Goal: Task Accomplishment & Management: Use online tool/utility

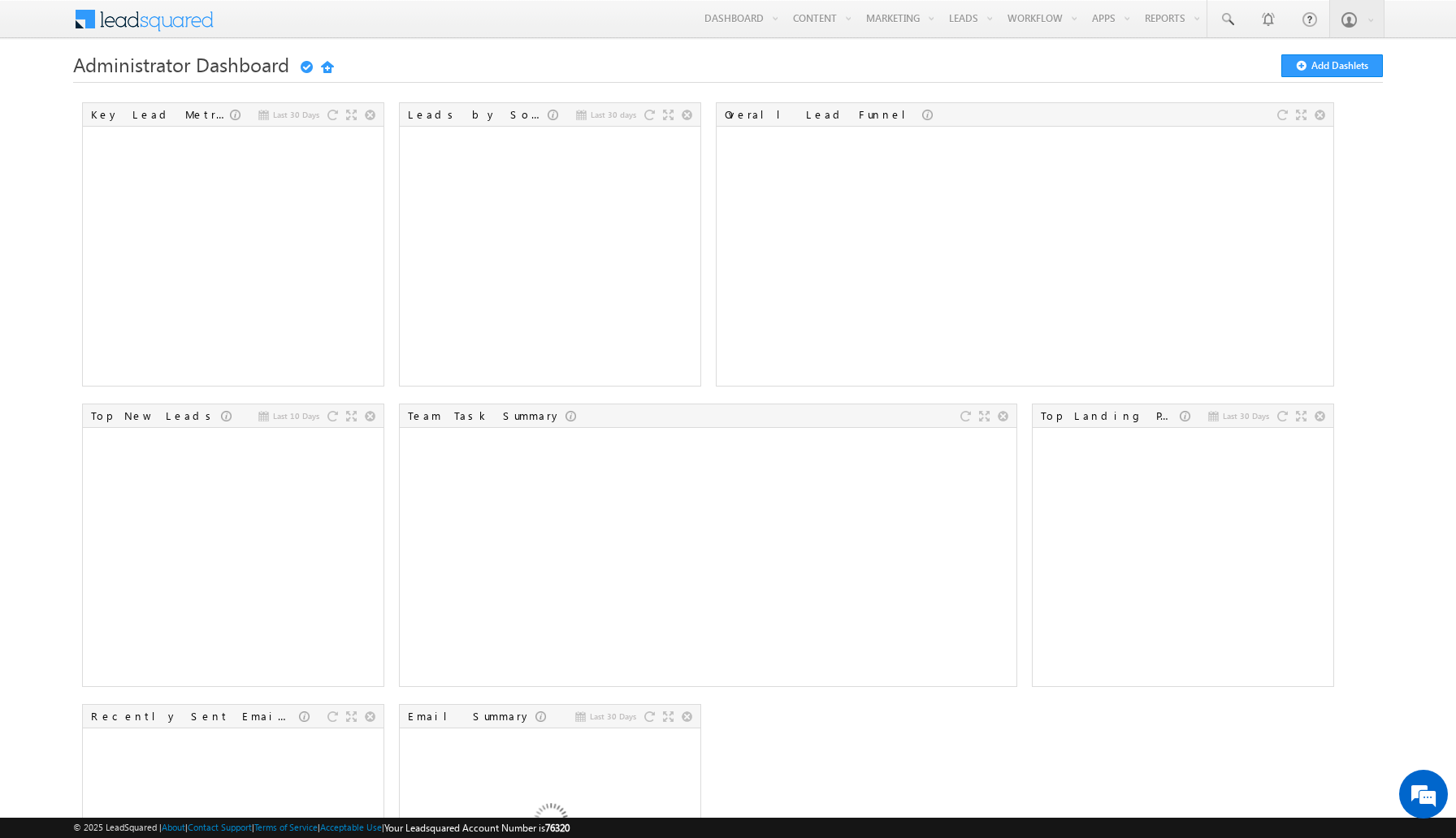
click at [612, 89] on div "Administrator Dashboard Getting Started Add Dashlets" at bounding box center [728, 76] width 1311 height 45
click at [985, 86] on link "Manage Leads" at bounding box center [1008, 89] width 130 height 34
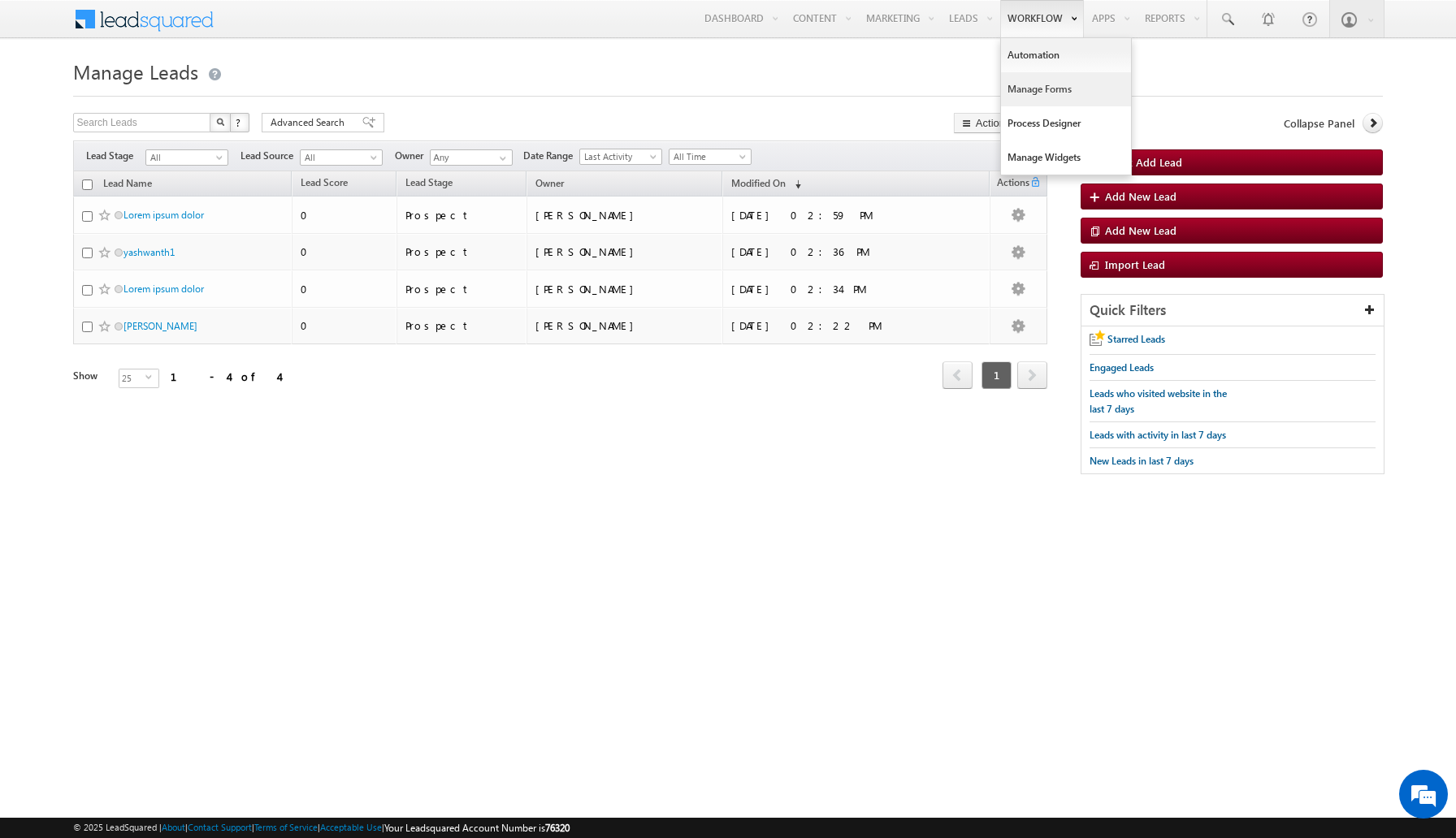
click at [1039, 92] on link "Manage Forms" at bounding box center [1067, 89] width 130 height 34
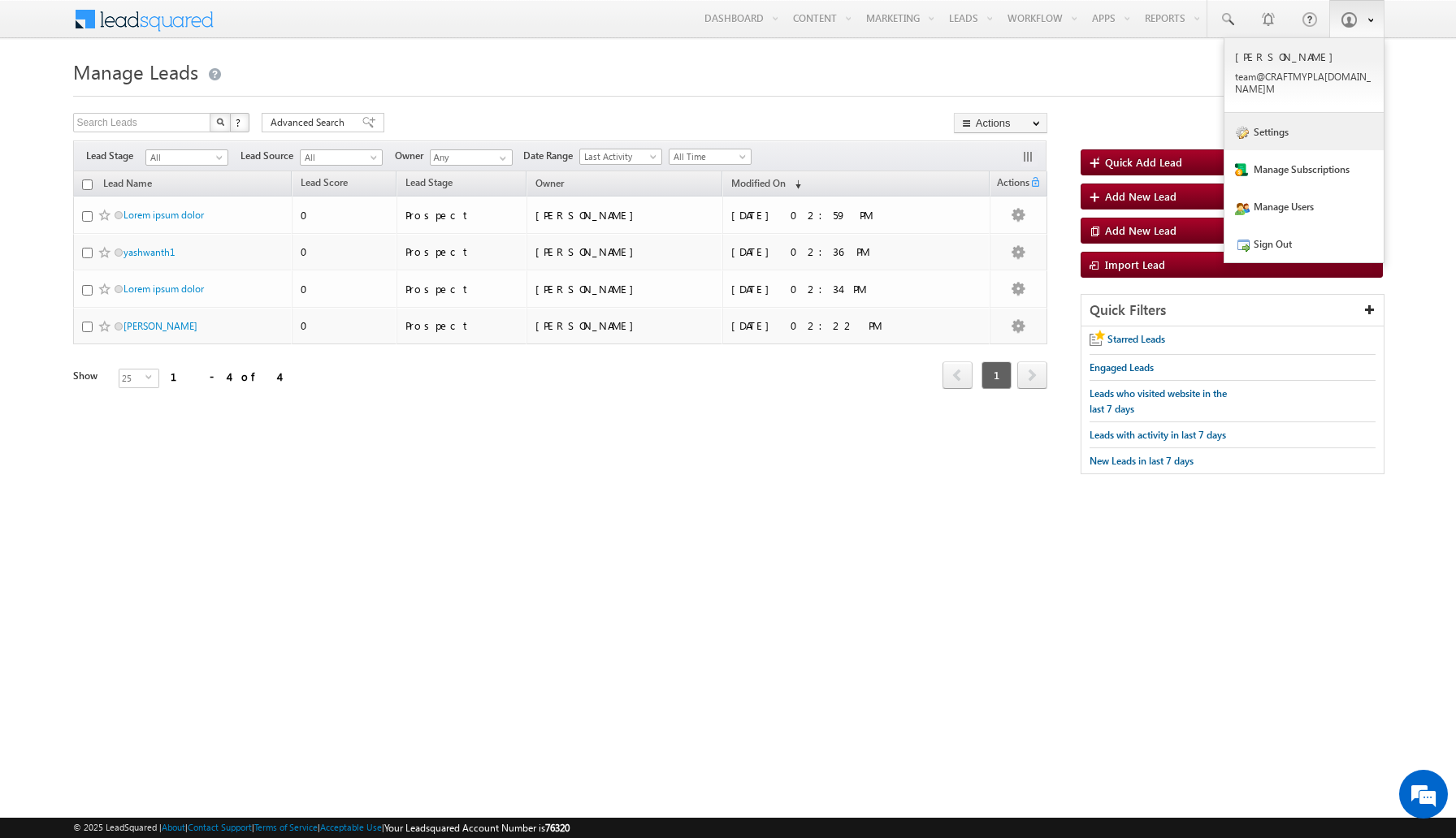
click at [1305, 118] on link "Settings" at bounding box center [1305, 131] width 159 height 38
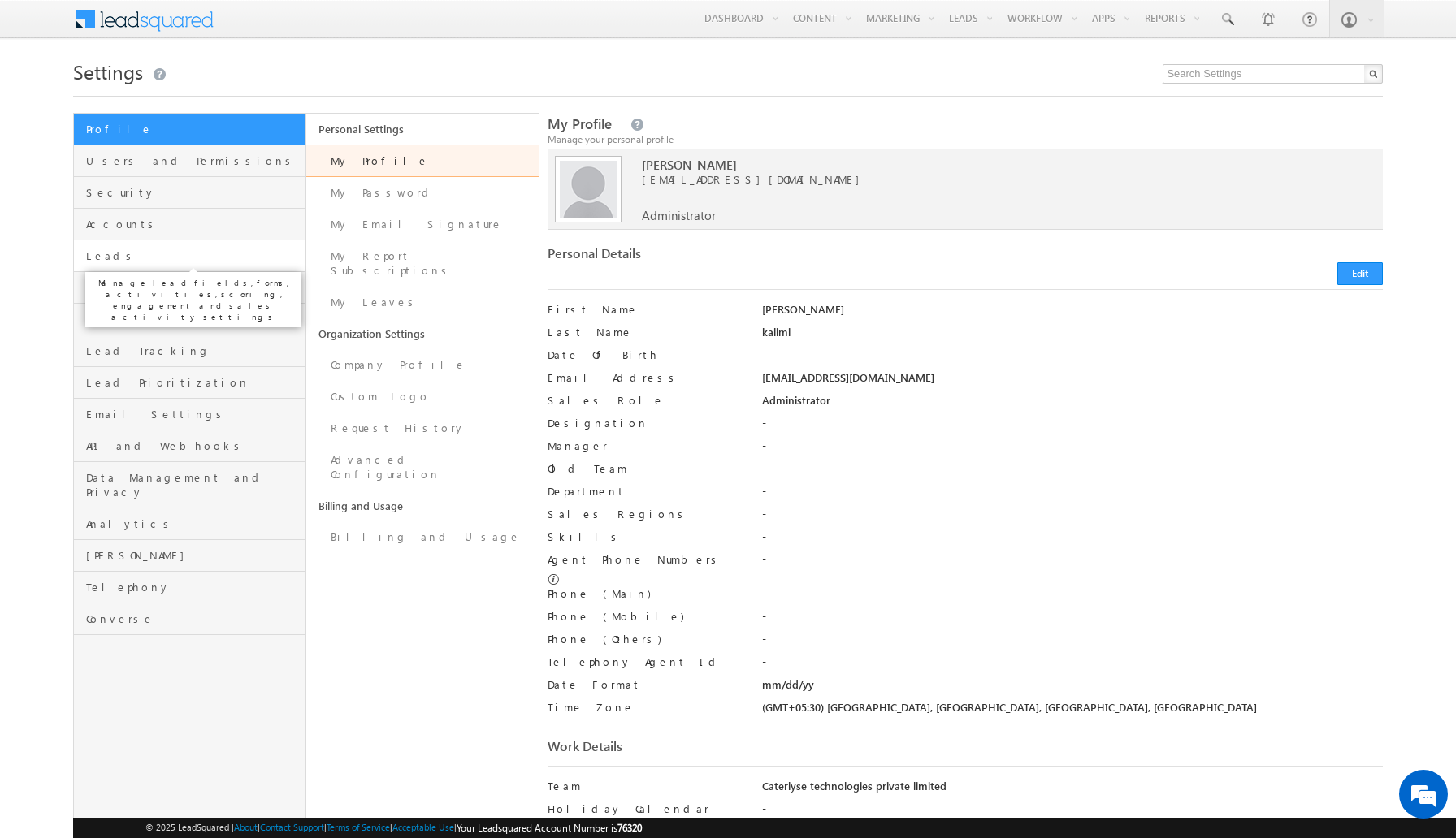
click at [133, 262] on span "Leads" at bounding box center [193, 256] width 215 height 15
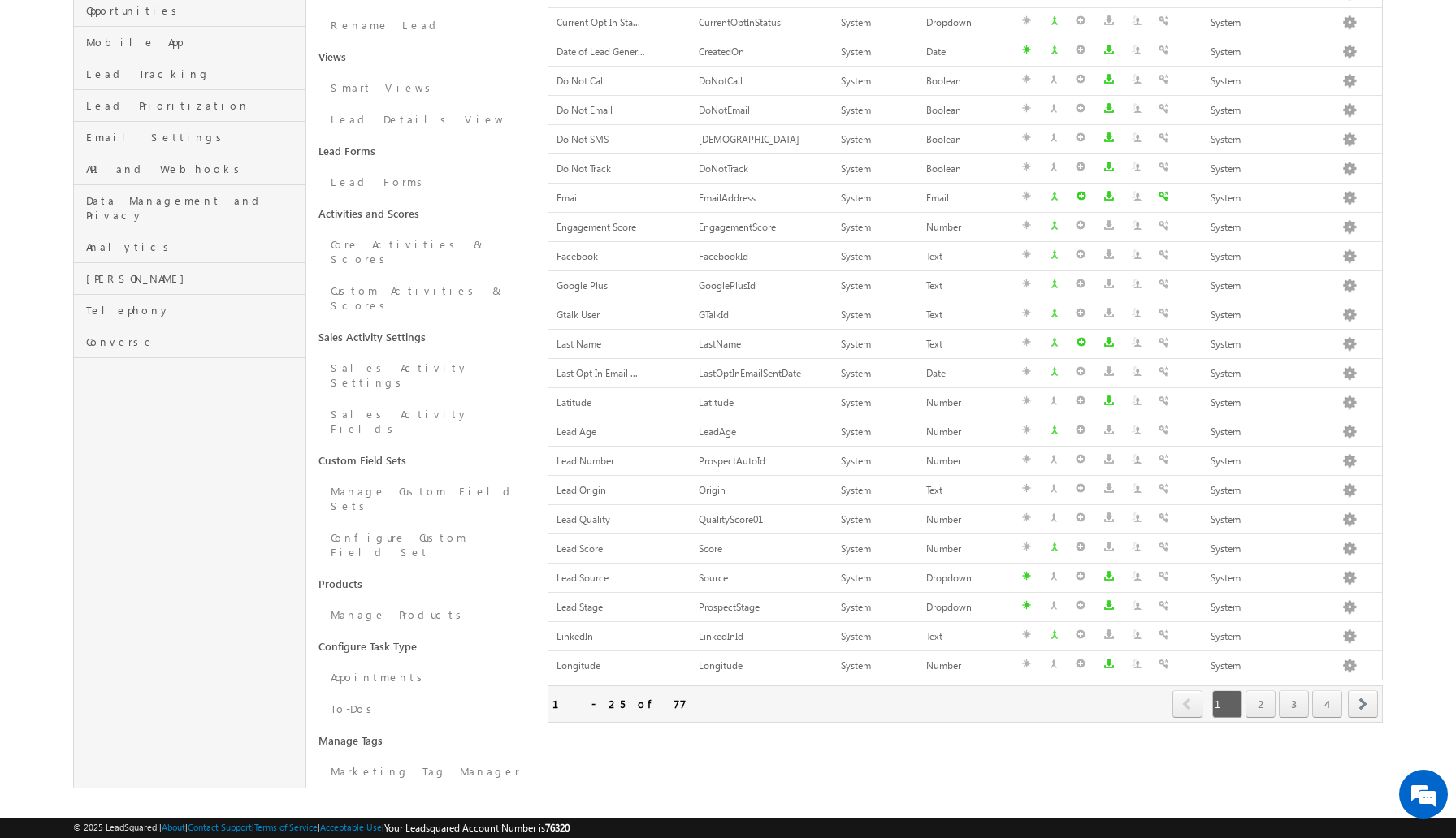
scroll to position [284, 0]
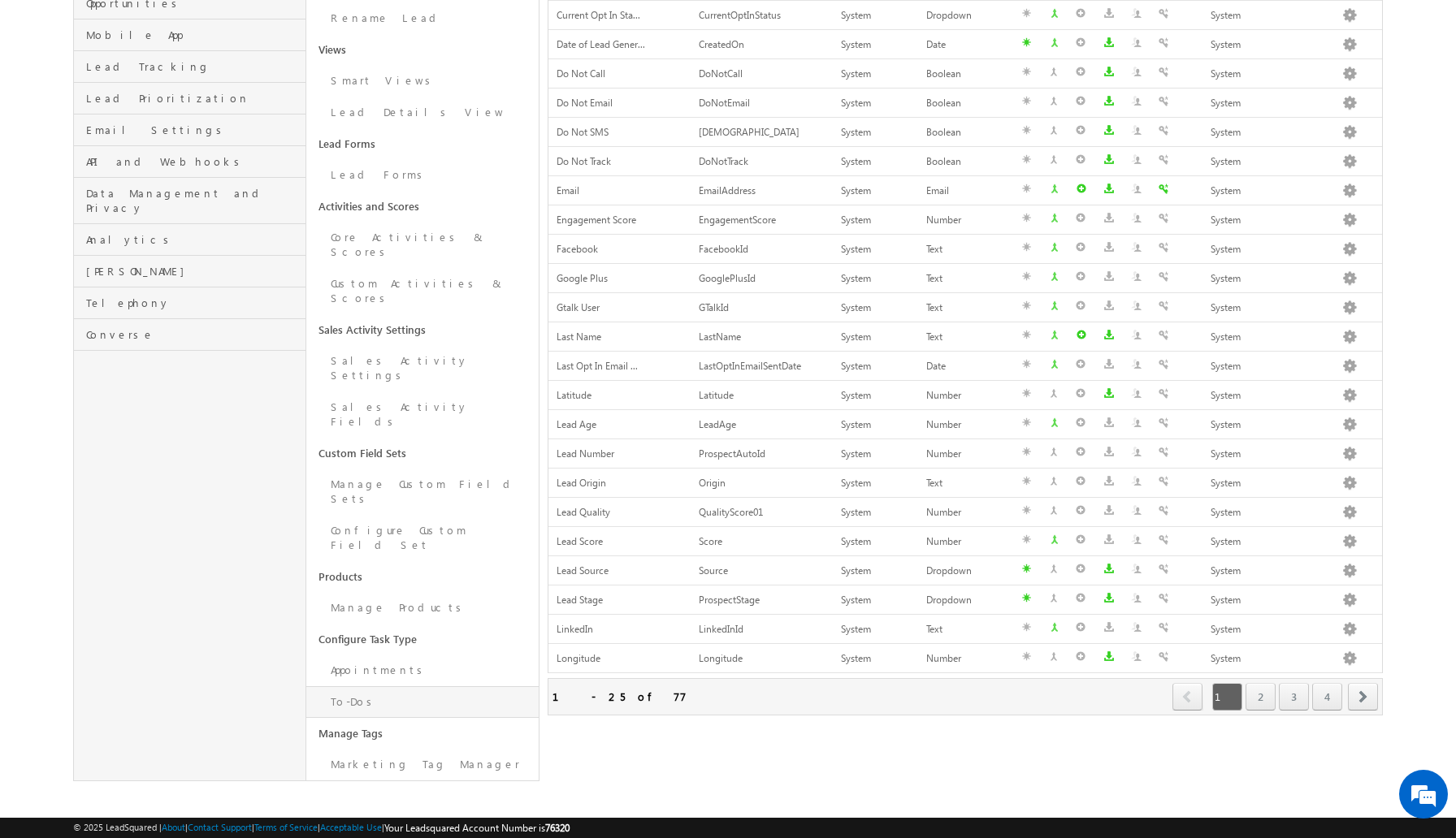
click at [385, 686] on link "To-Dos" at bounding box center [422, 702] width 233 height 32
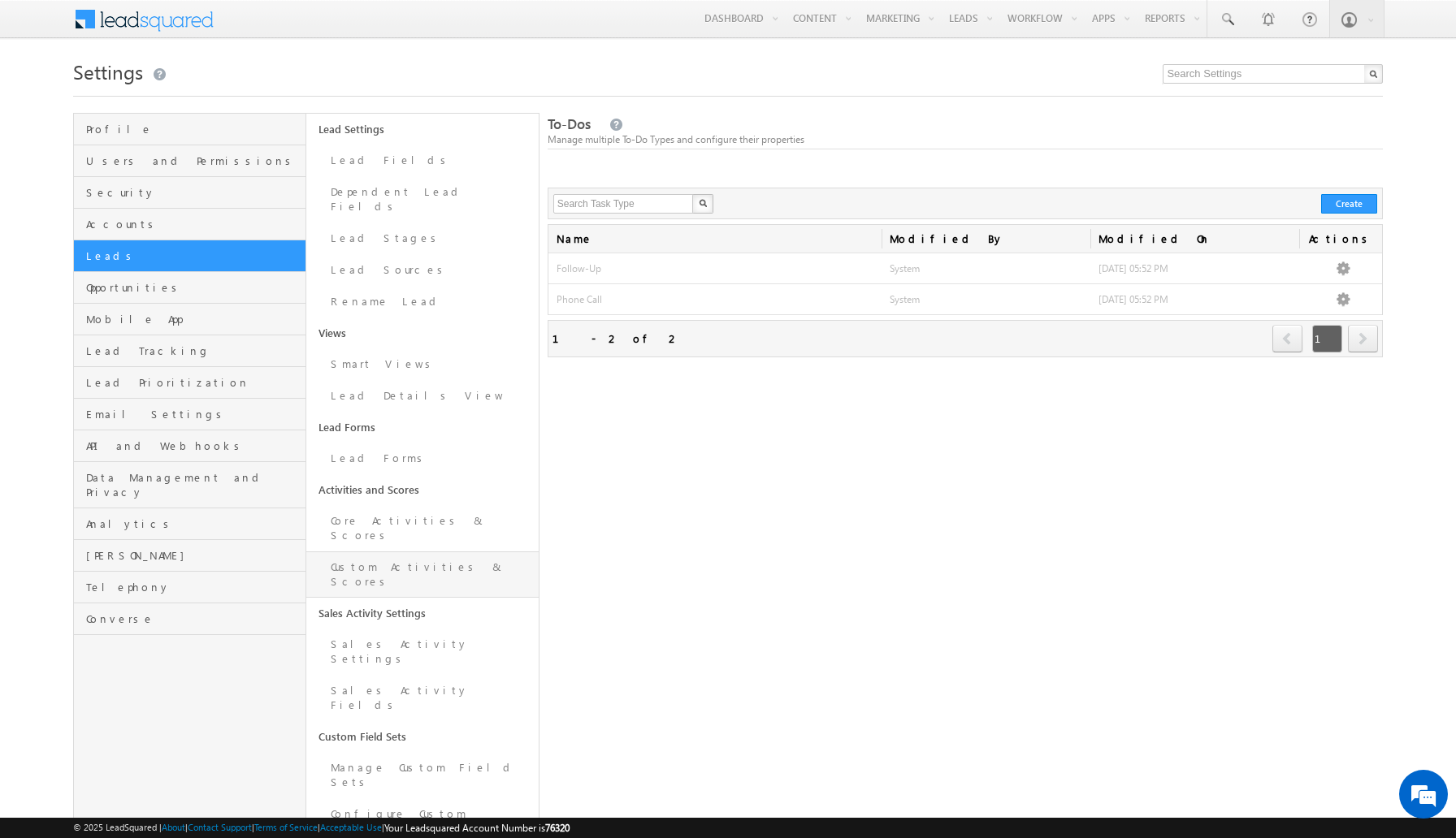
scroll to position [190, 0]
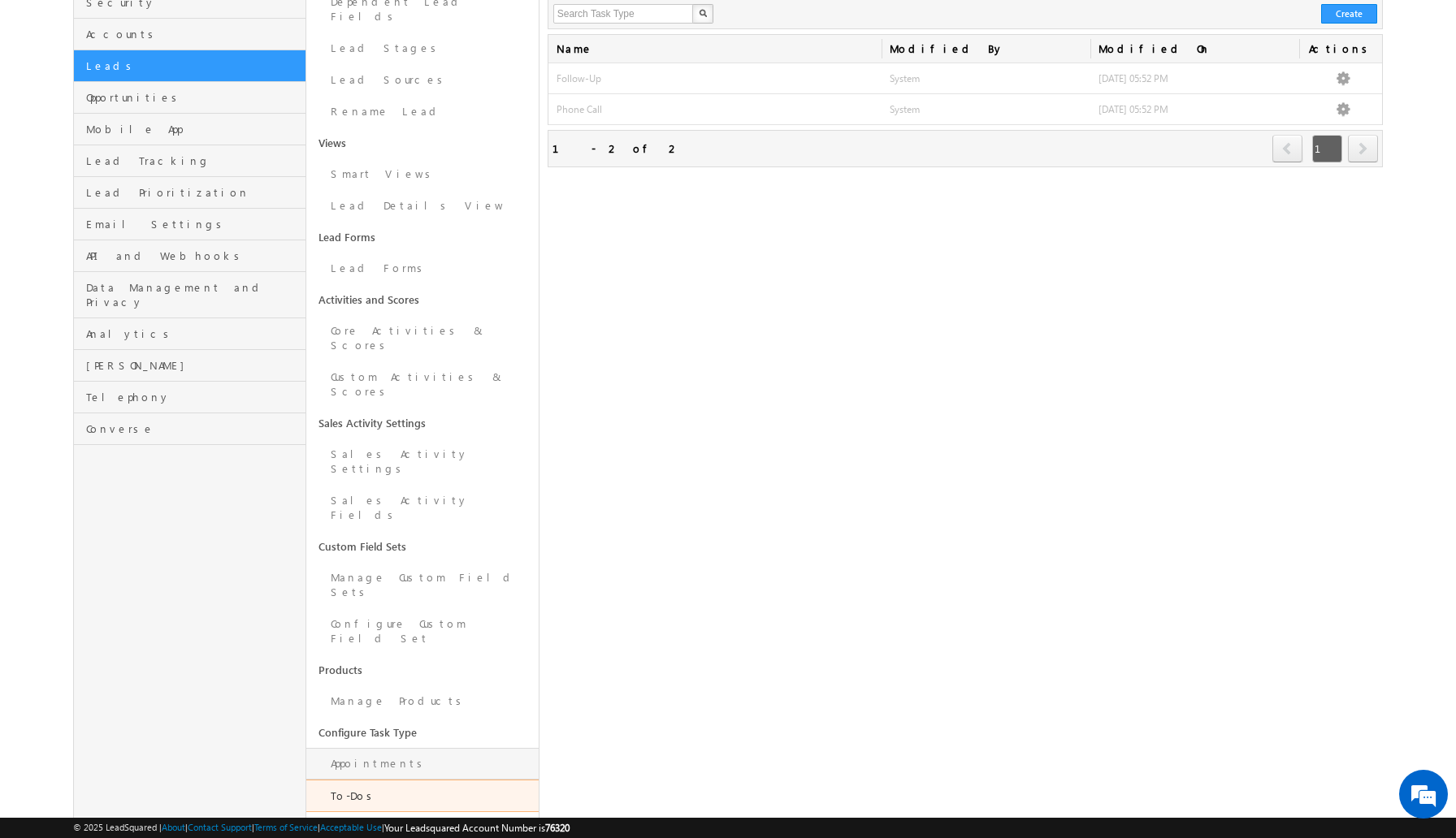
click at [376, 748] on link "Appointments" at bounding box center [422, 764] width 233 height 32
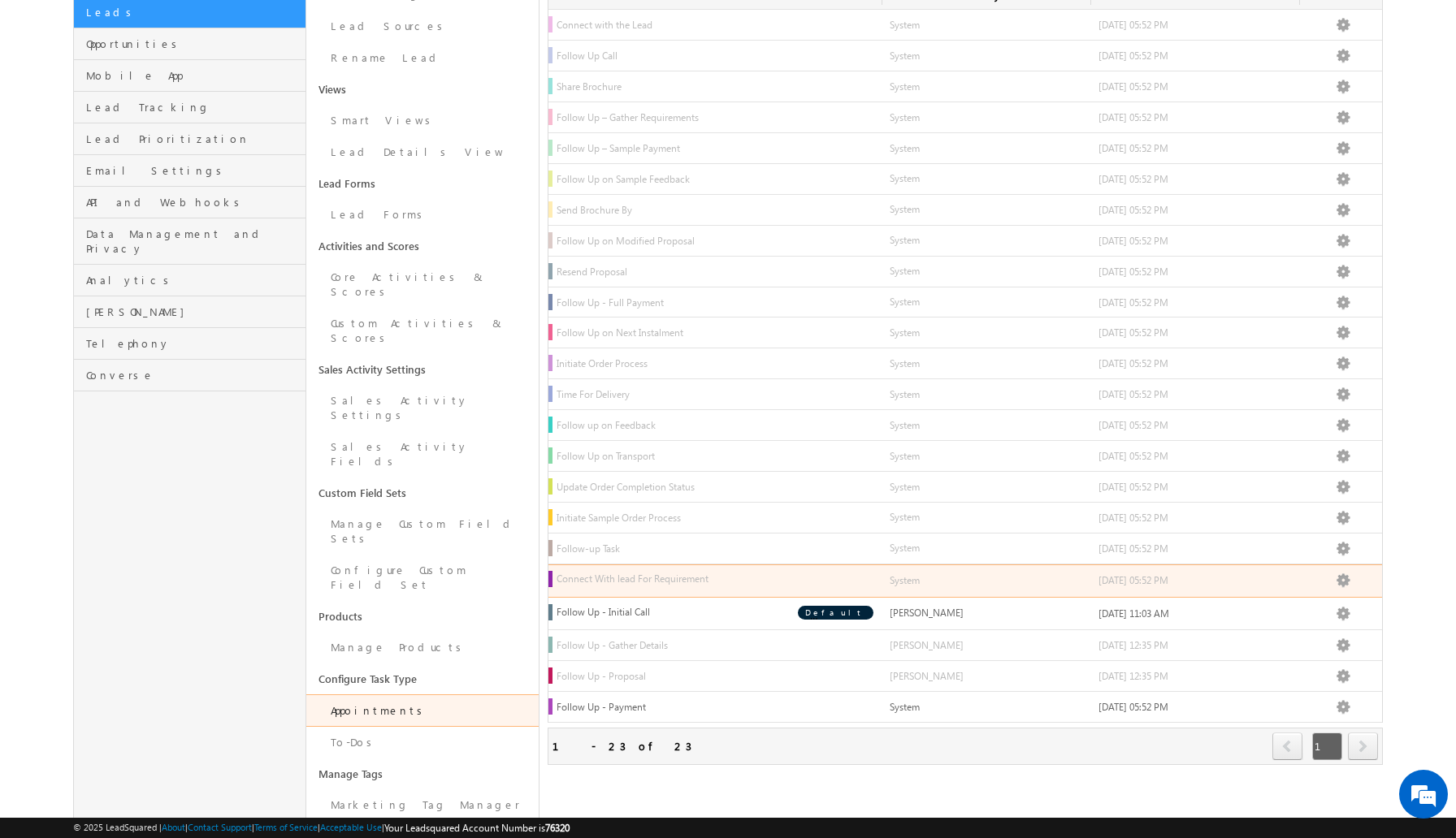
scroll to position [242, 0]
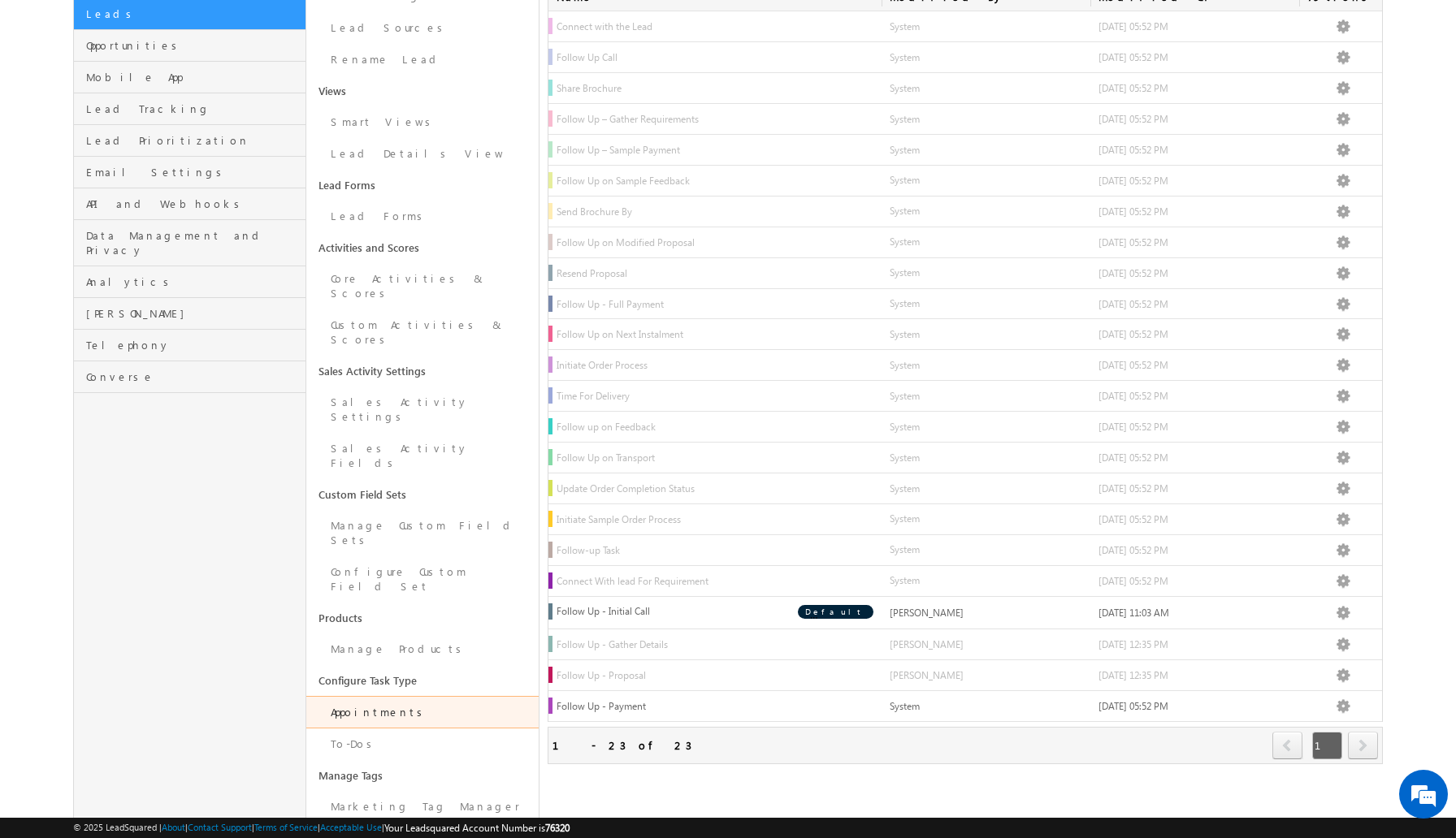
click at [256, 584] on div "Profile Users and Permissions Security Accounts Leads Opportunities Mobile App …" at bounding box center [190, 347] width 234 height 952
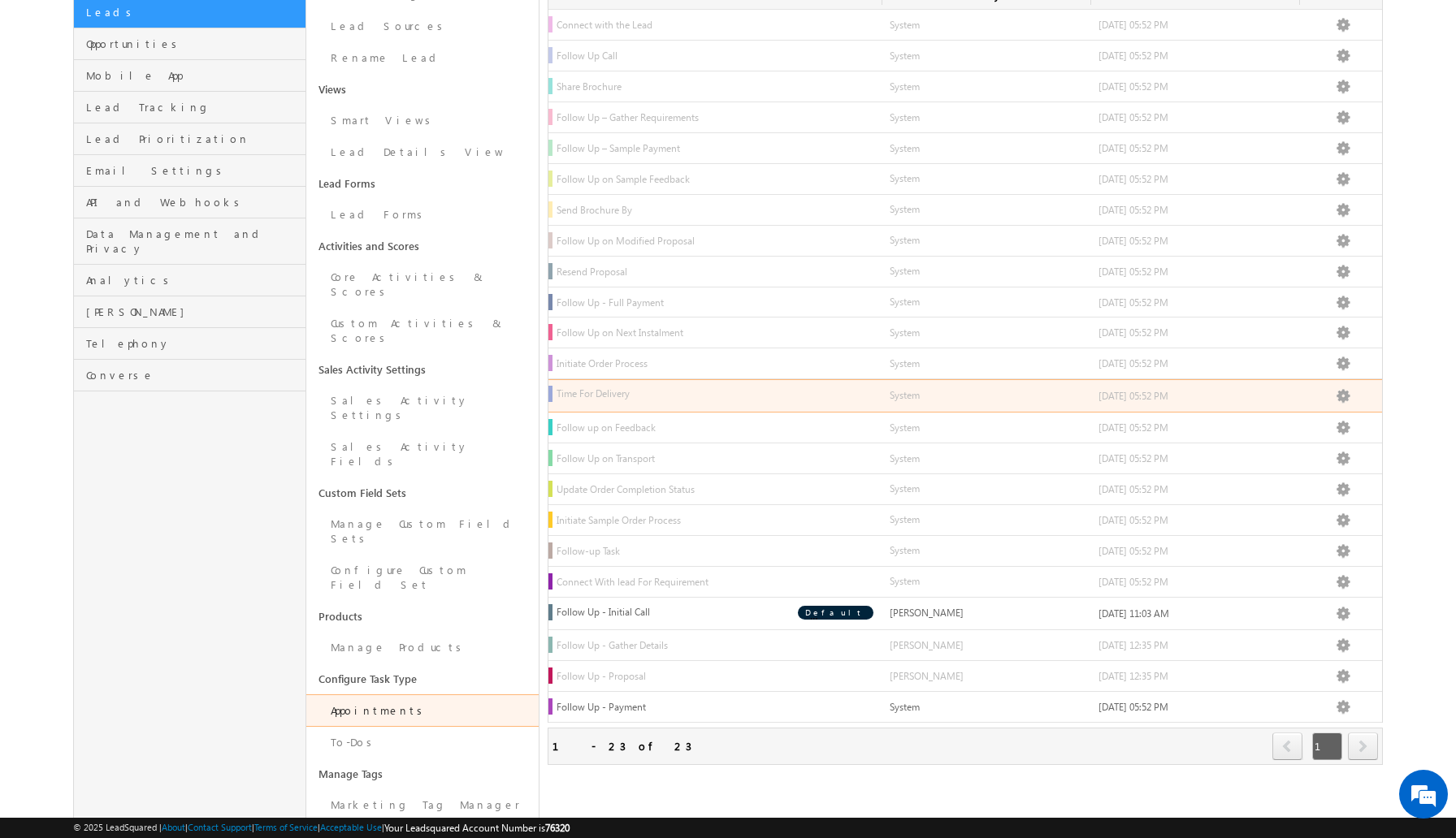
scroll to position [0, 0]
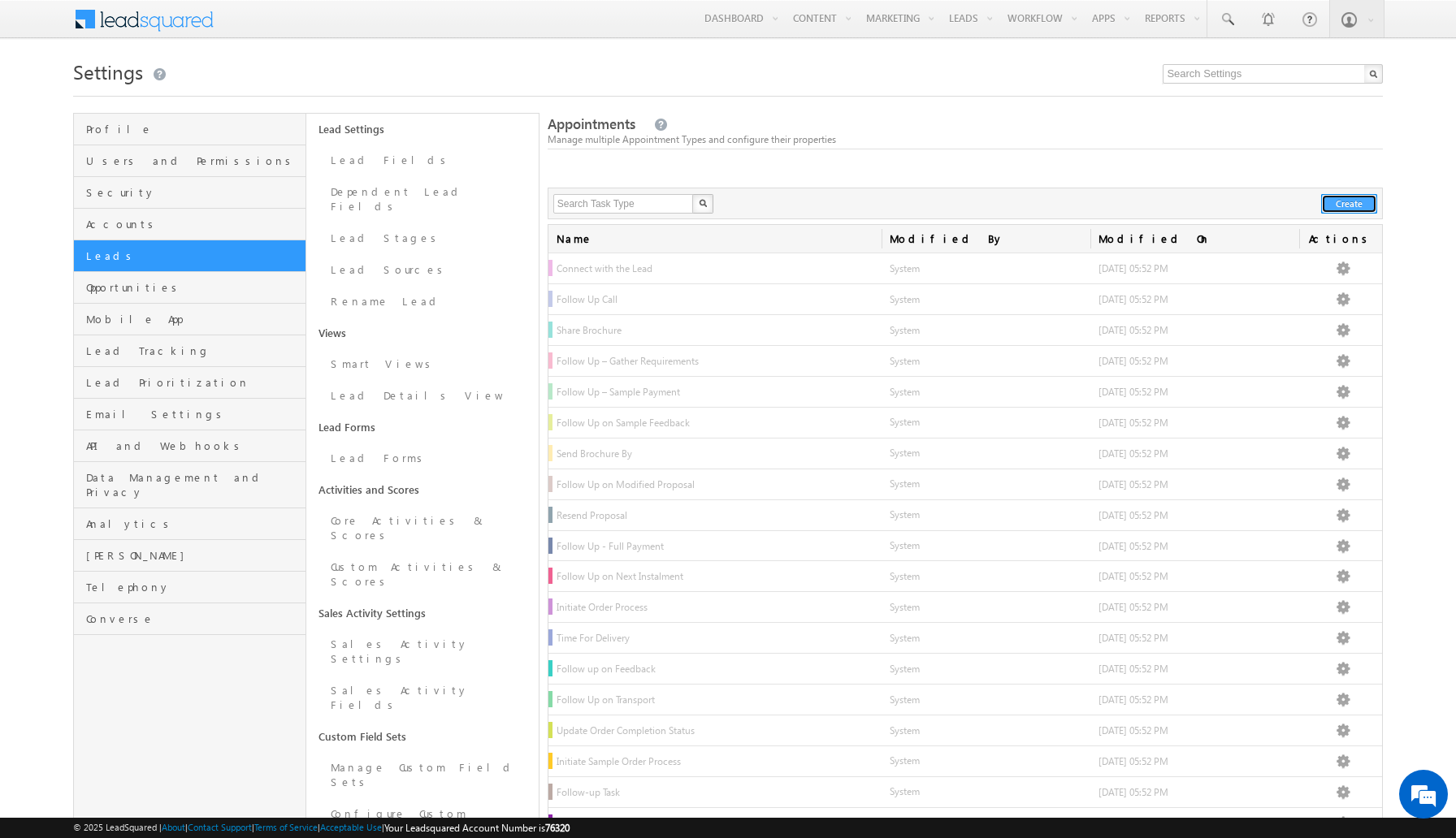
click at [1344, 209] on button "Create" at bounding box center [1349, 203] width 56 height 19
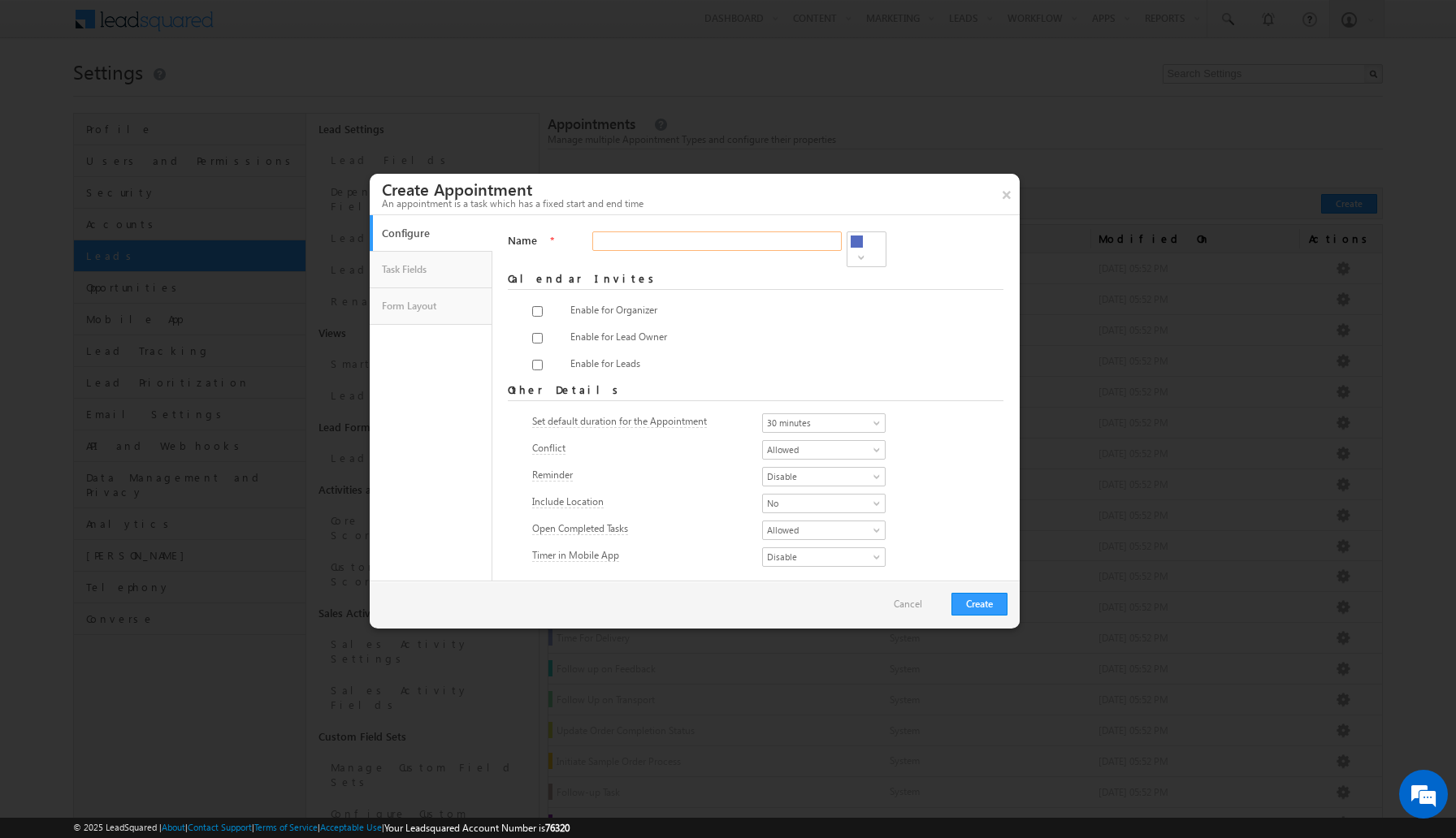
click at [719, 245] on input "Name" at bounding box center [717, 241] width 249 height 19
type input "F"
type input "Follow-Up -000"
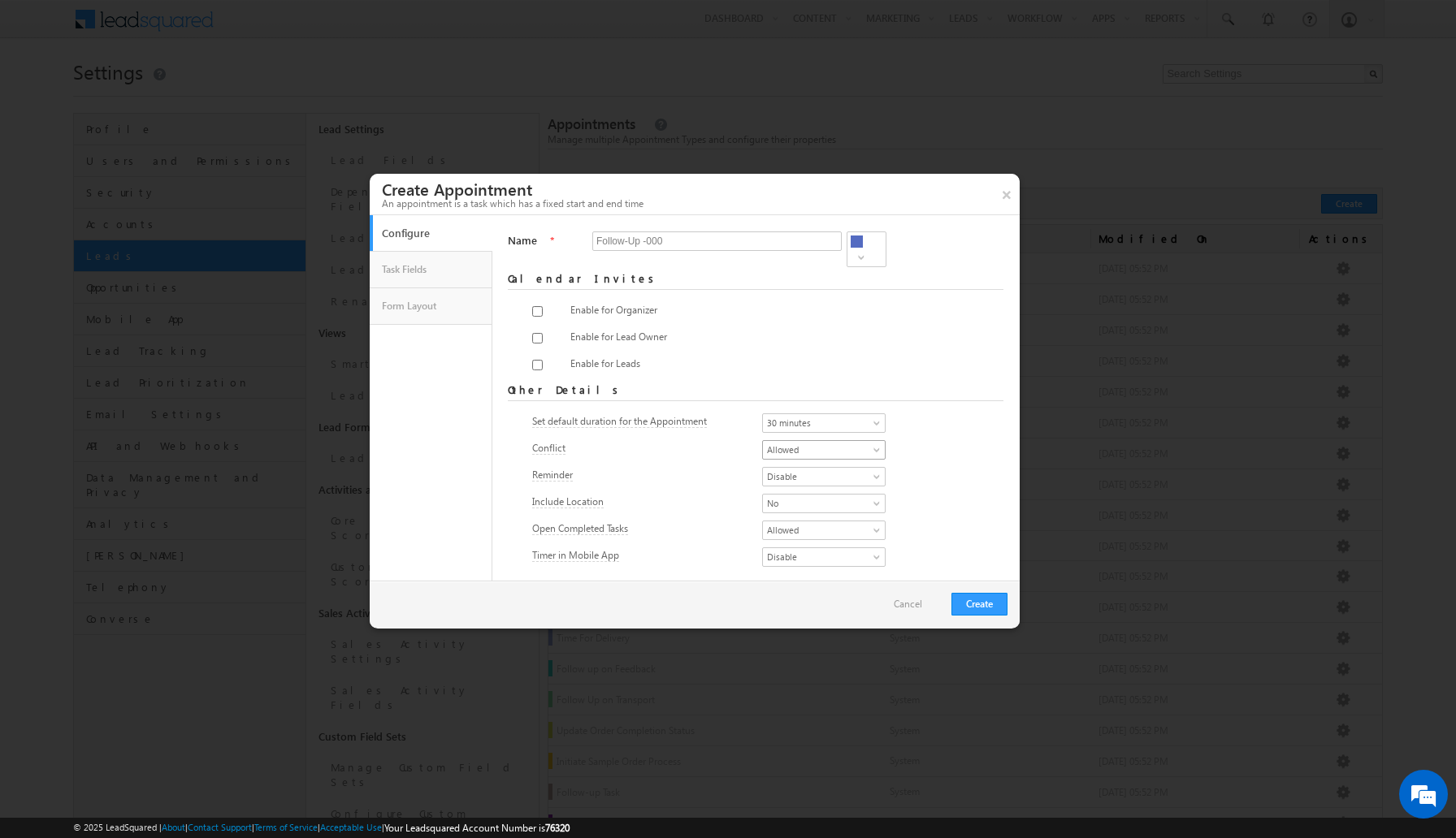
click at [830, 447] on span "Allowed" at bounding box center [819, 450] width 112 height 15
click at [834, 470] on span "Disable" at bounding box center [819, 477] width 112 height 15
click at [827, 484] on link "Enable" at bounding box center [825, 486] width 123 height 15
click at [792, 339] on div "Configure content @{Task:Name ,} : Hi, <br /> <p>Please find attached the calen…" at bounding box center [813, 340] width 180 height 23
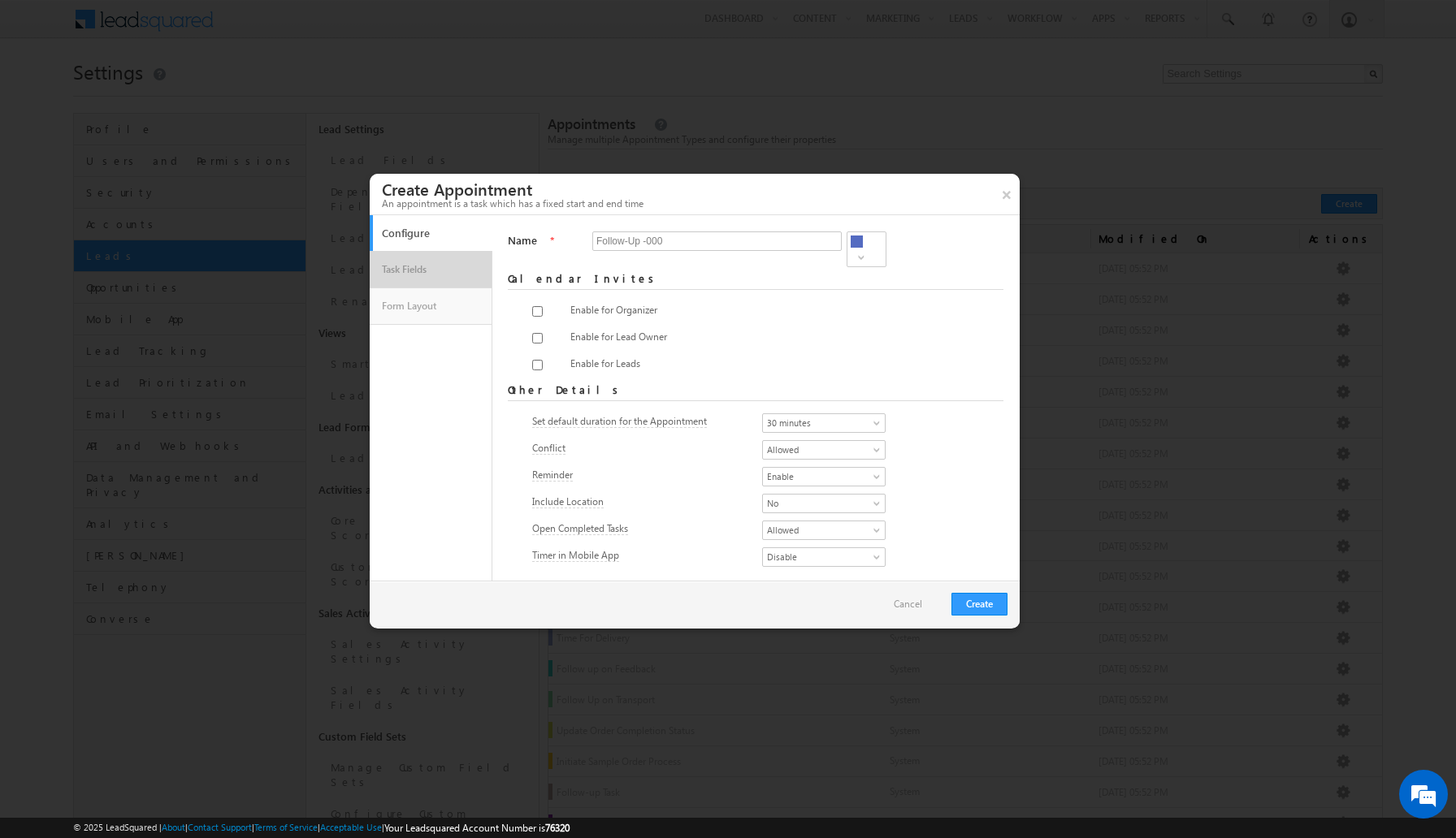
click at [442, 278] on link "Task Fields" at bounding box center [431, 269] width 106 height 27
click at [969, 601] on button "Create" at bounding box center [980, 604] width 56 height 23
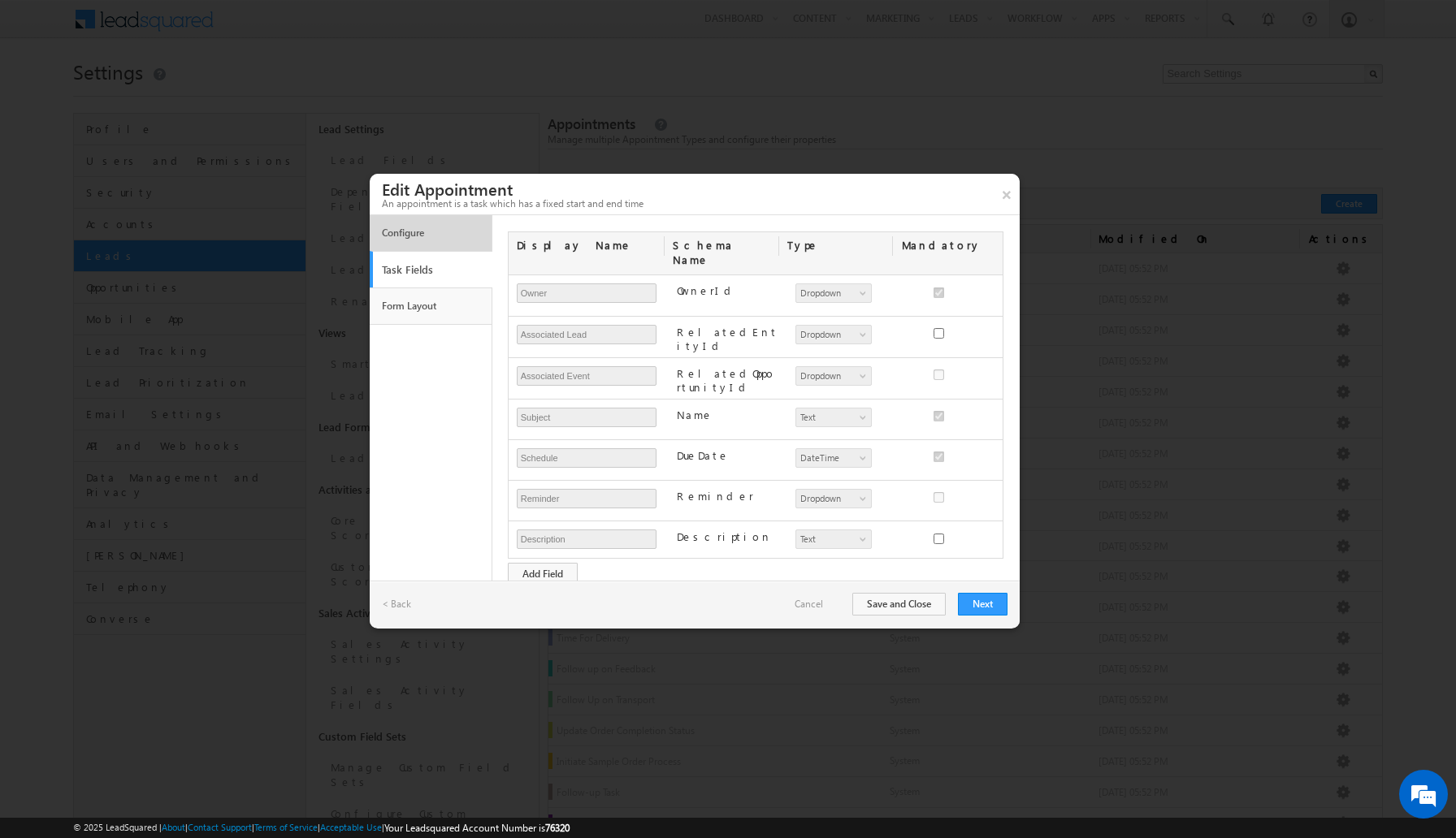
click at [451, 236] on link "Configure" at bounding box center [431, 233] width 106 height 27
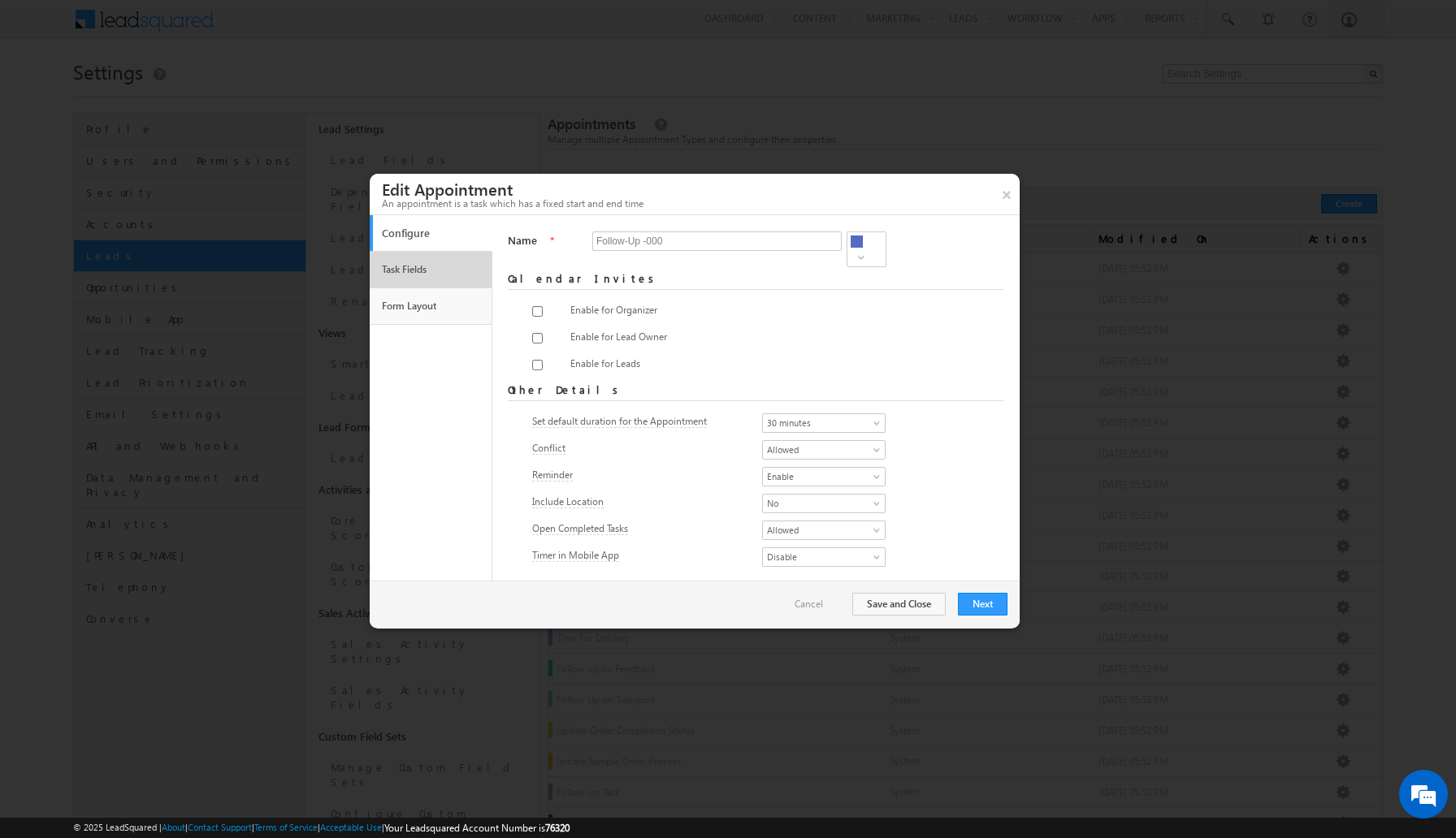
click at [431, 269] on link "Task Fields" at bounding box center [431, 269] width 106 height 27
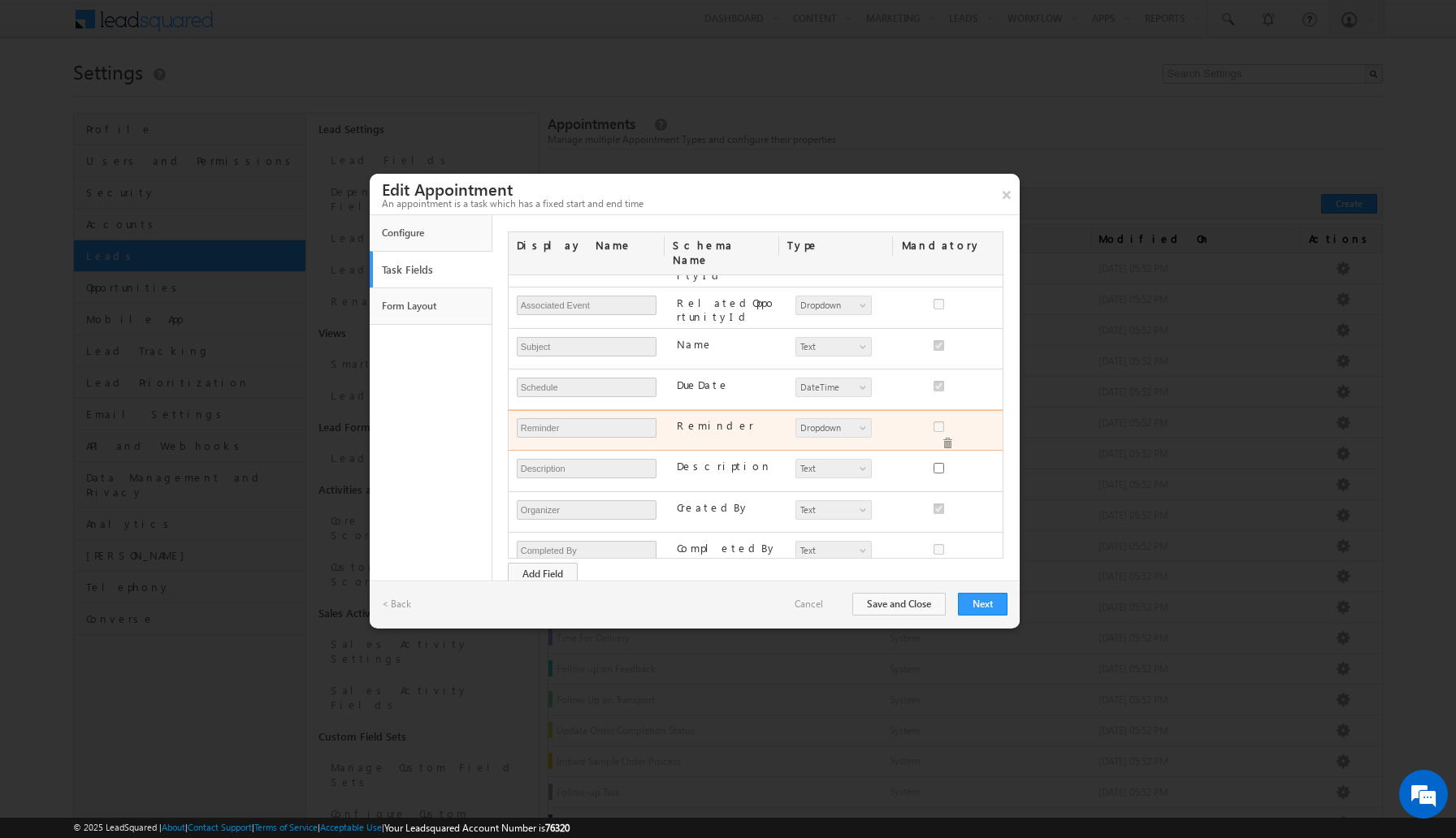
scroll to position [118, 0]
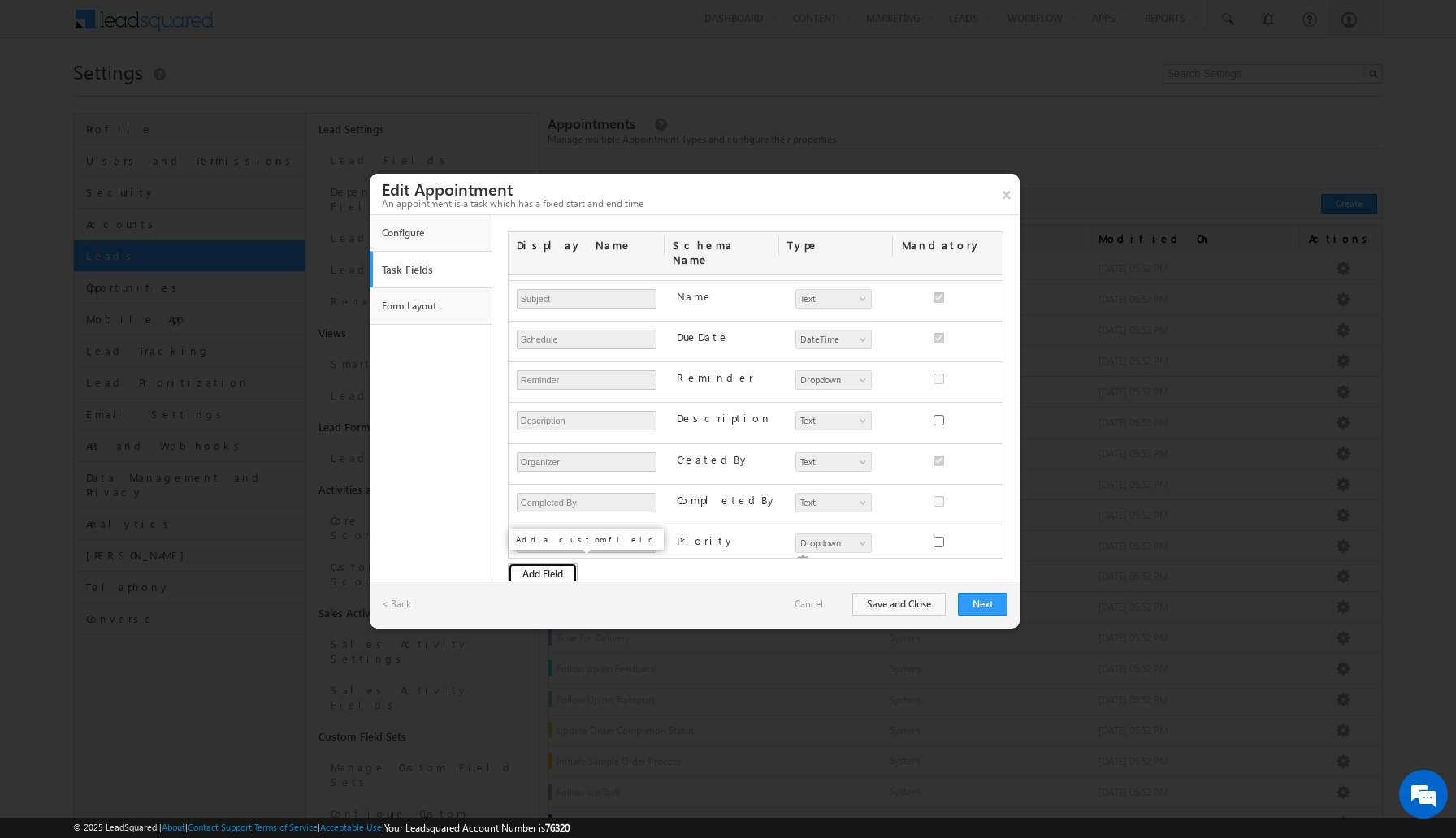
click at [554, 567] on button "Add Field" at bounding box center [542, 574] width 70 height 23
click at [611, 584] on input "Custom 2" at bounding box center [586, 593] width 140 height 19
click at [953, 603] on span at bounding box center [947, 608] width 11 height 11
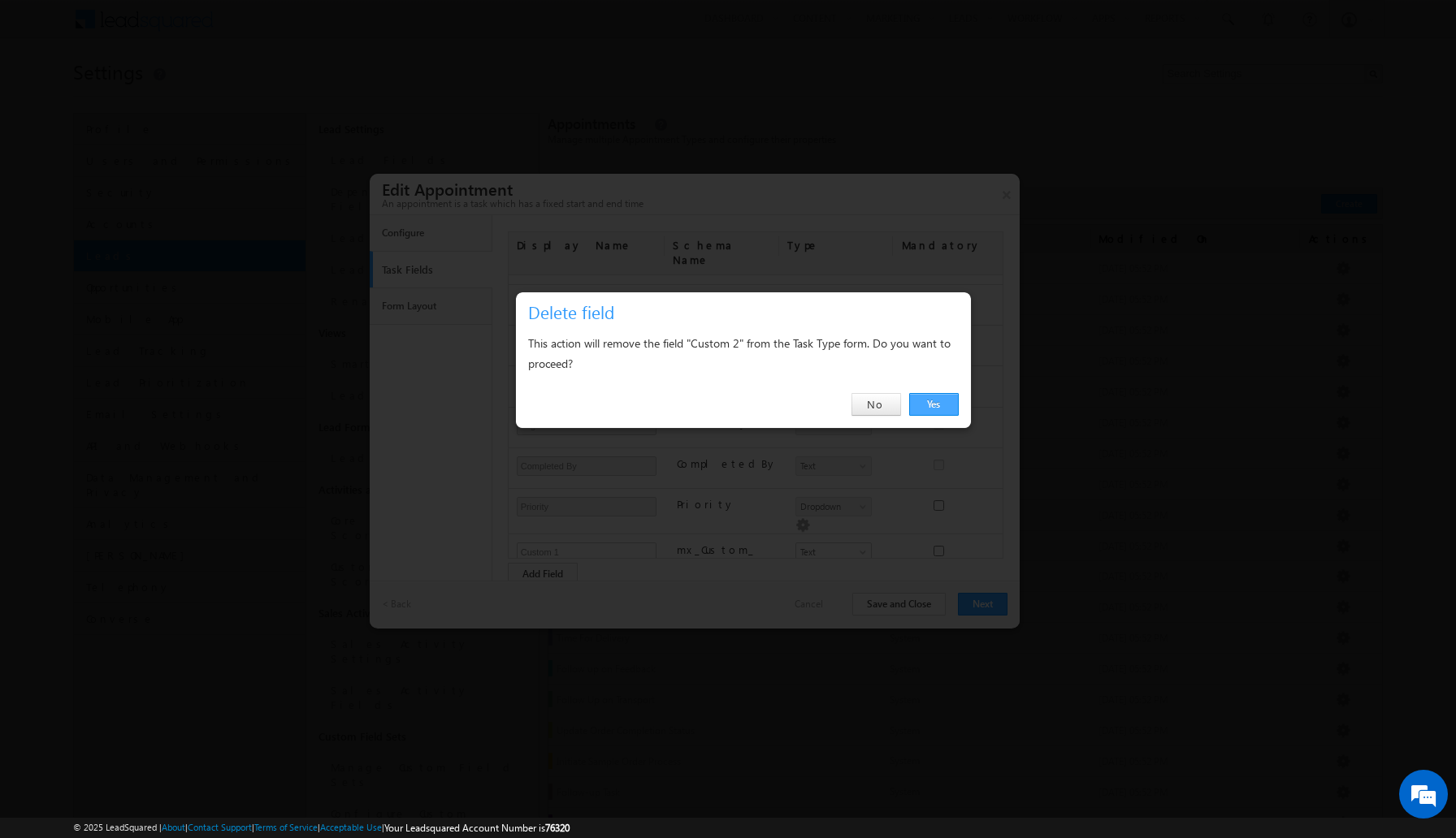
click at [947, 405] on link "Yes" at bounding box center [935, 404] width 49 height 23
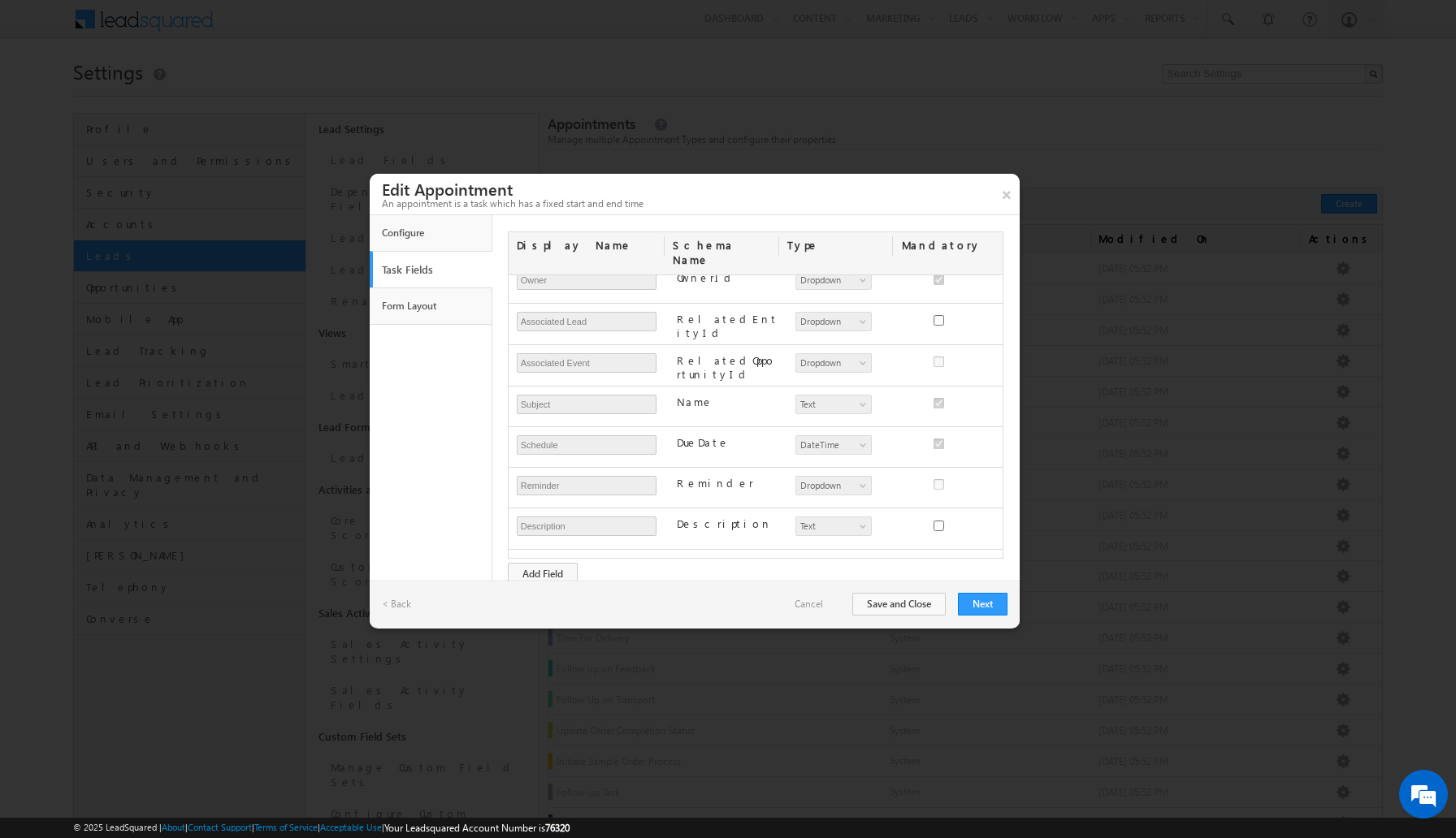
scroll to position [0, 0]
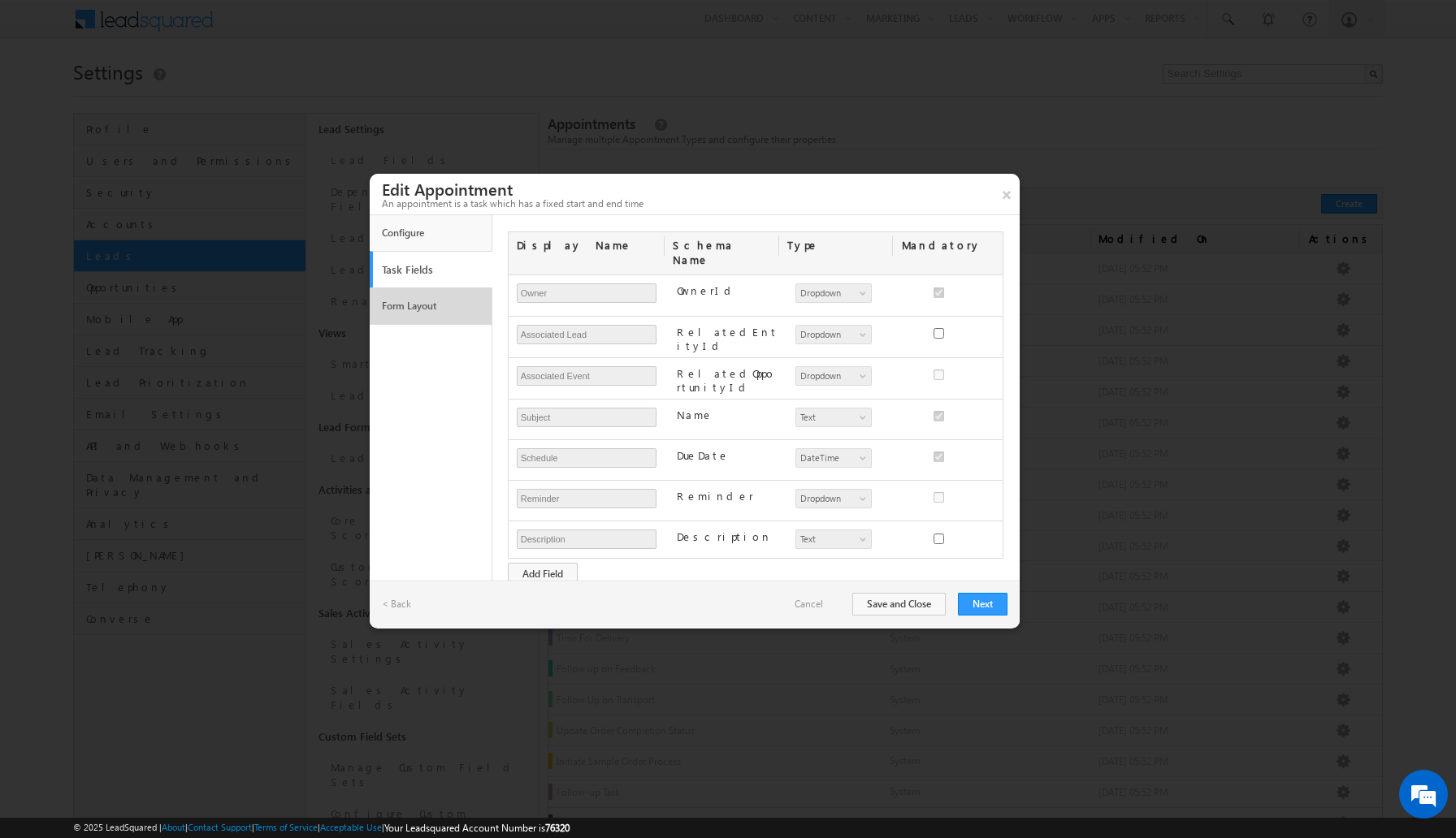
click at [435, 306] on link "Form Layout" at bounding box center [431, 306] width 106 height 27
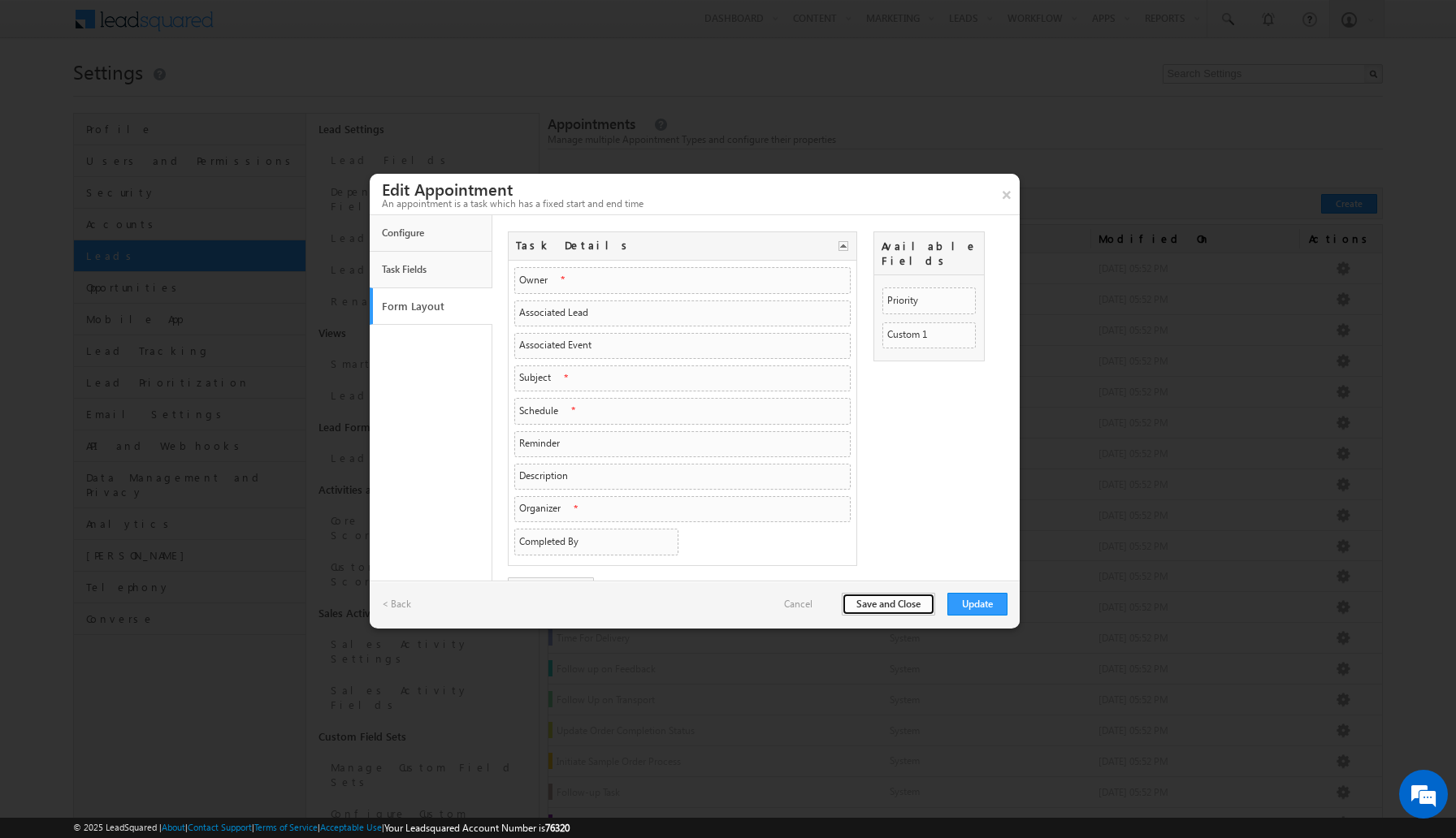
click at [881, 607] on button "Save and Close" at bounding box center [889, 604] width 93 height 23
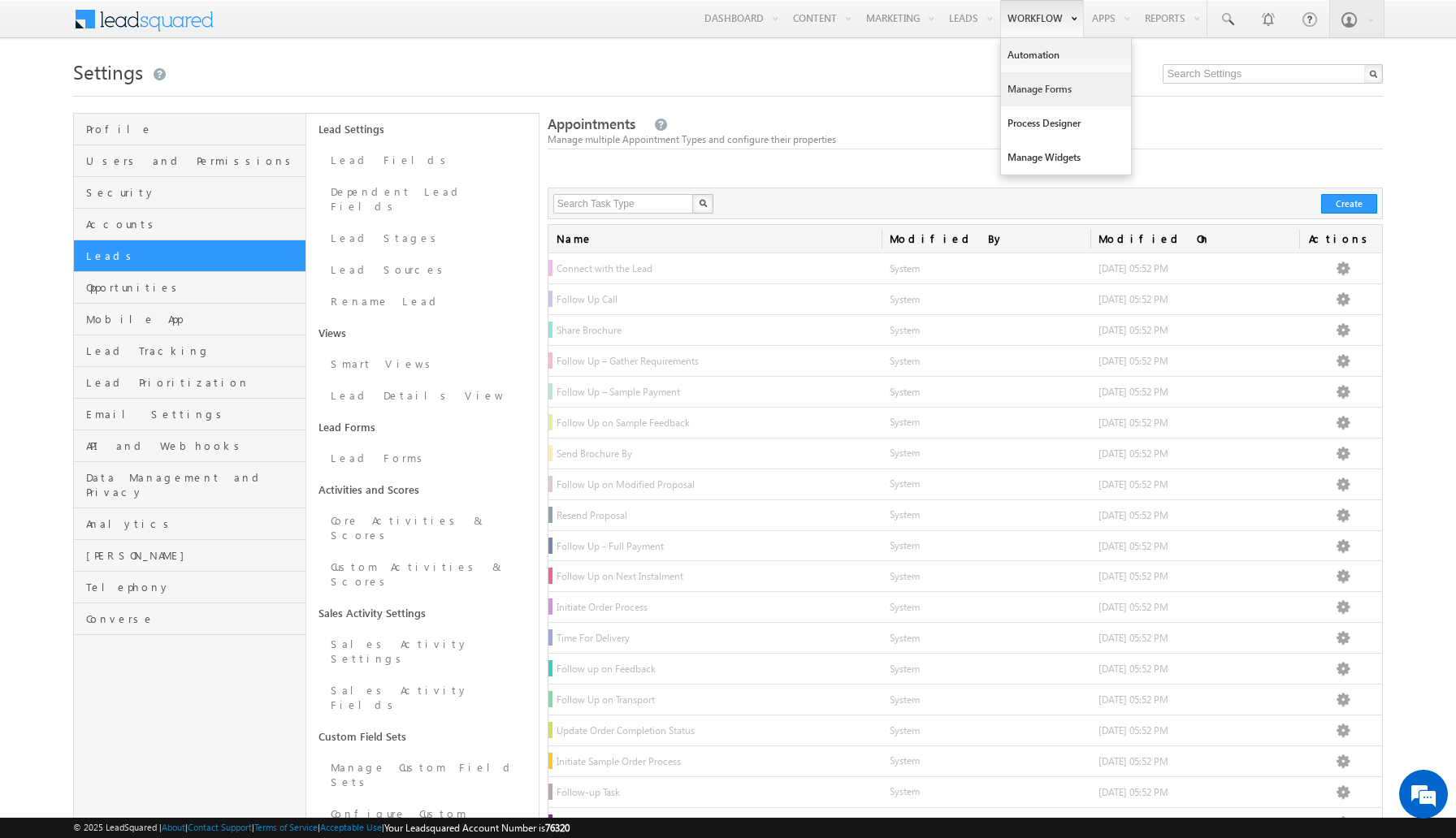
click at [1038, 90] on link "Manage Forms" at bounding box center [1067, 89] width 130 height 34
click at [1041, 82] on link "Manage Forms" at bounding box center [1067, 89] width 130 height 34
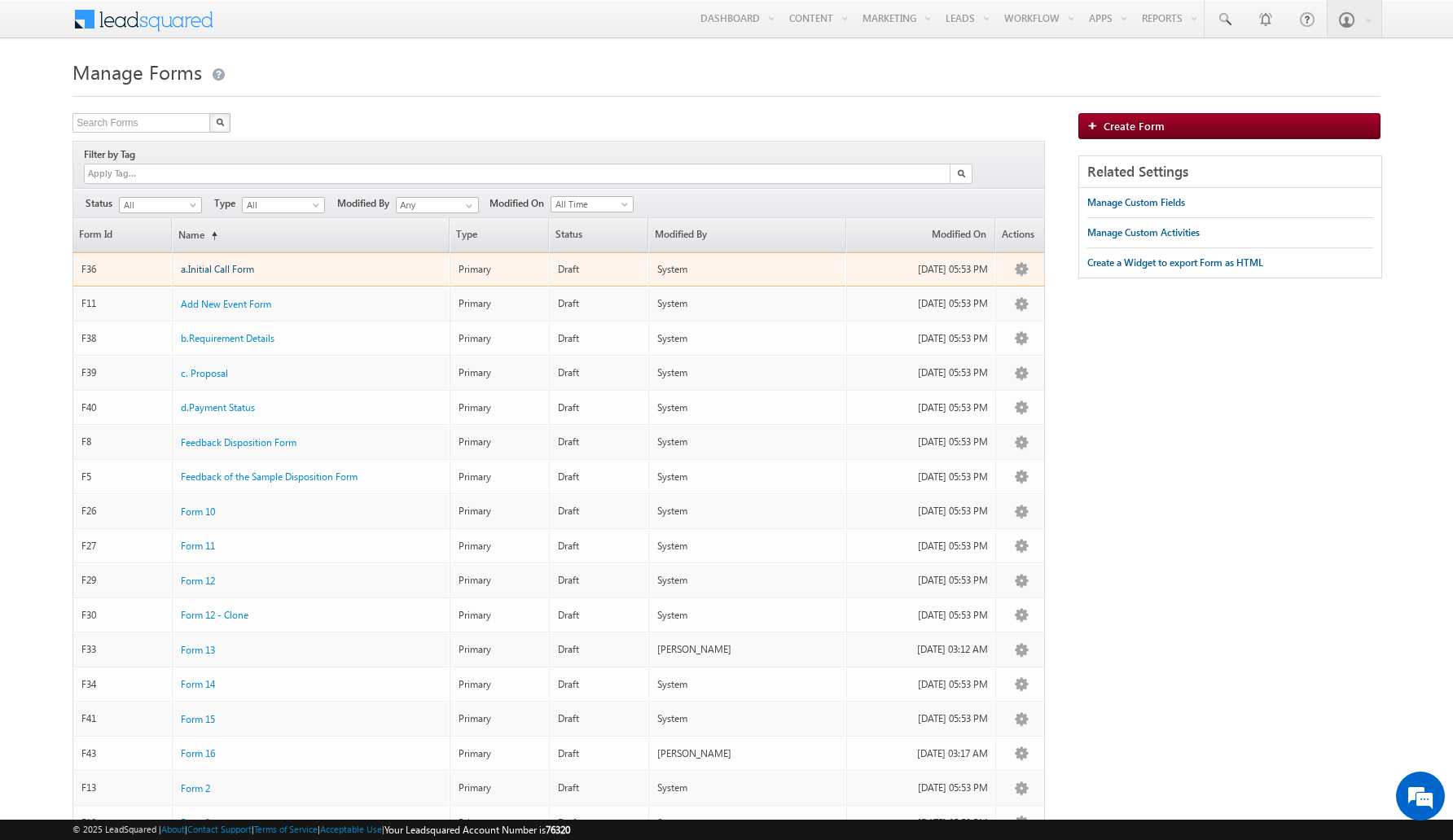
click at [231, 263] on span "a.Initial Call Form" at bounding box center [218, 268] width 73 height 12
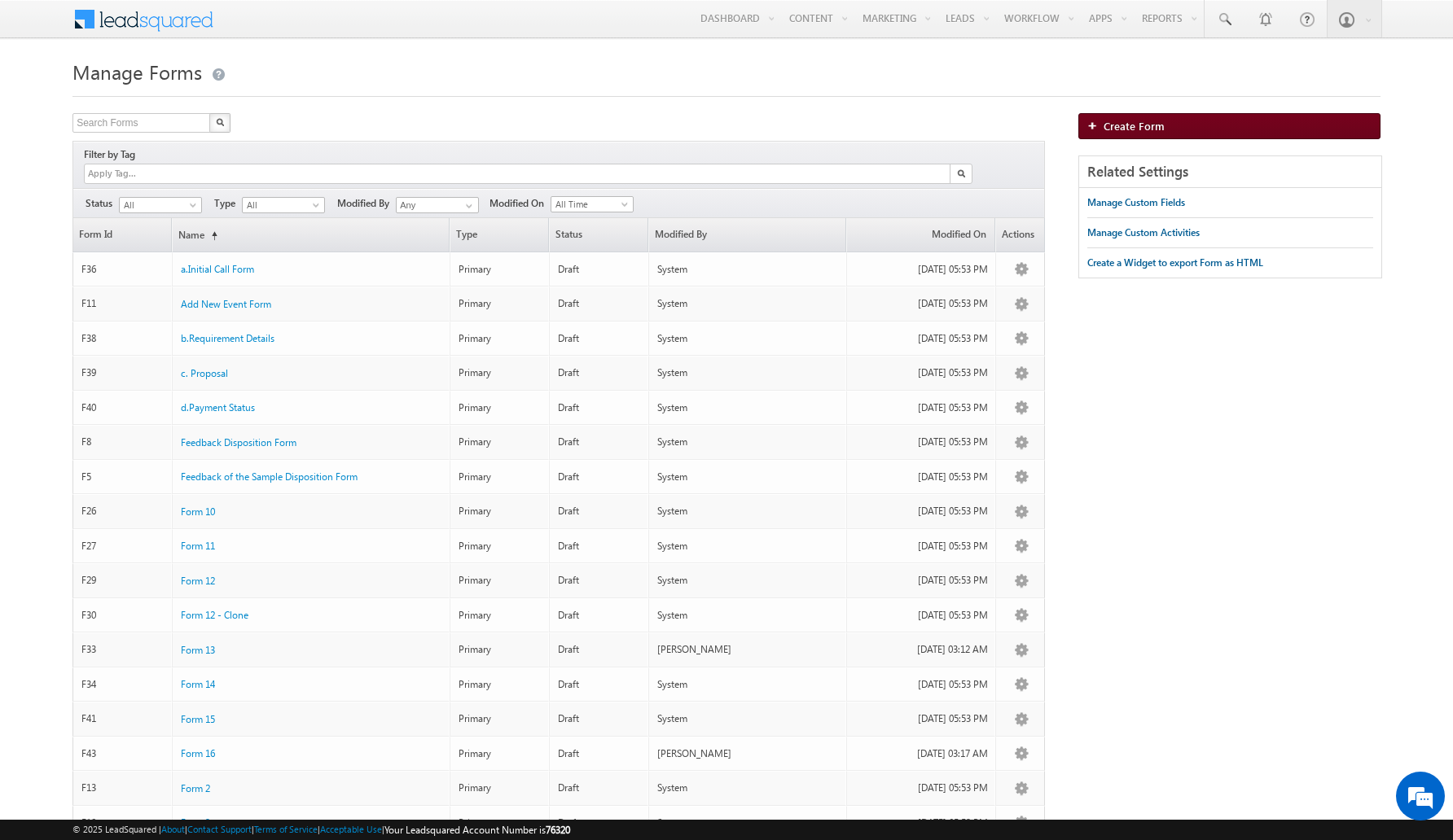
click at [1152, 118] on link "Create Form" at bounding box center [1229, 126] width 302 height 26
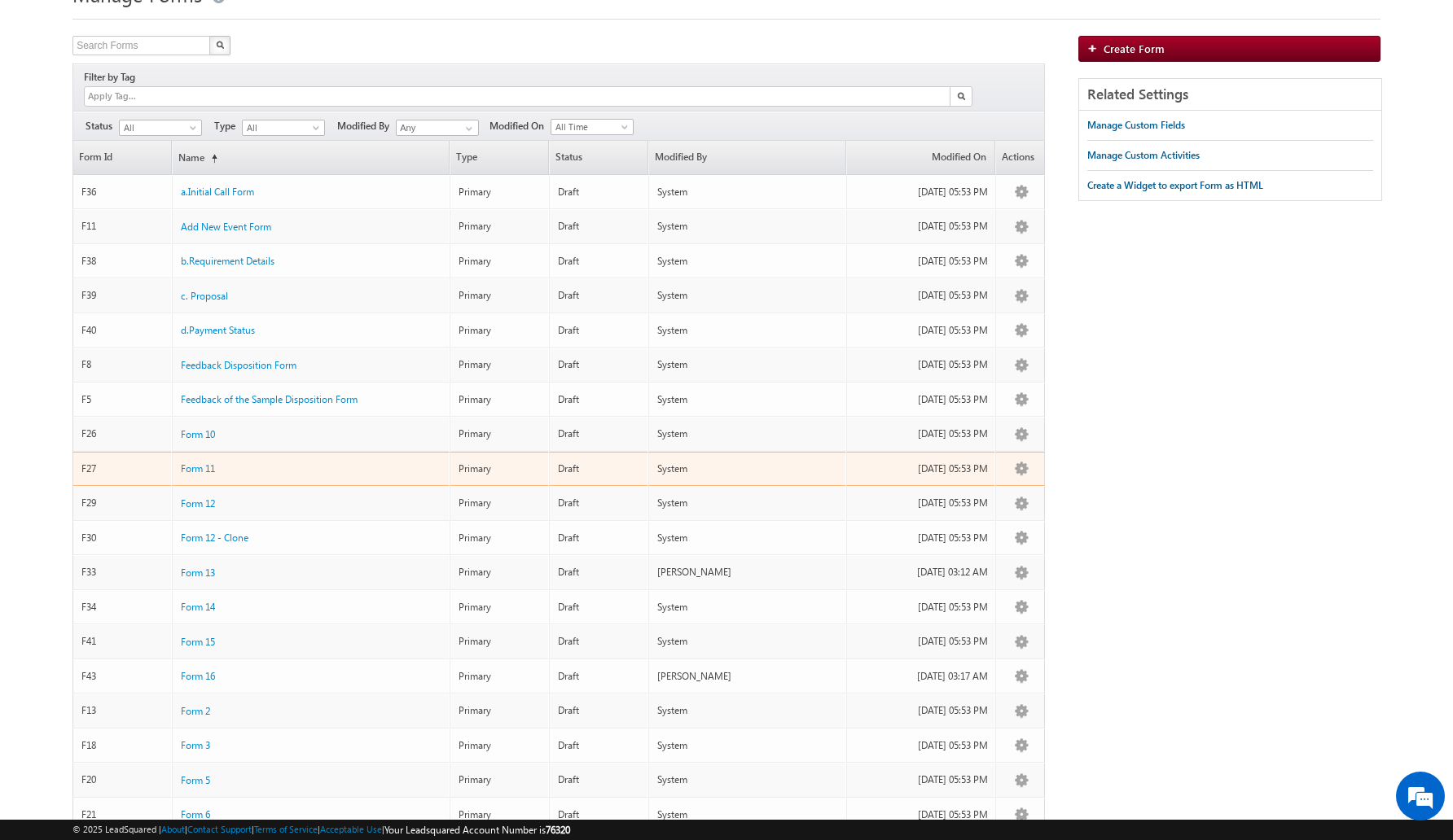
scroll to position [61, 0]
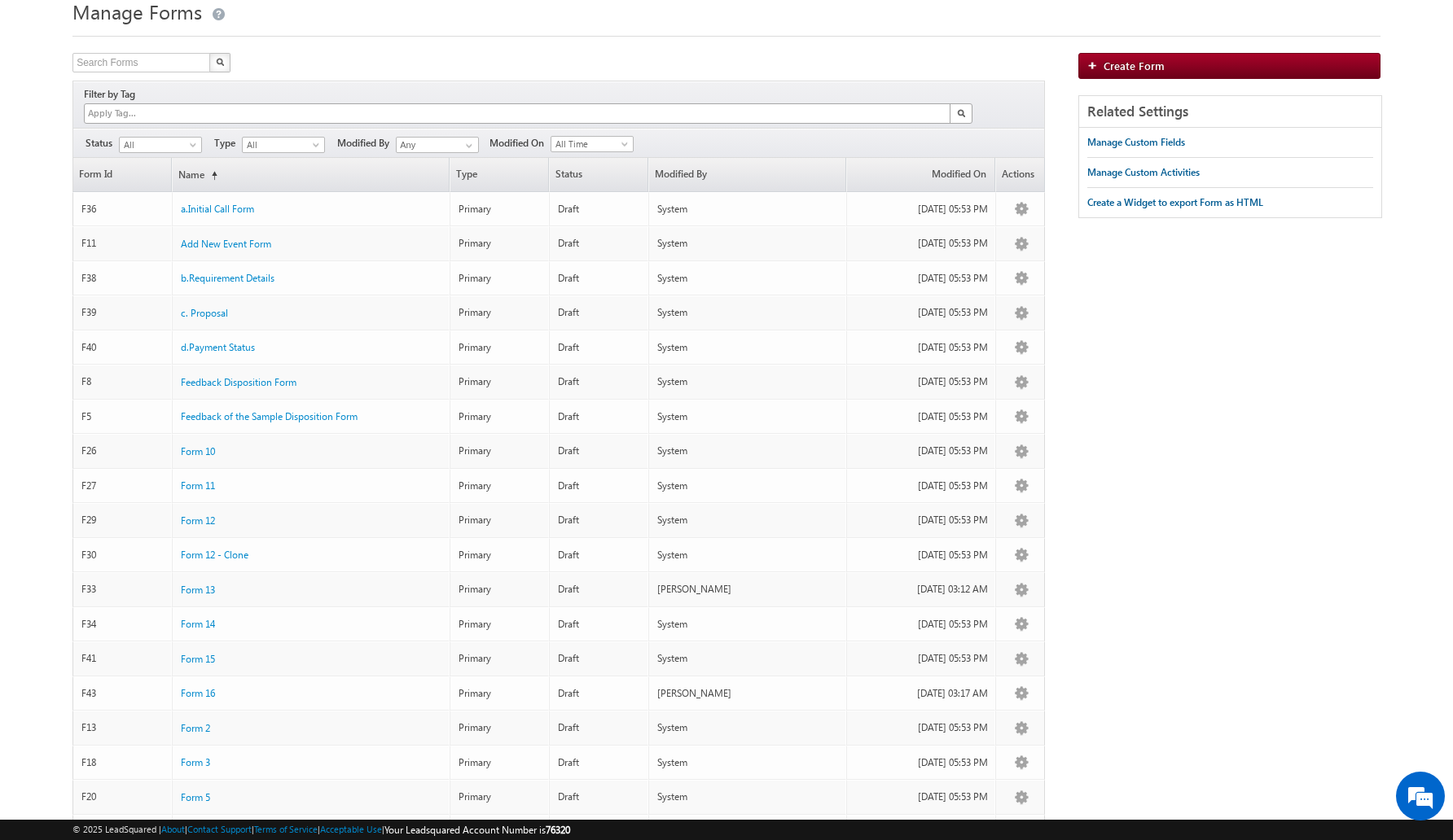
click at [273, 105] on div at bounding box center [517, 114] width 866 height 18
click at [283, 105] on div at bounding box center [517, 114] width 866 height 18
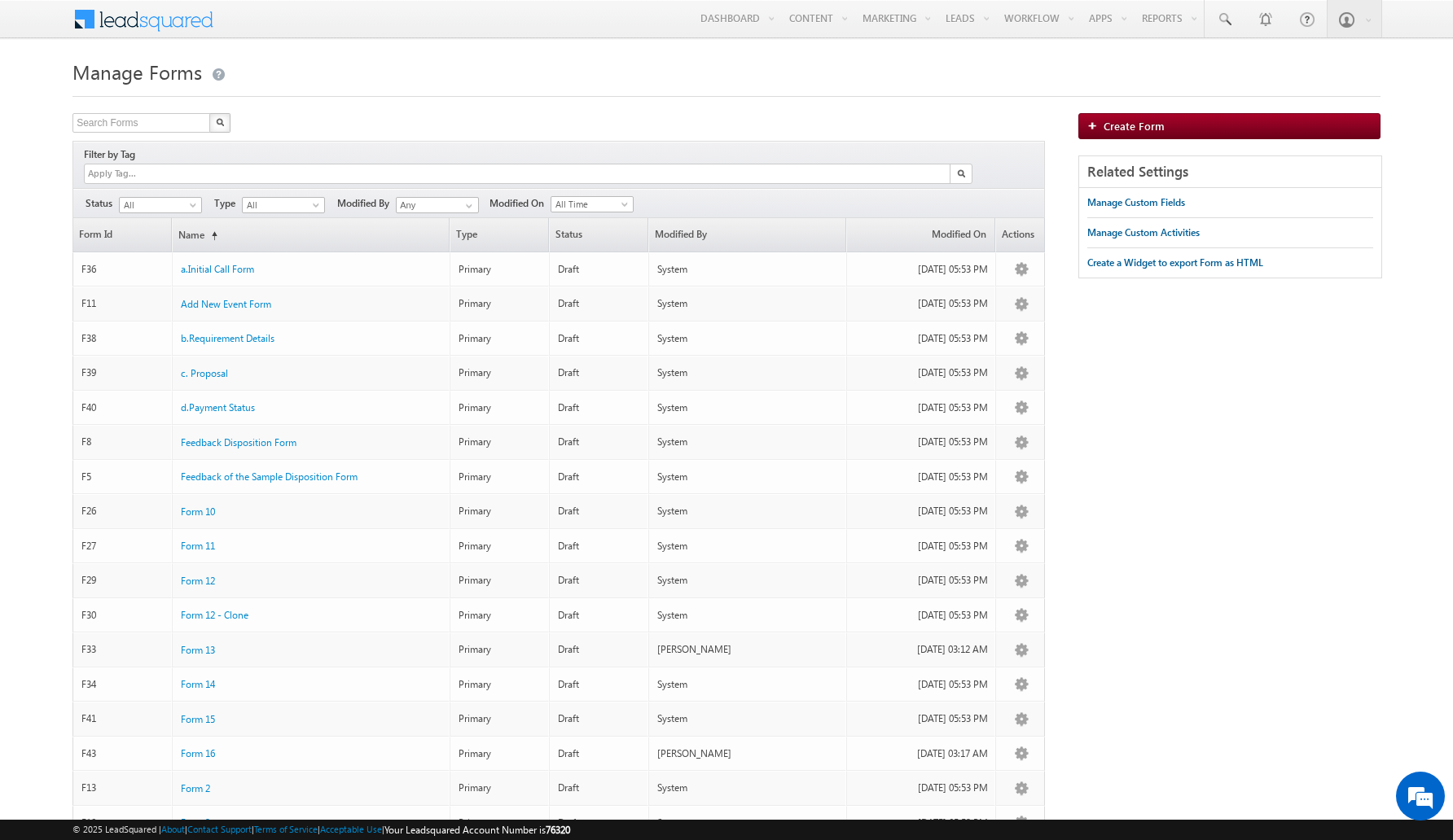
scroll to position [0, 0]
click at [1019, 122] on link "Process Designer" at bounding box center [1064, 123] width 130 height 34
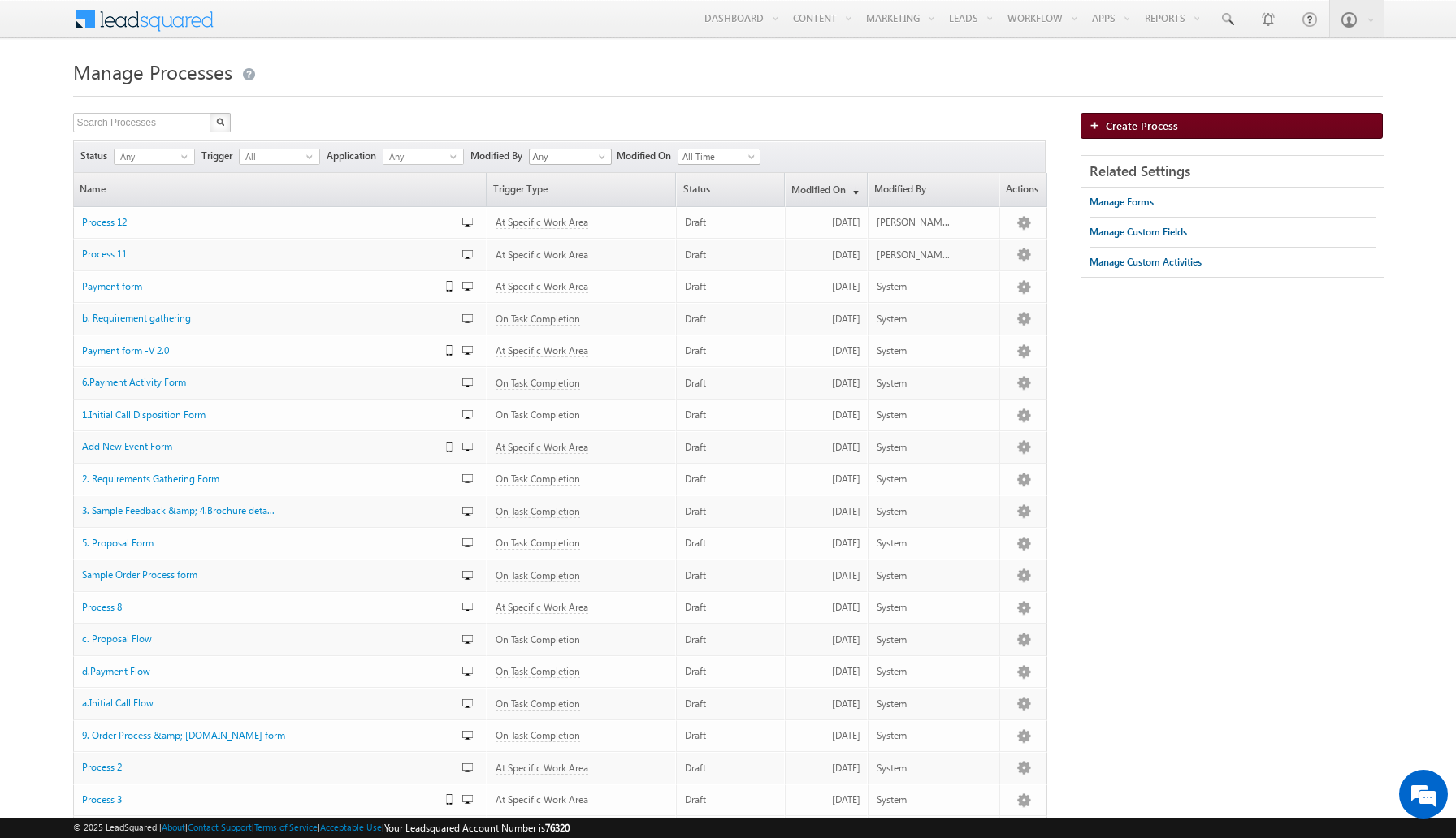
click at [1139, 125] on span "Create Process" at bounding box center [1142, 125] width 72 height 14
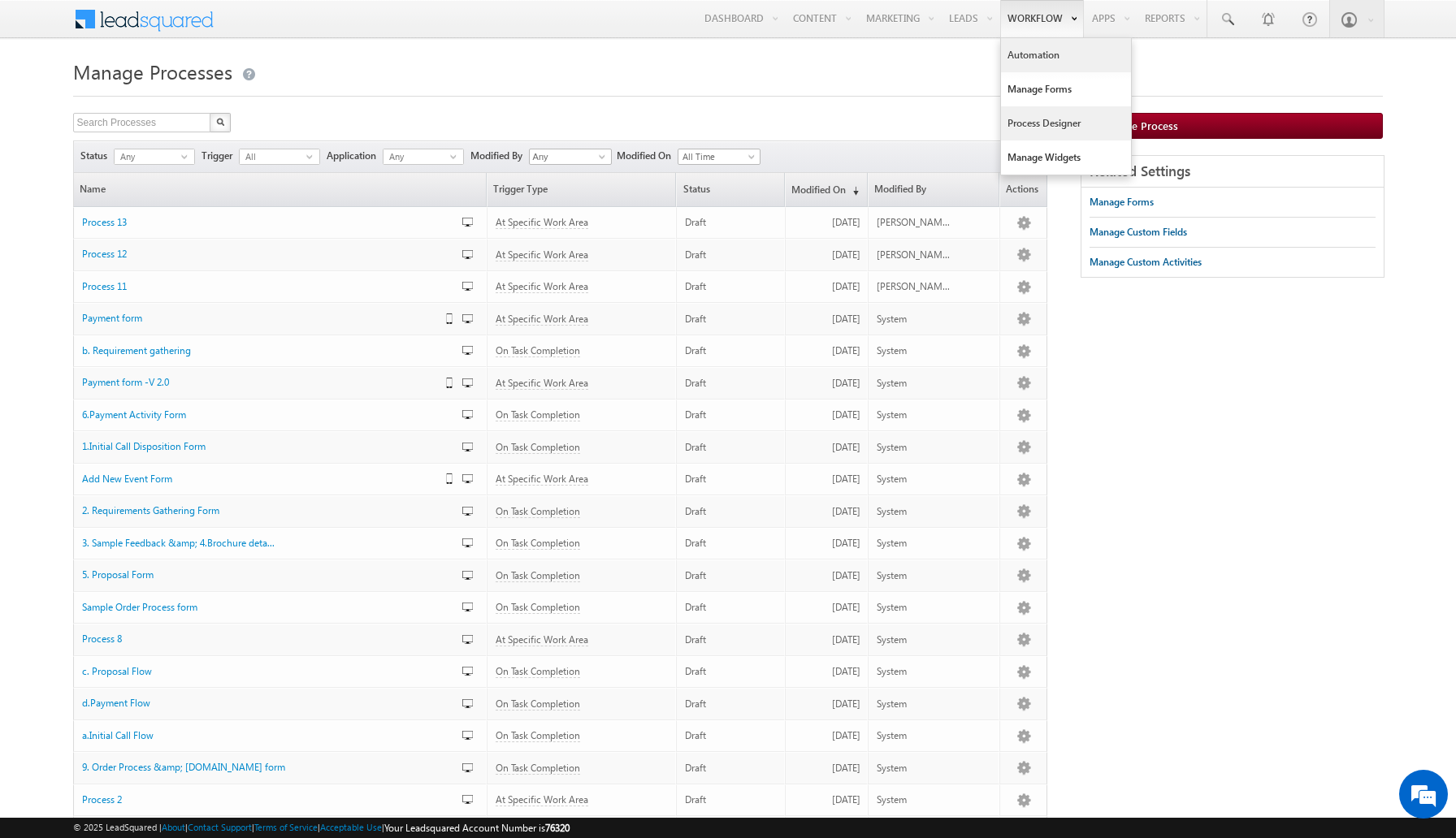
click at [1077, 62] on link "Automation" at bounding box center [1067, 55] width 130 height 34
click at [1019, 60] on link "Automation" at bounding box center [1067, 55] width 130 height 34
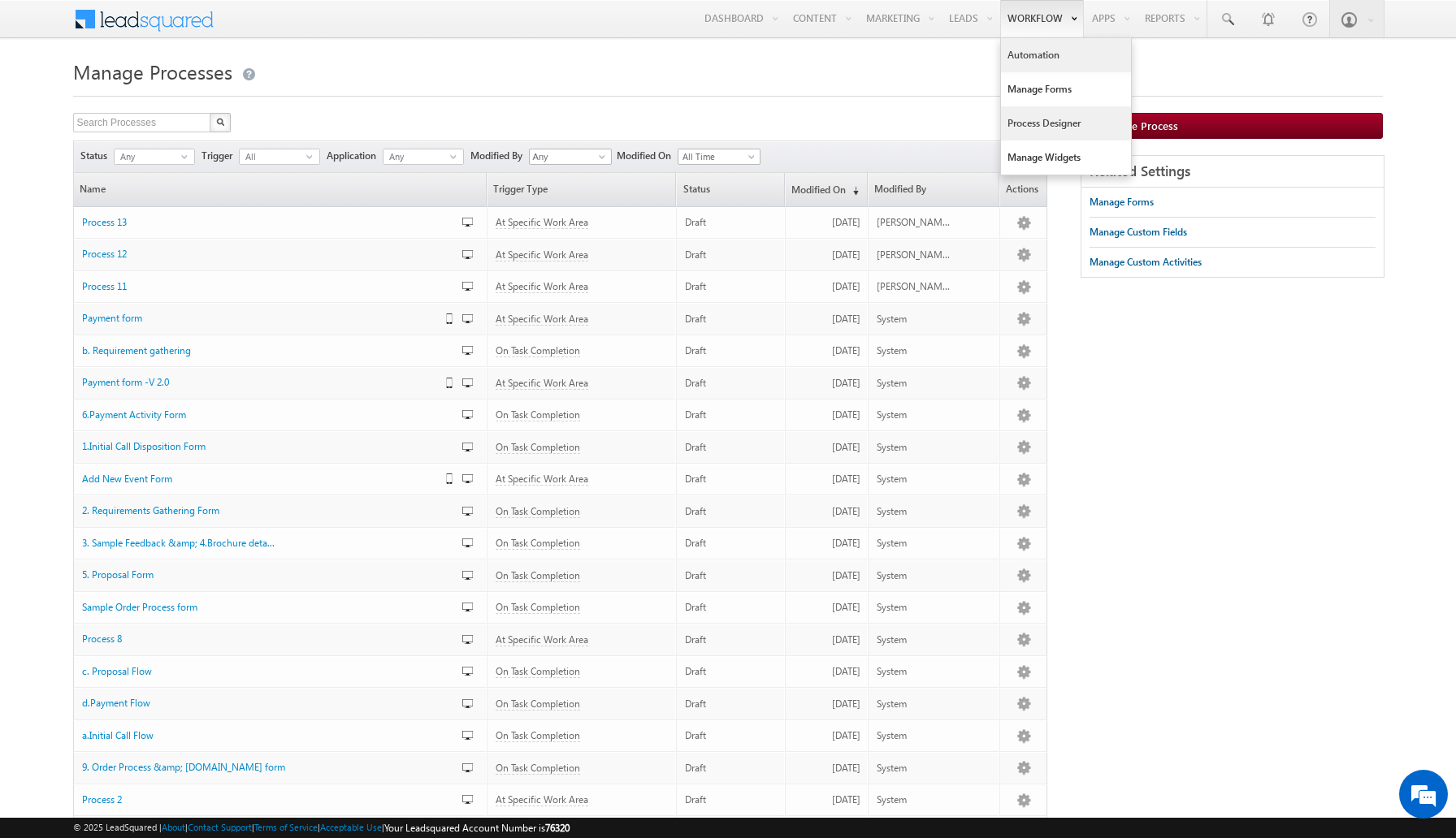
click at [1053, 61] on link "Automation" at bounding box center [1067, 55] width 130 height 34
click at [863, 65] on h1 "Manage Processes" at bounding box center [728, 70] width 1311 height 32
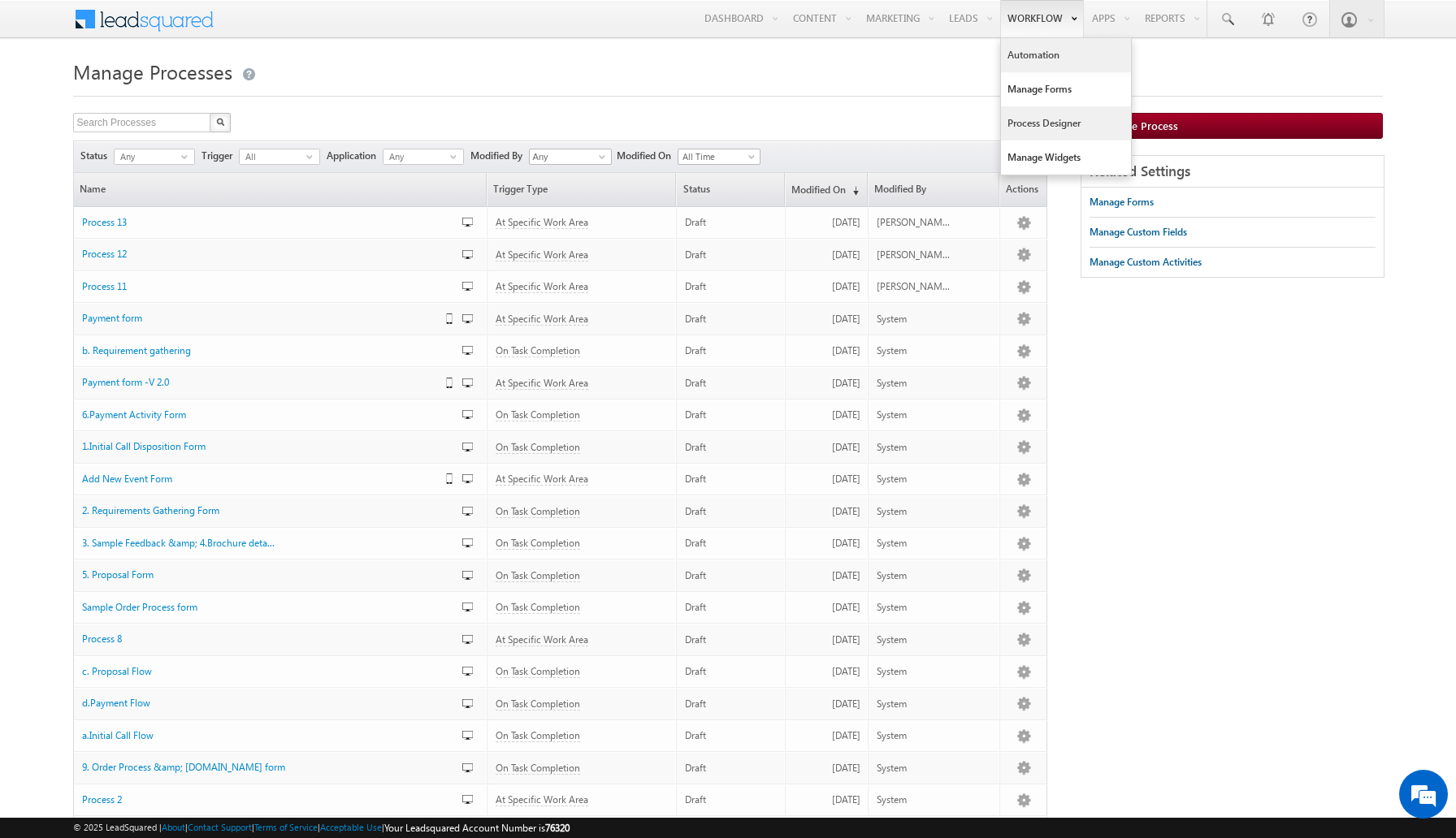
click at [1050, 54] on link "Automation" at bounding box center [1067, 55] width 130 height 34
click at [1039, 151] on link "Manage Widgets" at bounding box center [1067, 157] width 130 height 34
click at [1035, 54] on link "Automation" at bounding box center [1067, 55] width 130 height 34
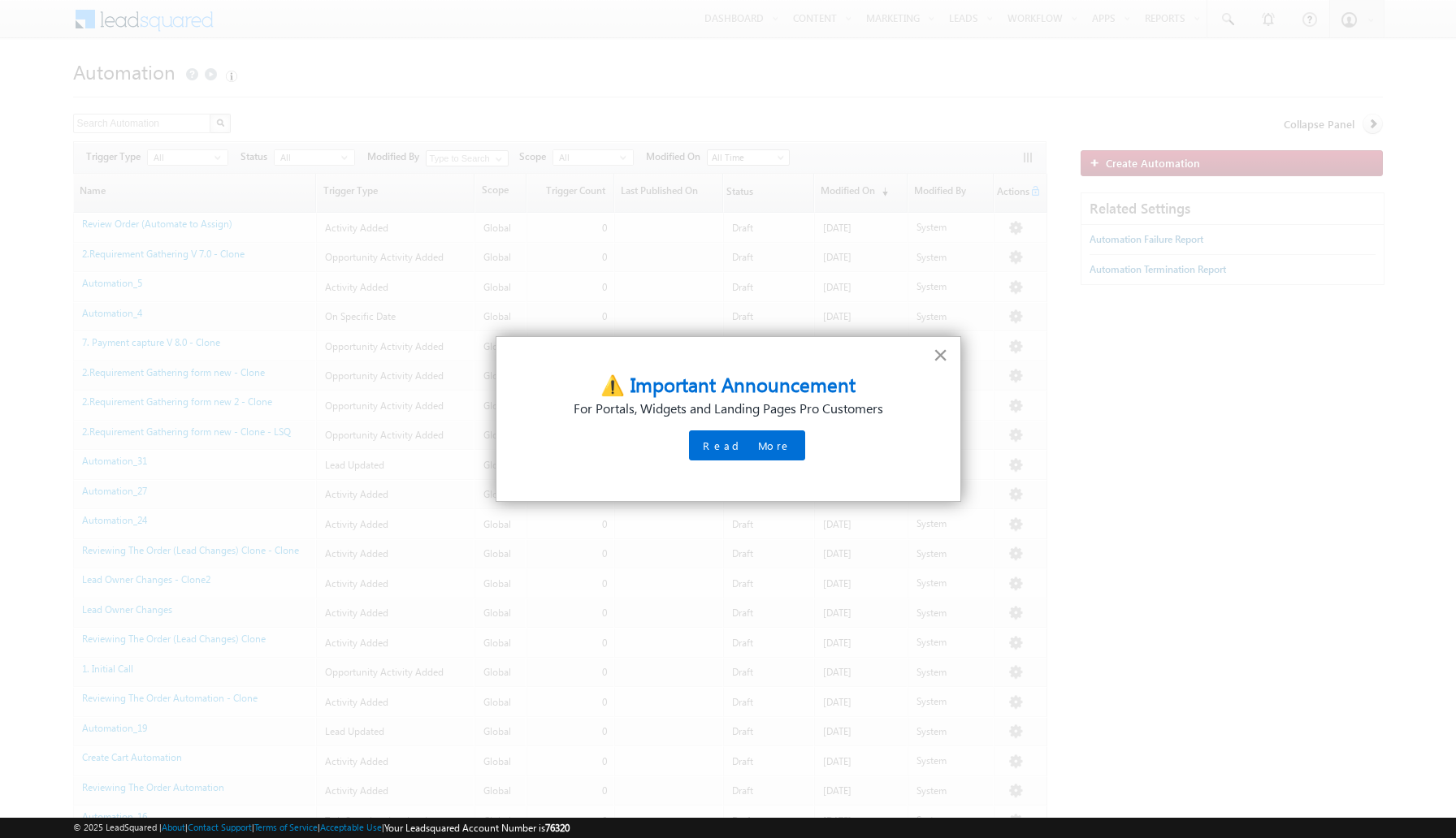
click at [940, 360] on button "×" at bounding box center [940, 354] width 16 height 26
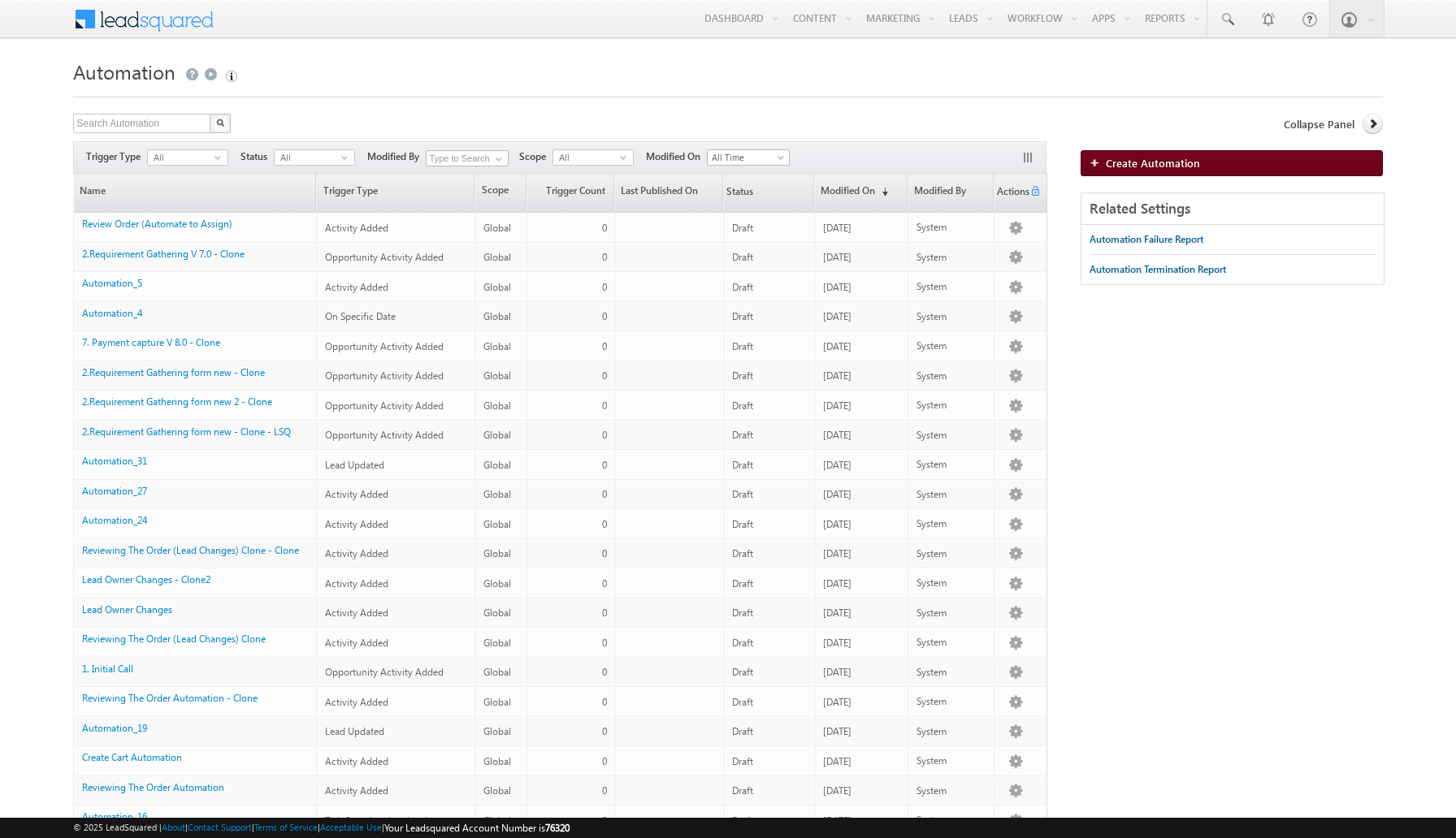
click at [1164, 165] on span "Create Automation" at bounding box center [1153, 162] width 94 height 14
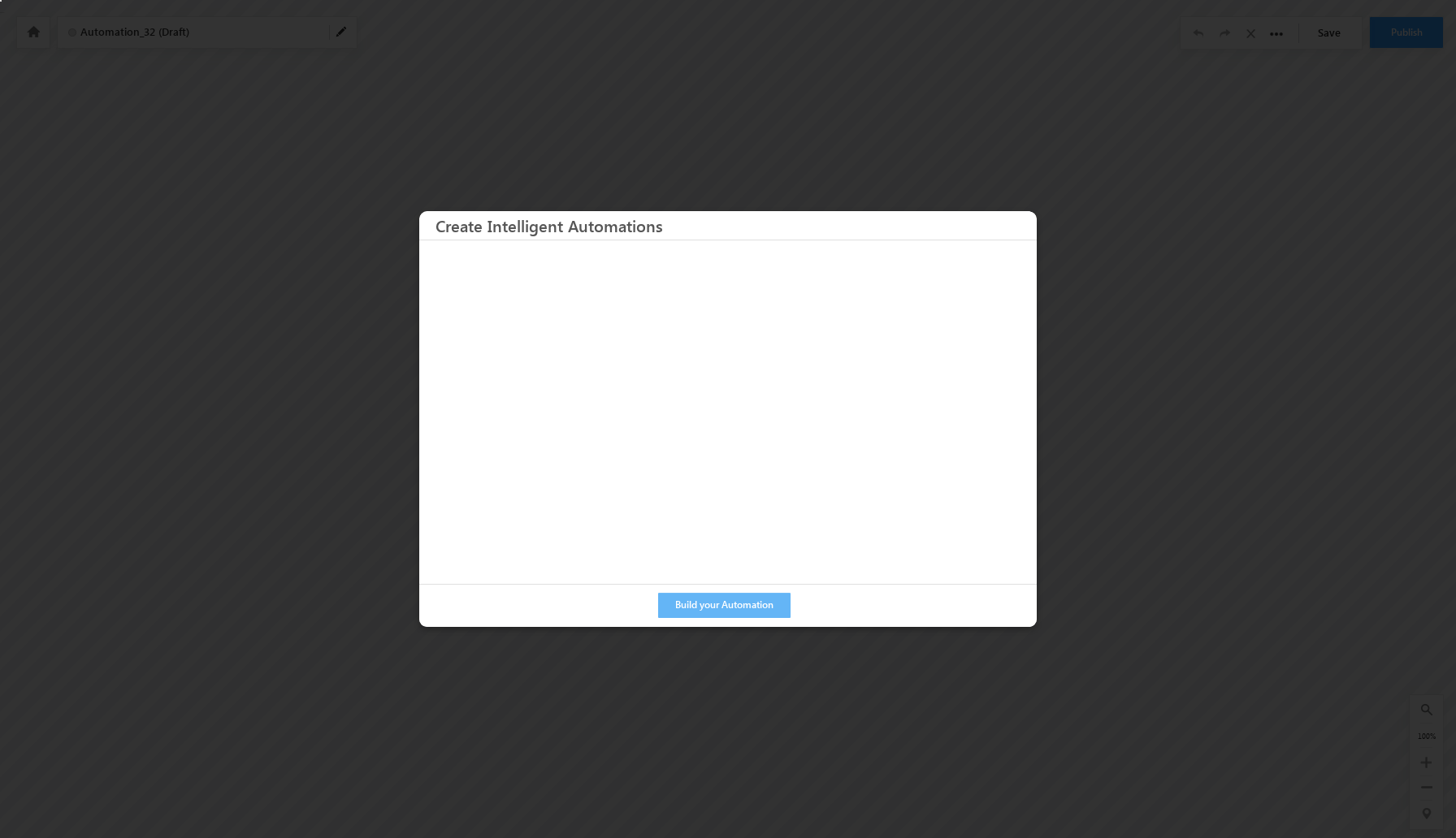
click at [1052, 183] on div at bounding box center [728, 419] width 1456 height 838
click at [848, 656] on div at bounding box center [728, 419] width 1456 height 838
click at [750, 607] on button "Build your Automation" at bounding box center [724, 604] width 133 height 25
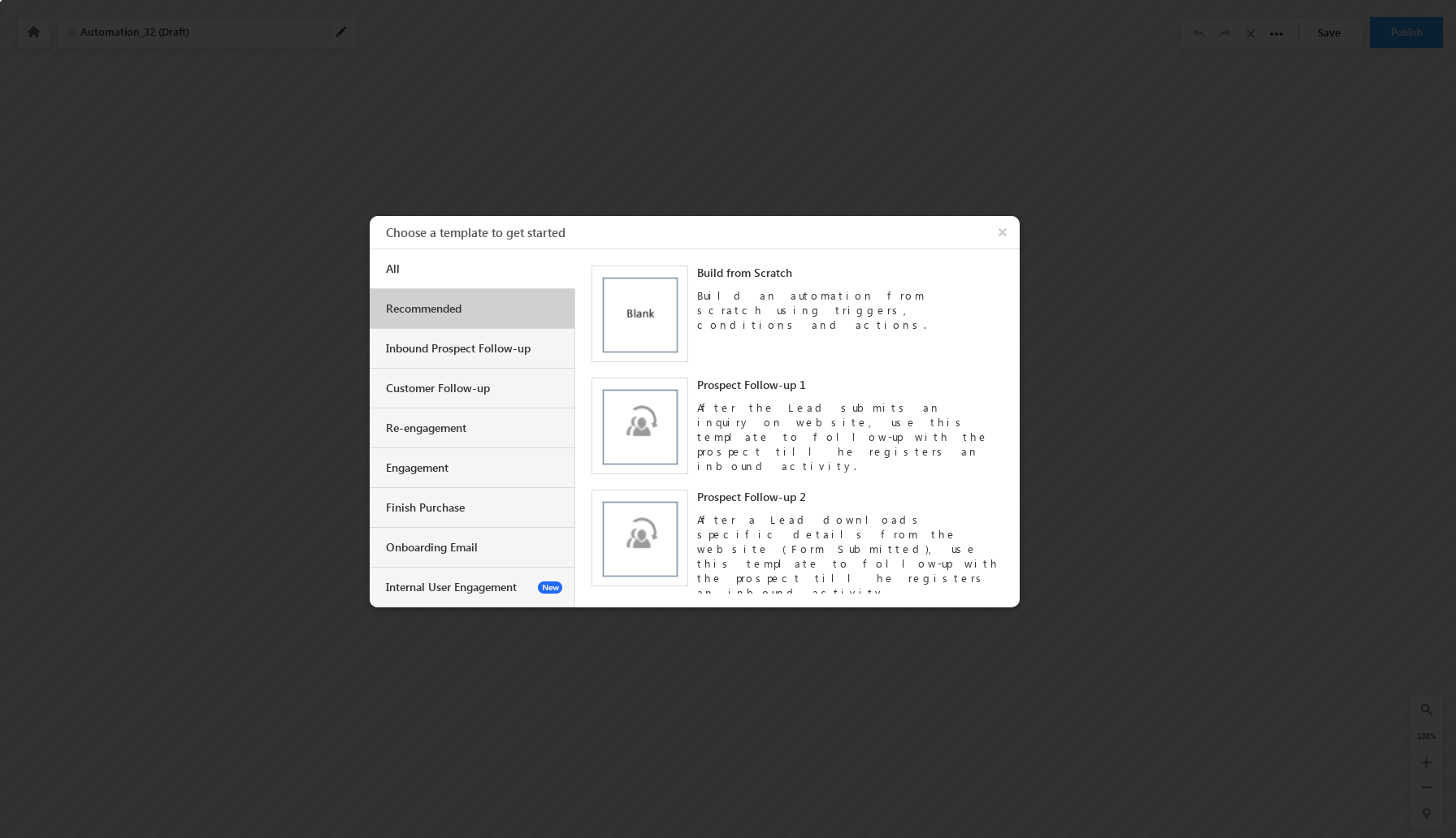
click at [529, 316] on div "Recommended" at bounding box center [473, 309] width 205 height 39
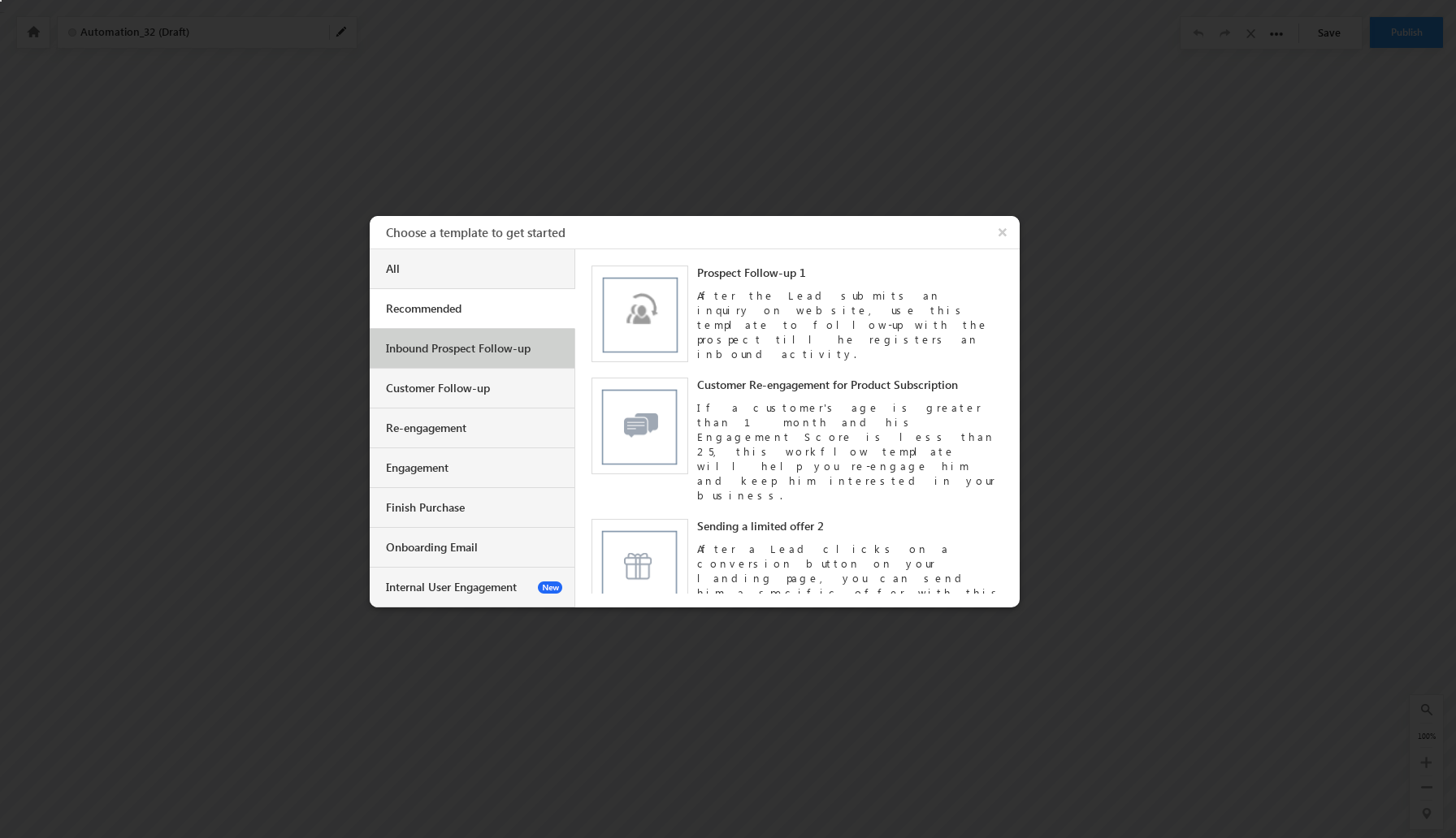
click at [514, 355] on div "Inbound Prospect Follow-up" at bounding box center [473, 348] width 205 height 39
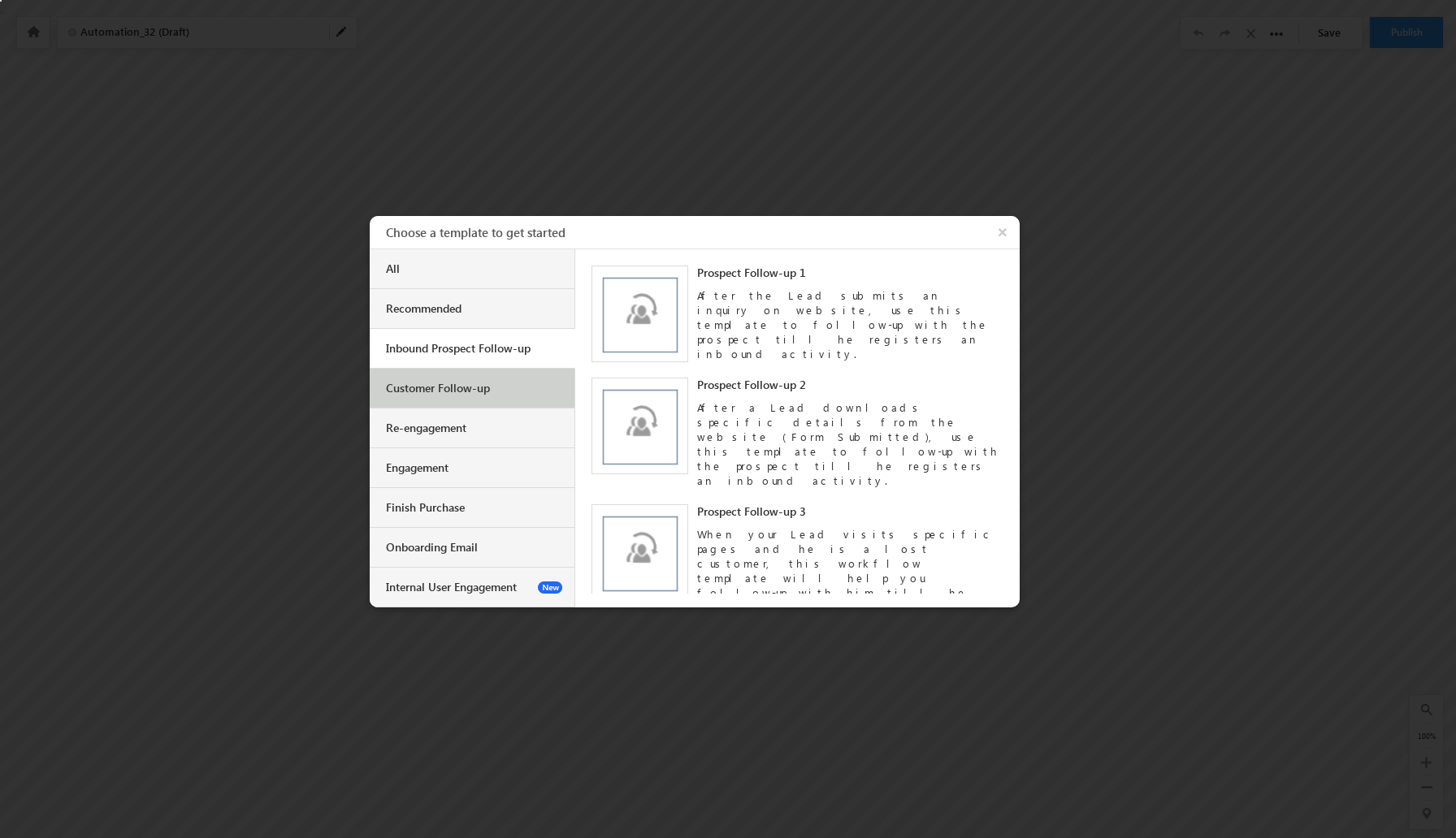
click at [487, 386] on div "Customer Follow-up" at bounding box center [474, 388] width 176 height 15
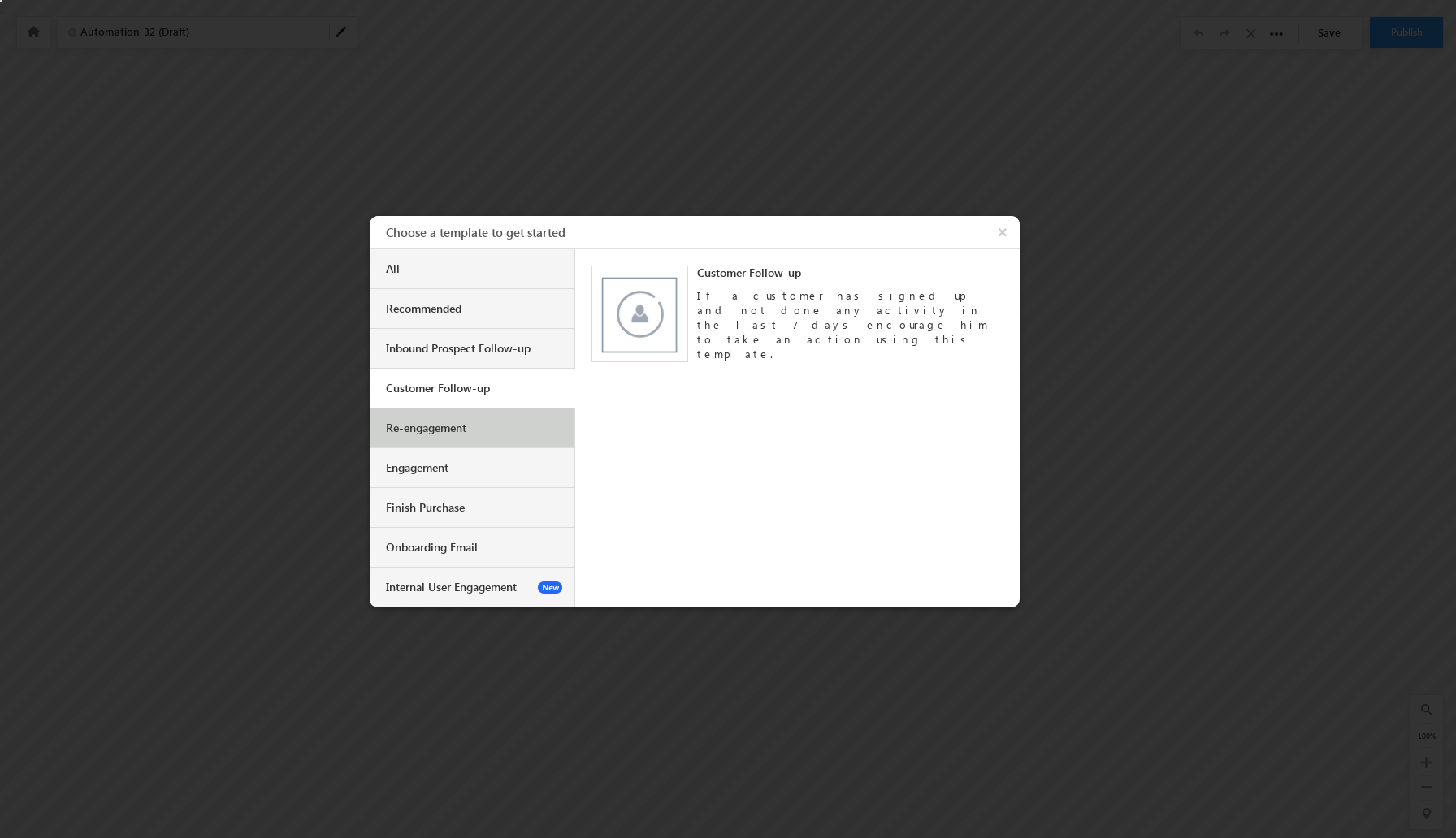
click at [455, 430] on div "Re-engagement" at bounding box center [474, 428] width 176 height 15
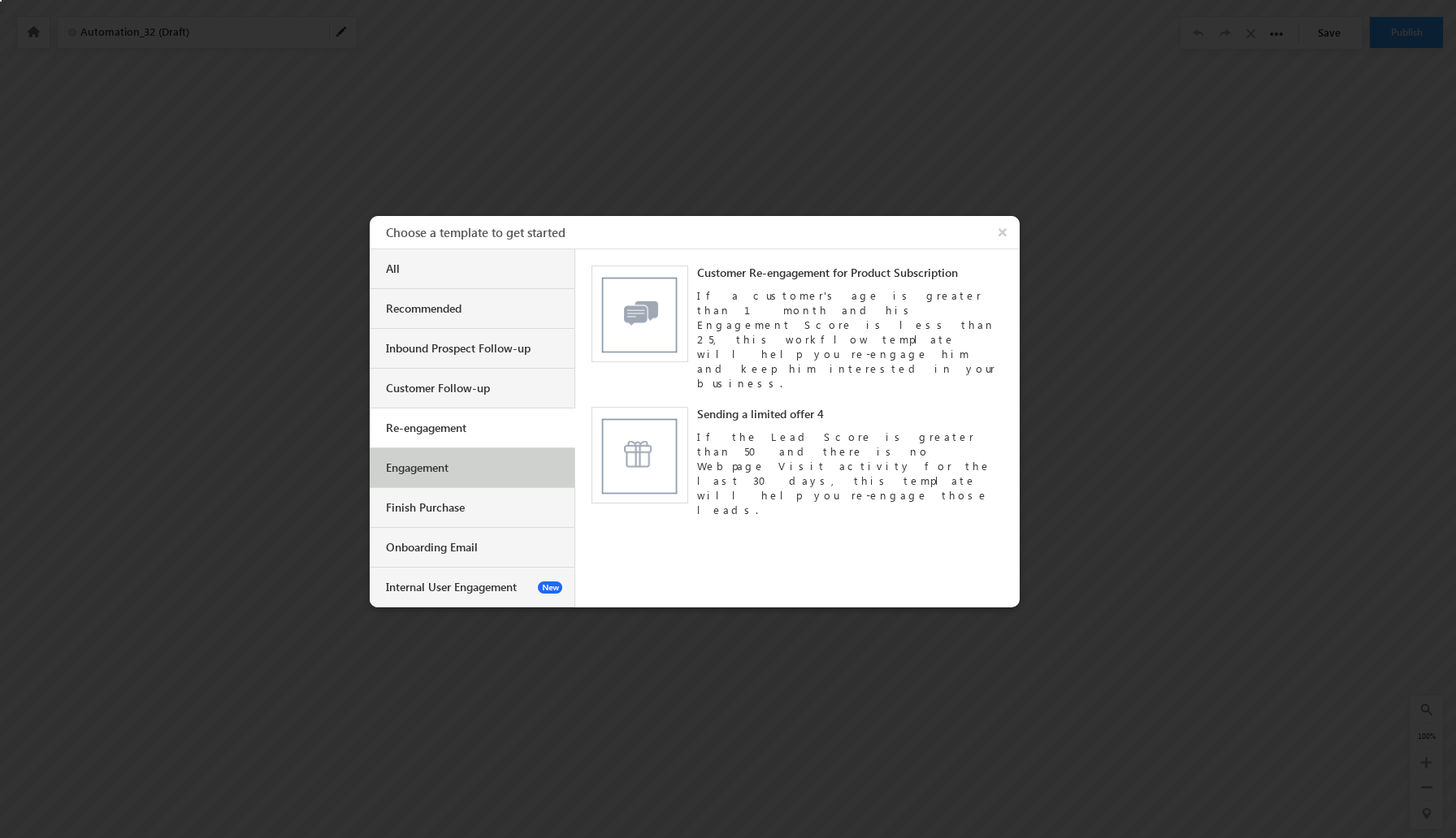
click at [474, 463] on div "Engagement" at bounding box center [474, 468] width 176 height 15
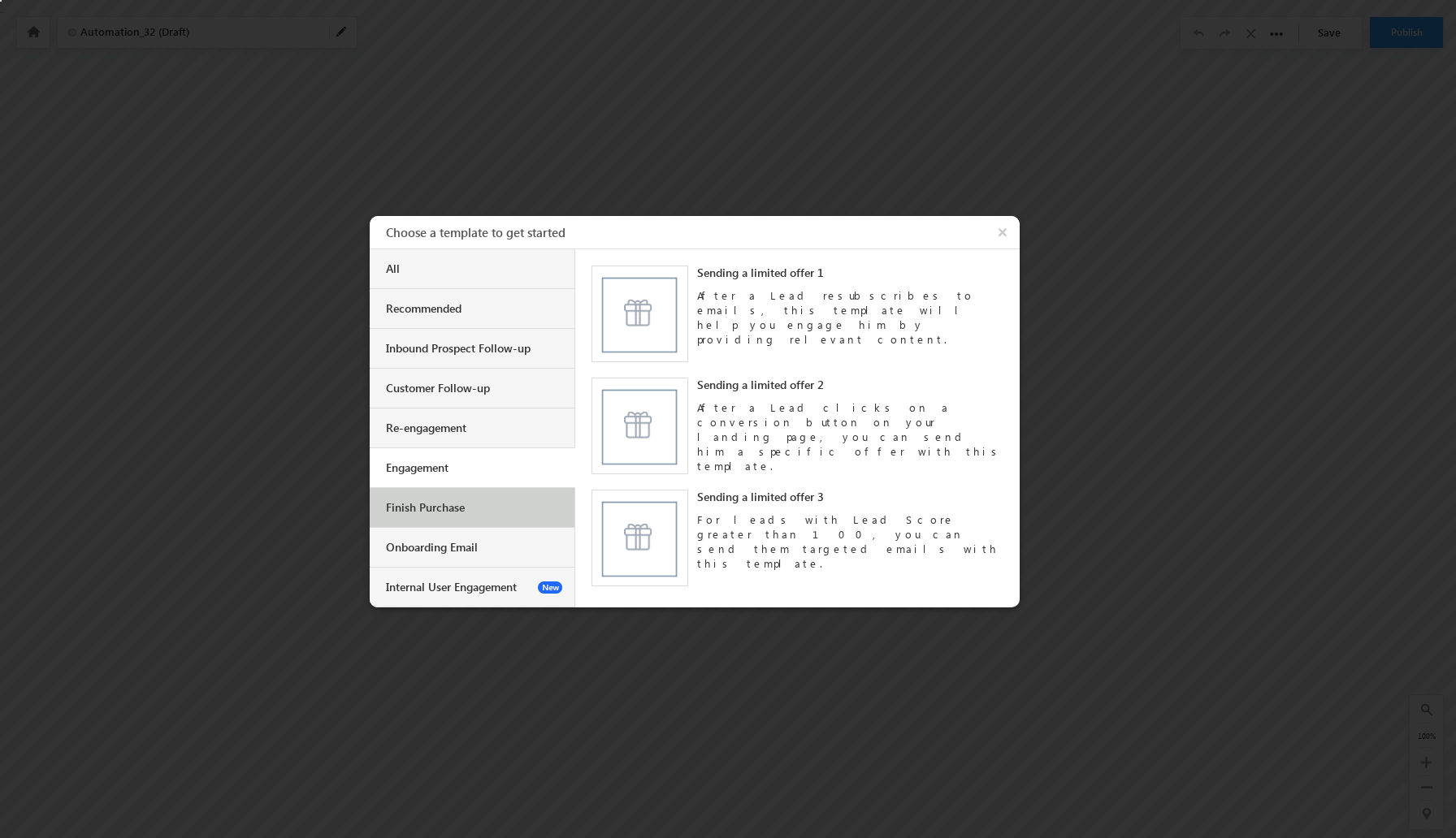
click at [455, 496] on div "Finish Purchase" at bounding box center [473, 507] width 205 height 39
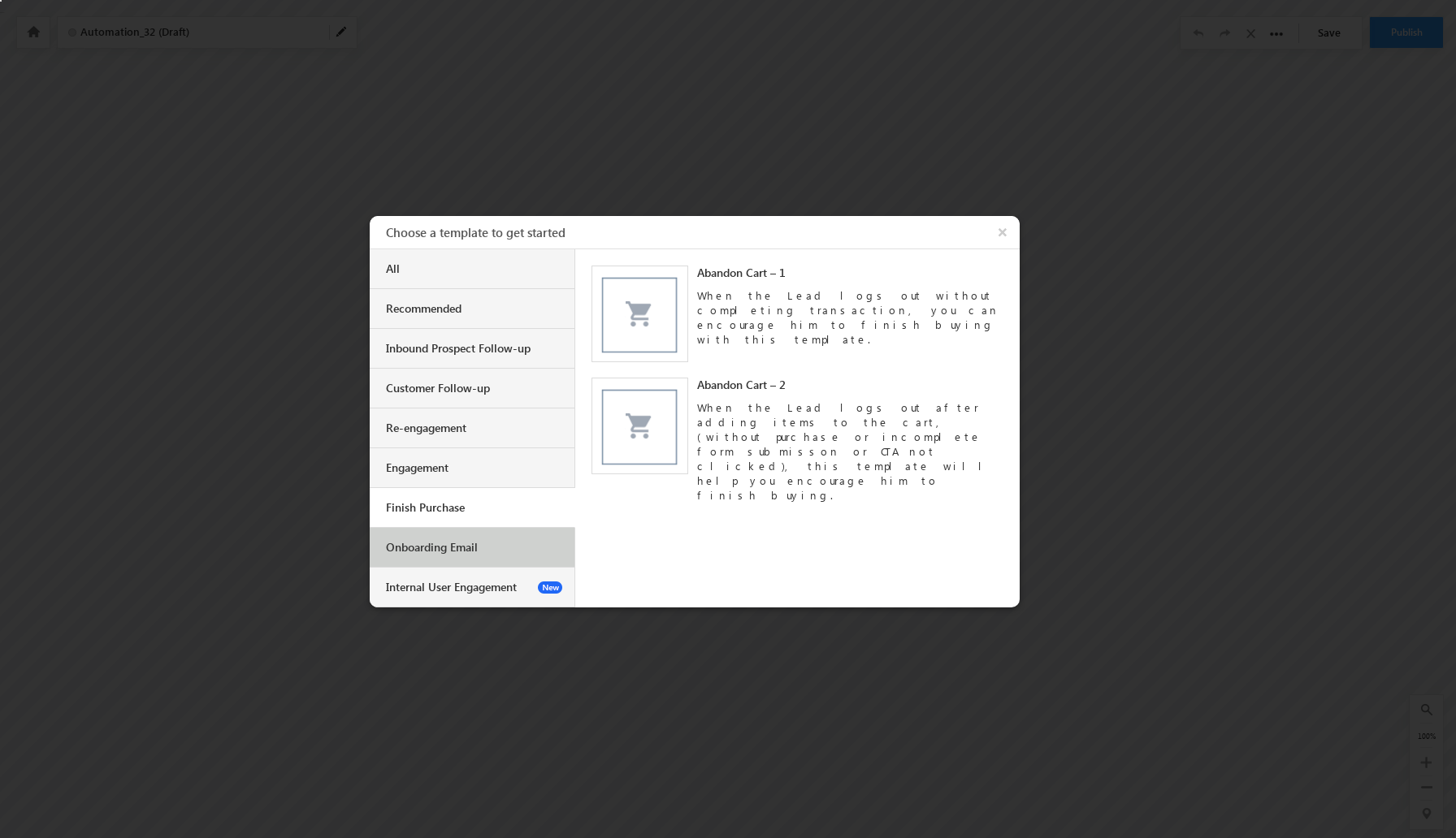
click at [476, 547] on div "Onboarding Email" at bounding box center [474, 548] width 176 height 15
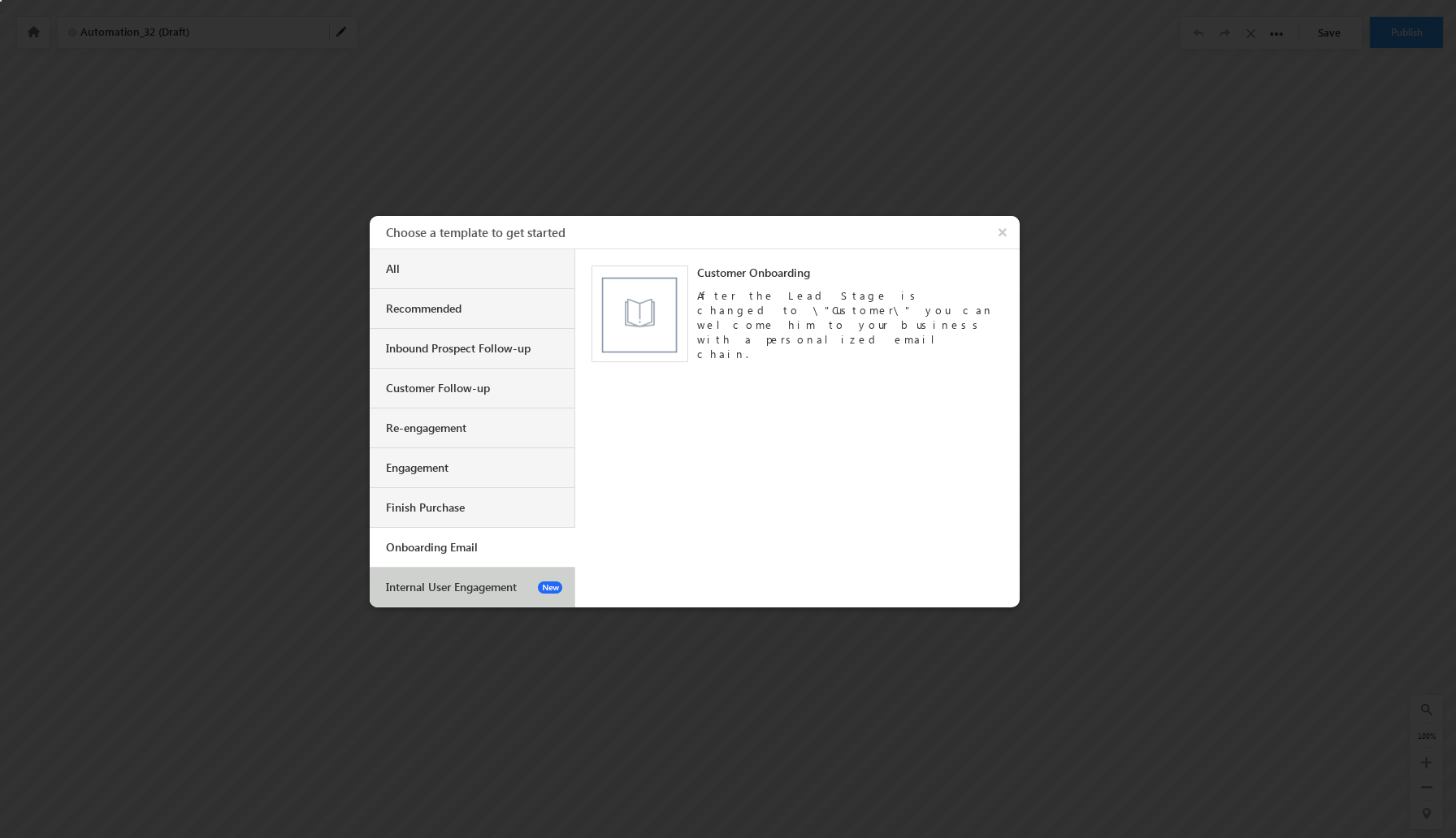
click at [461, 587] on div "Internal User Engagement" at bounding box center [474, 587] width 176 height 15
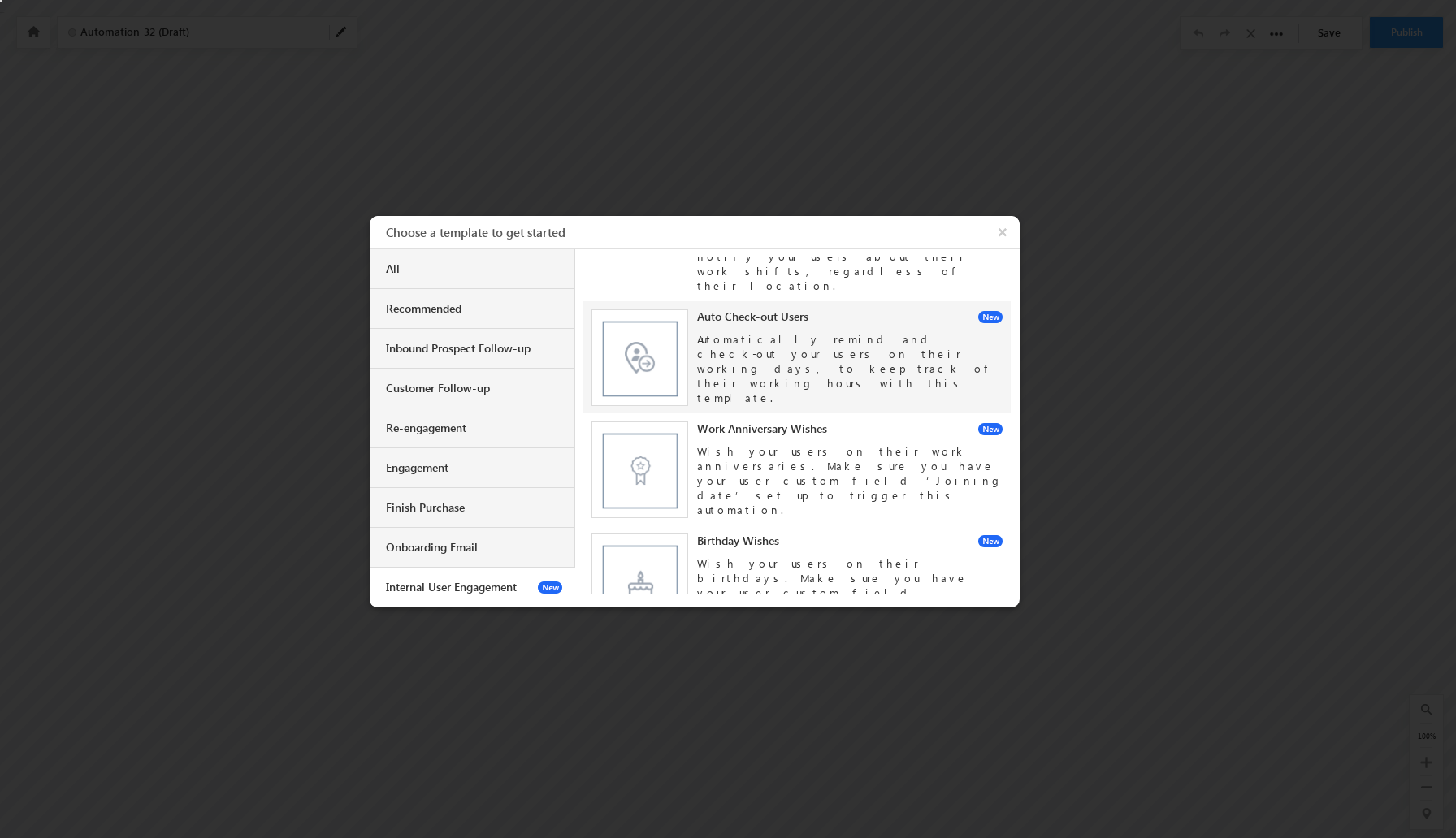
scroll to position [112, 0]
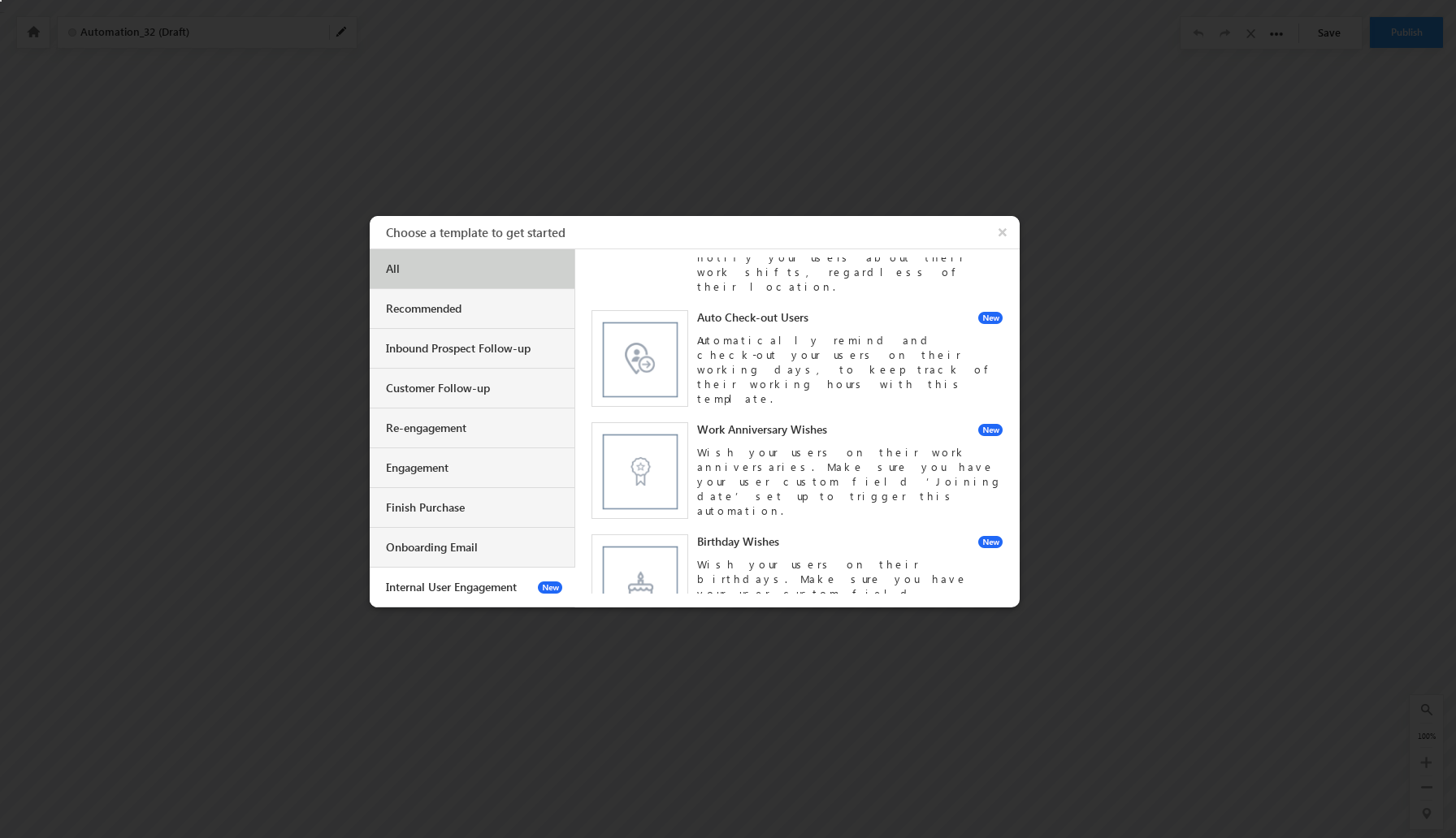
click at [454, 278] on div "All" at bounding box center [473, 268] width 205 height 39
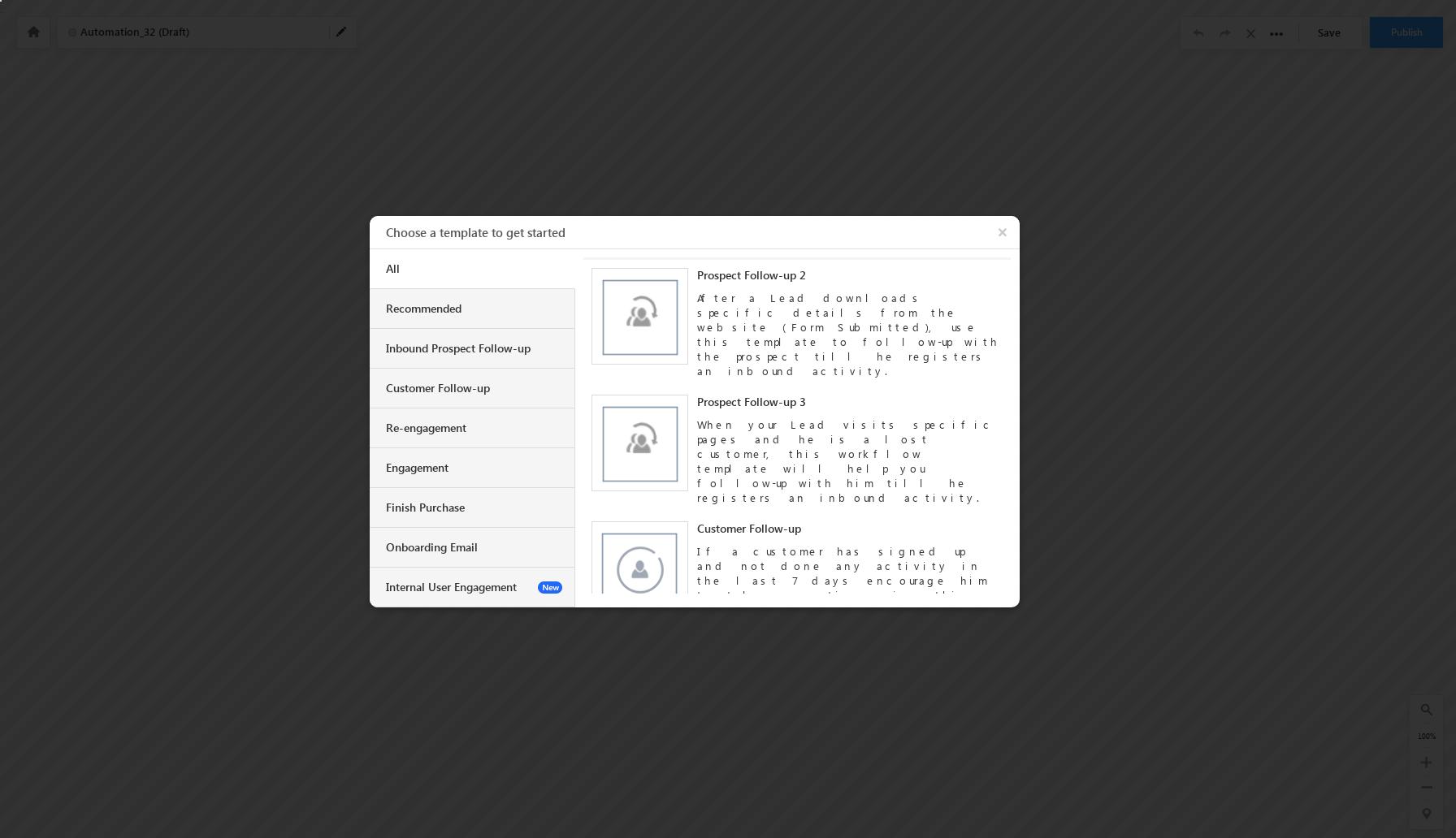
scroll to position [0, 0]
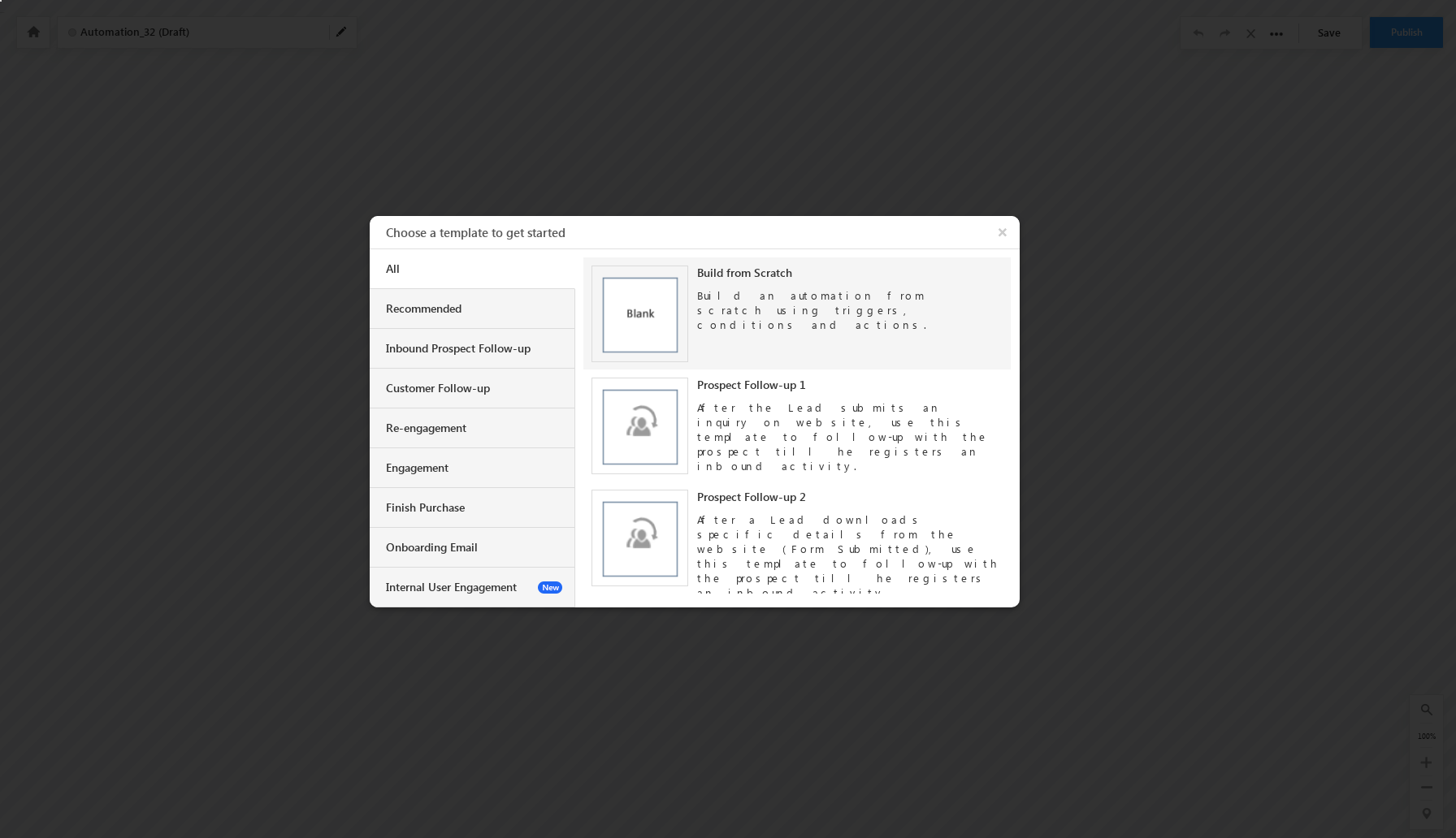
click at [769, 310] on div "Build an automation from scratch using triggers, conditions and actions." at bounding box center [850, 306] width 306 height 52
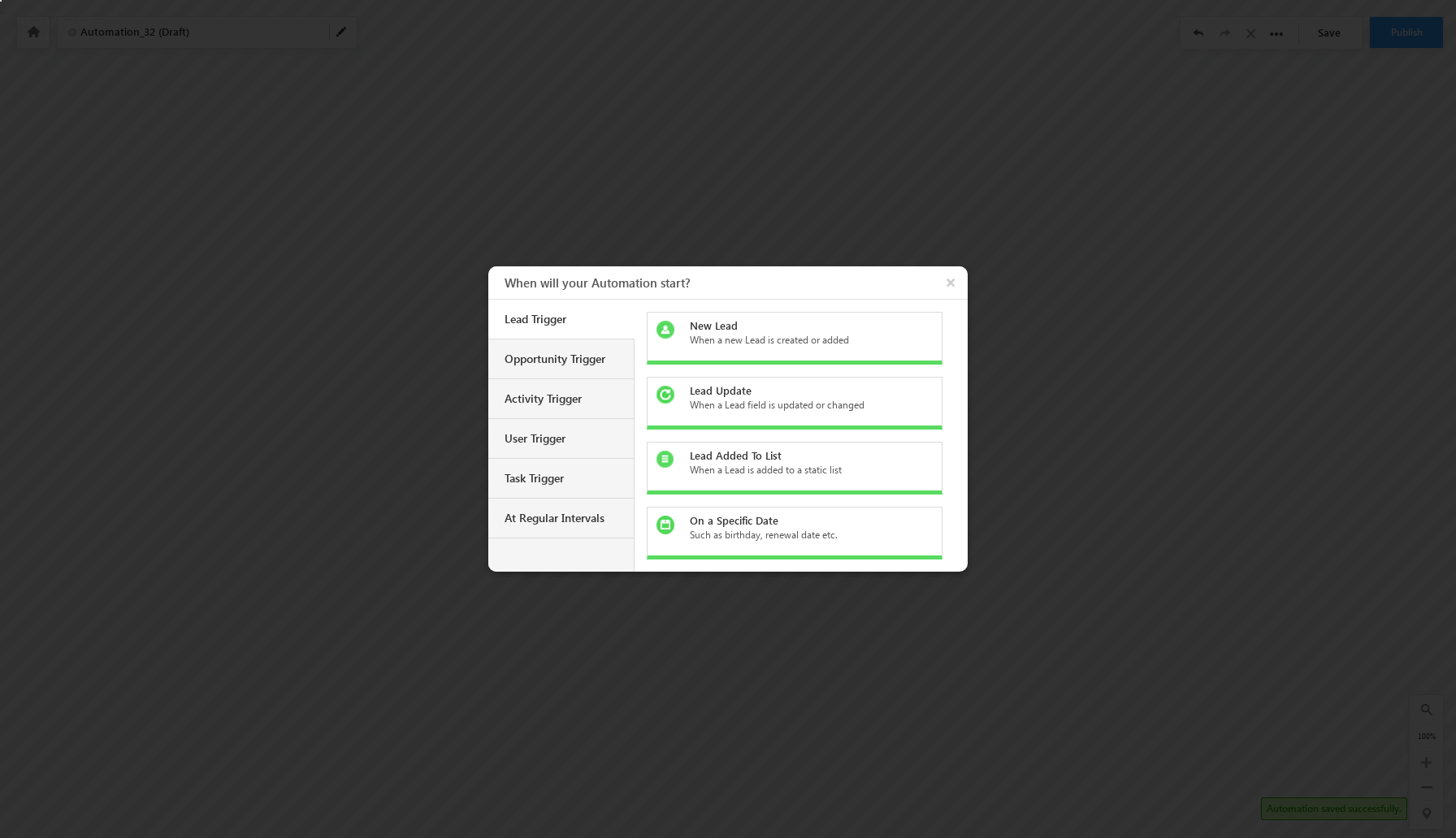
click at [794, 337] on div "When a new Lead is created or added" at bounding box center [805, 341] width 229 height 15
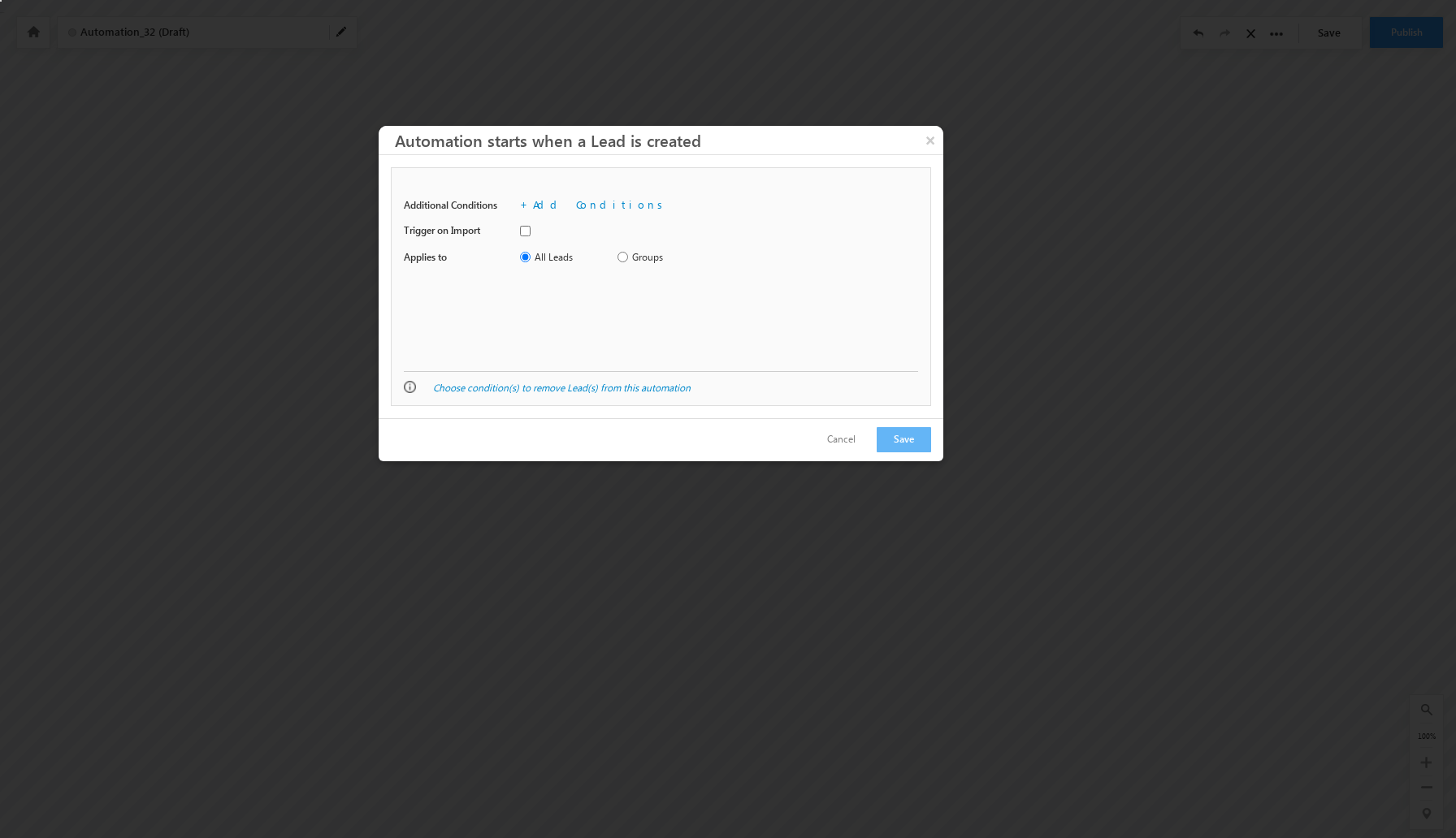
click at [598, 397] on div "Choose condition(s) to remove Lead(s) from this automation" at bounding box center [661, 387] width 514 height 34
click at [614, 387] on link "Choose condition(s) to remove Lead(s) from this automation" at bounding box center [562, 387] width 257 height 12
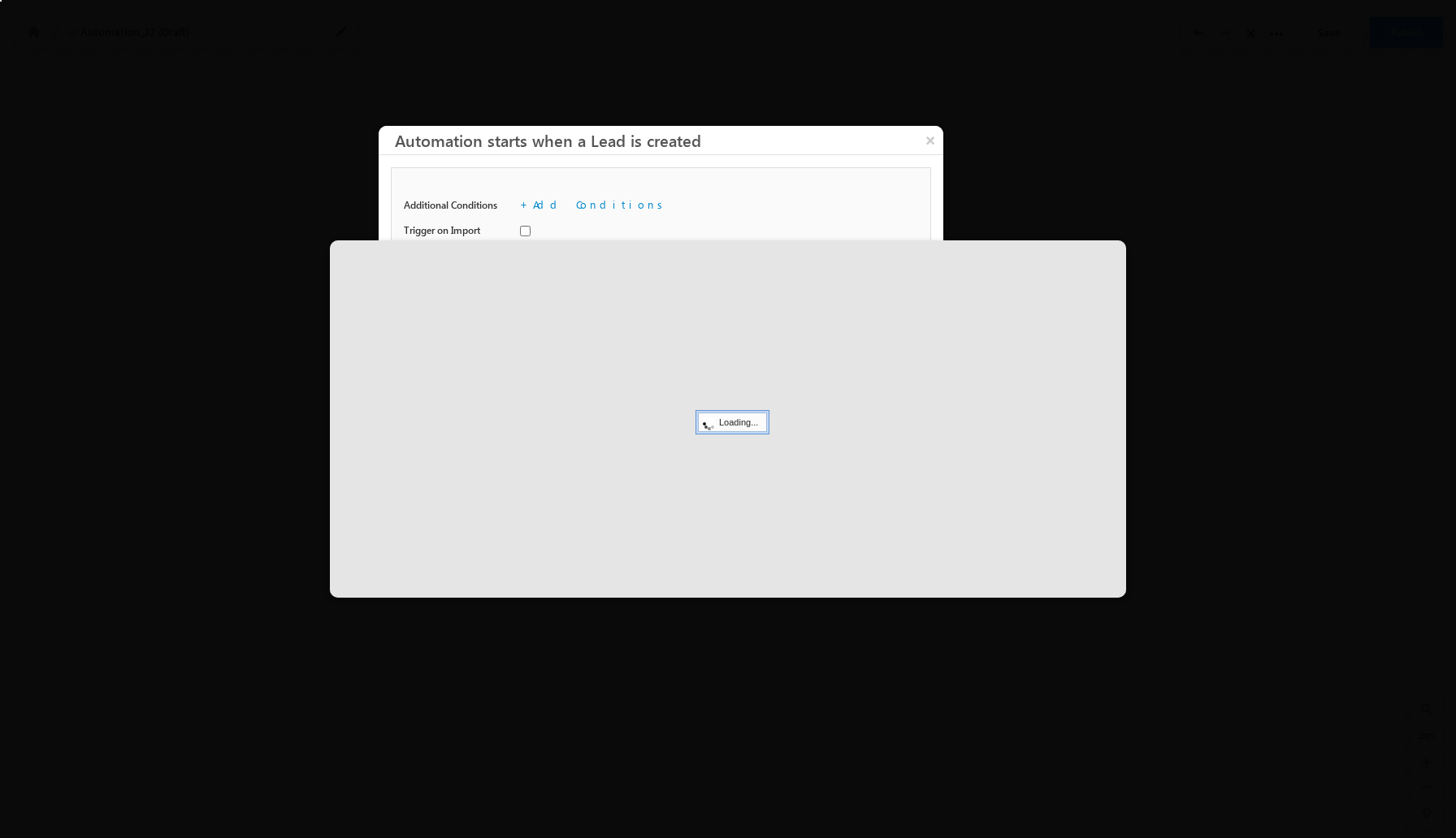
click at [927, 220] on div "Lead Type Additional Conditions + Add Conditions Leads matching the below condi…" at bounding box center [662, 269] width 541 height 204
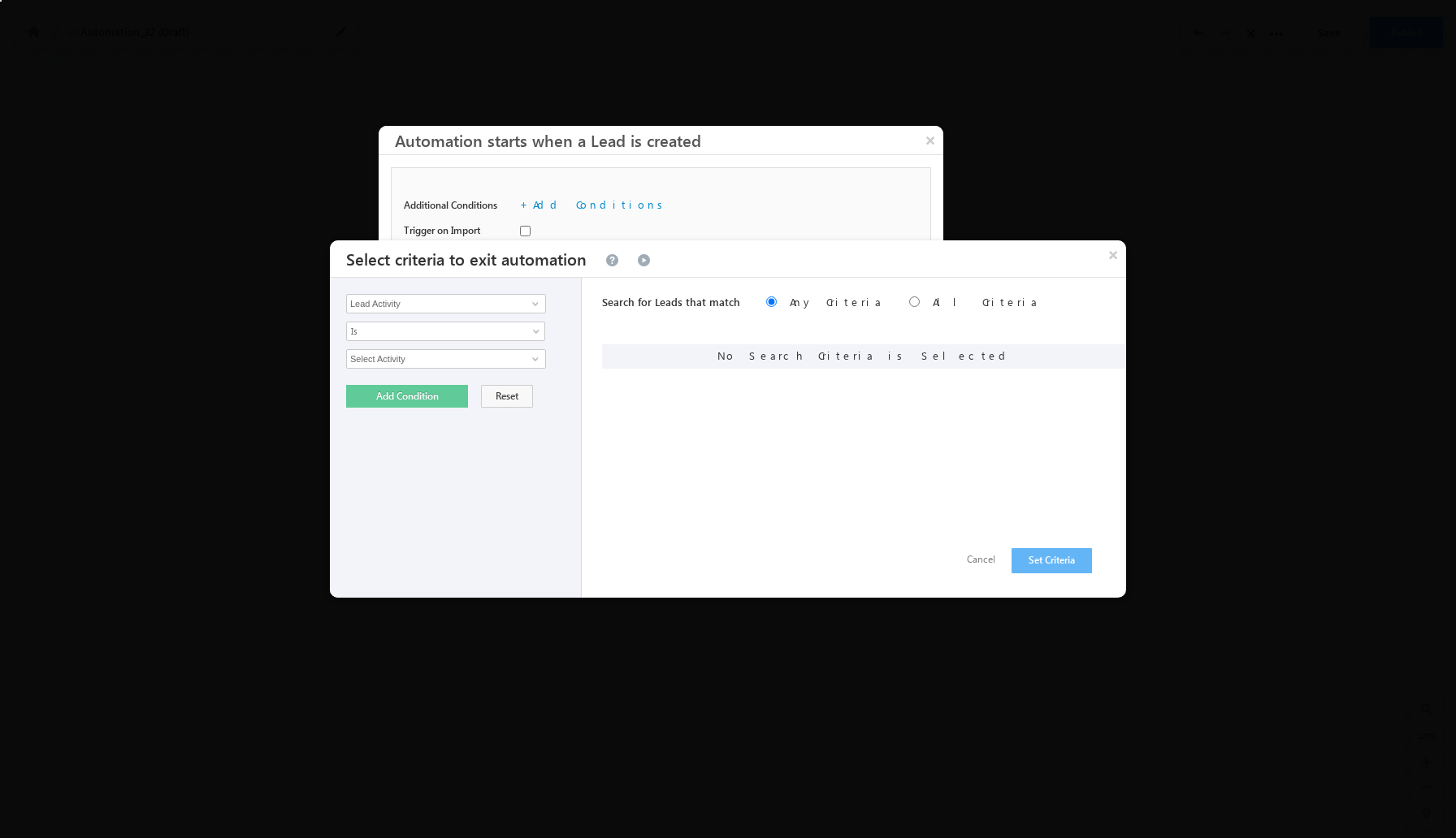
click at [1046, 175] on div at bounding box center [728, 419] width 1456 height 838
click at [1116, 256] on button "×" at bounding box center [1113, 255] width 26 height 28
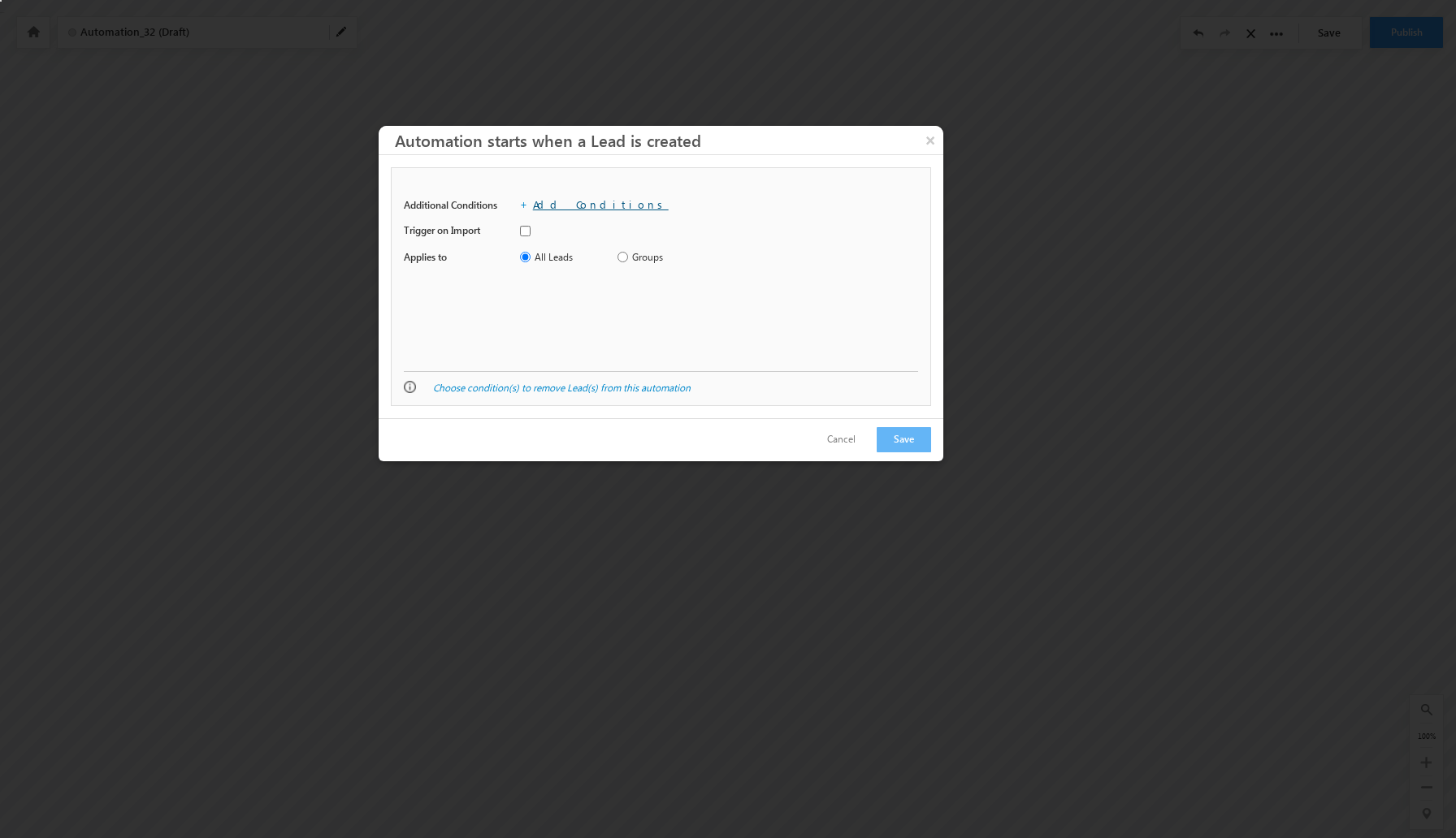
click at [546, 205] on link "Add Conditions" at bounding box center [601, 204] width 136 height 14
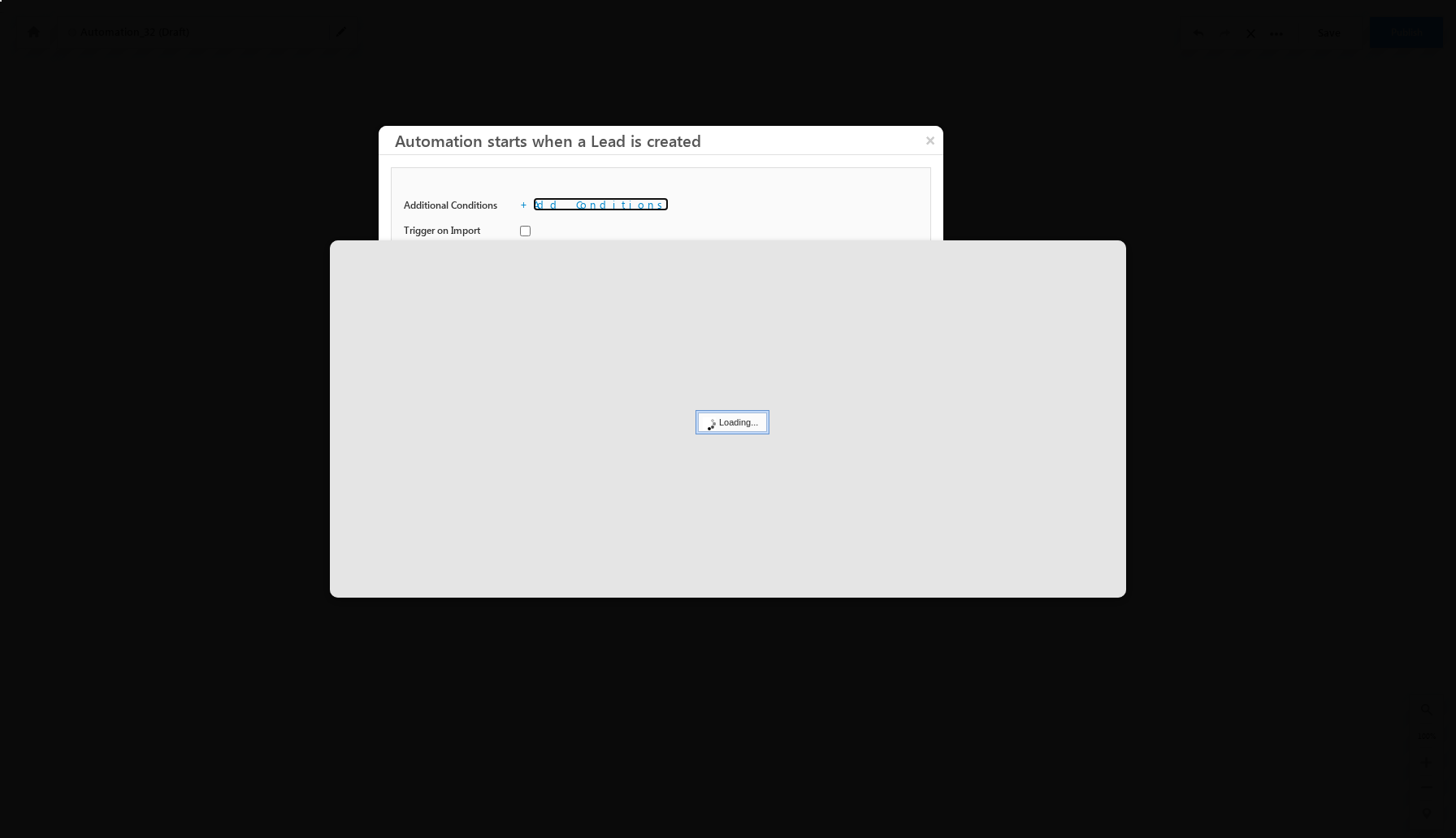
click at [987, 198] on div at bounding box center [728, 419] width 1456 height 838
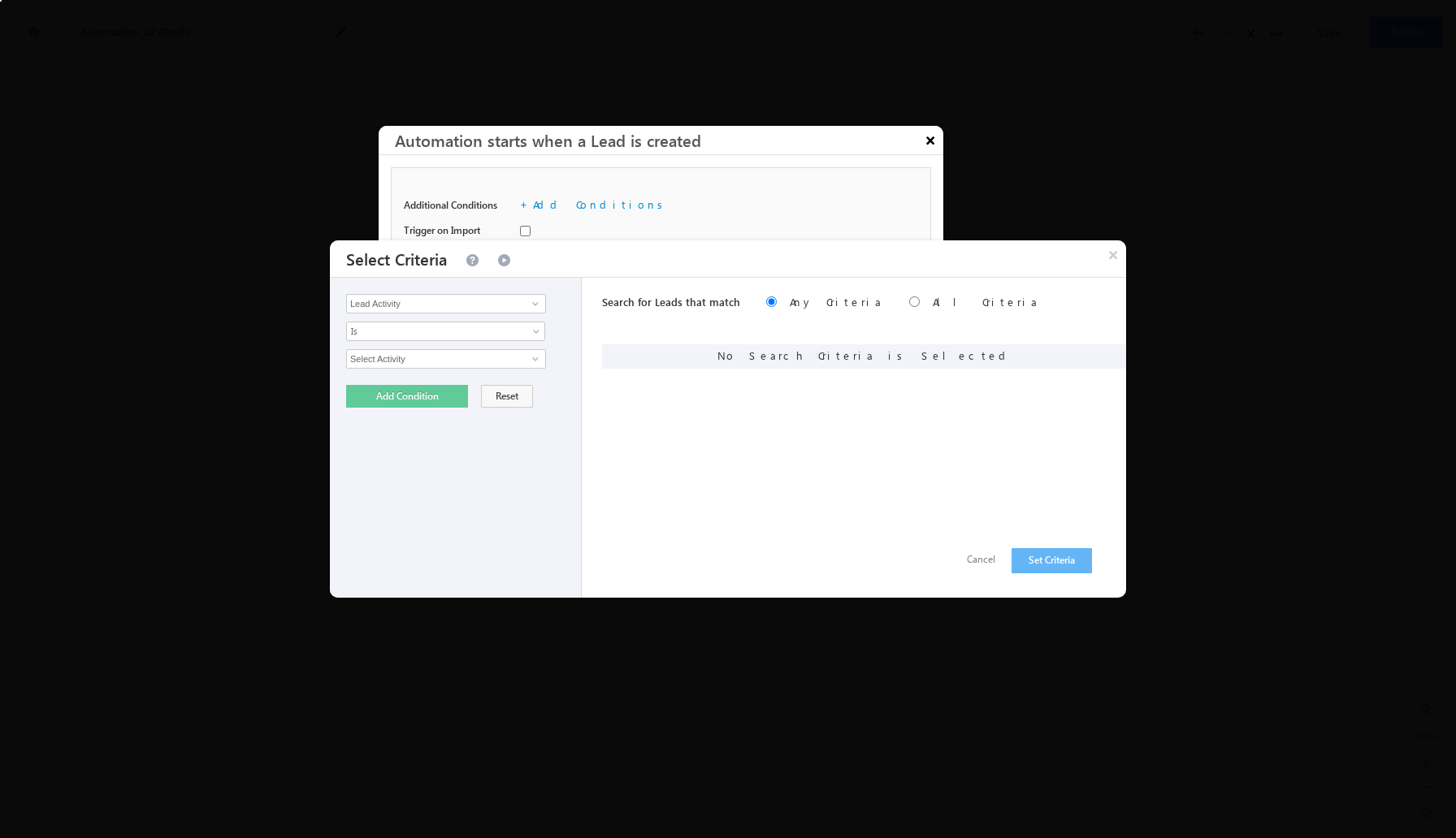
click at [931, 148] on button "×" at bounding box center [930, 139] width 26 height 28
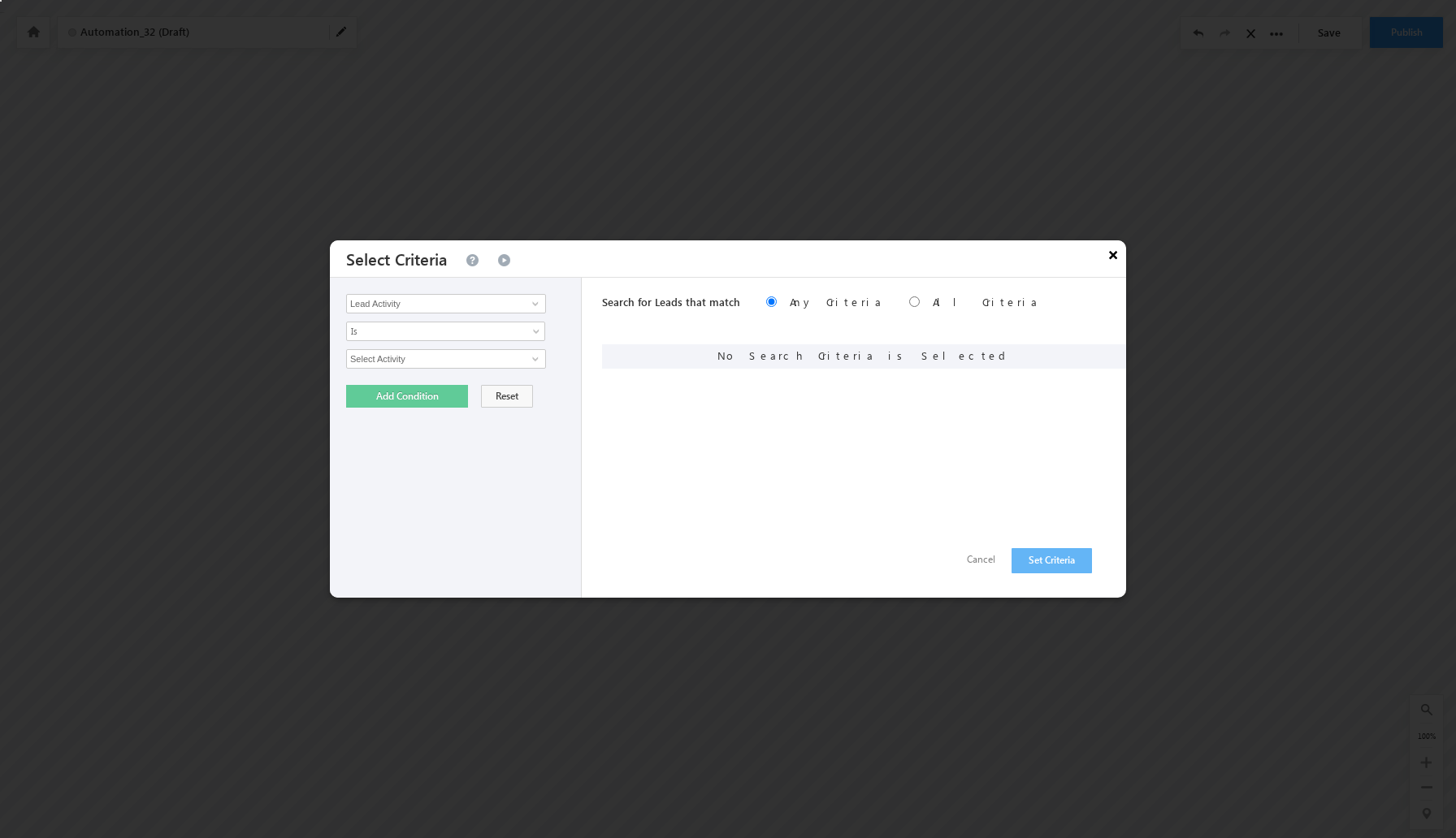
click at [1114, 252] on button "×" at bounding box center [1113, 255] width 26 height 28
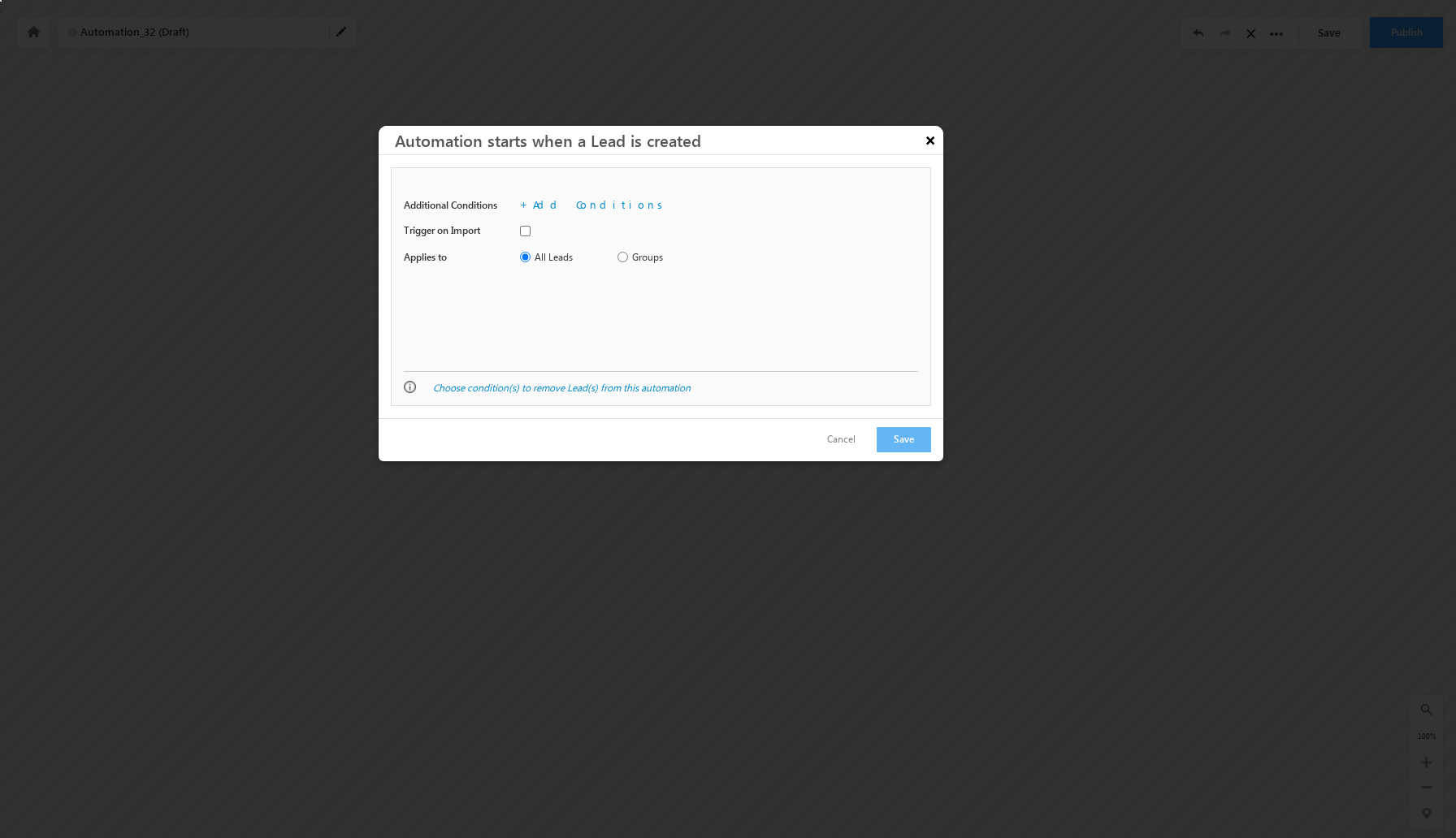
click at [929, 145] on button "×" at bounding box center [930, 139] width 26 height 28
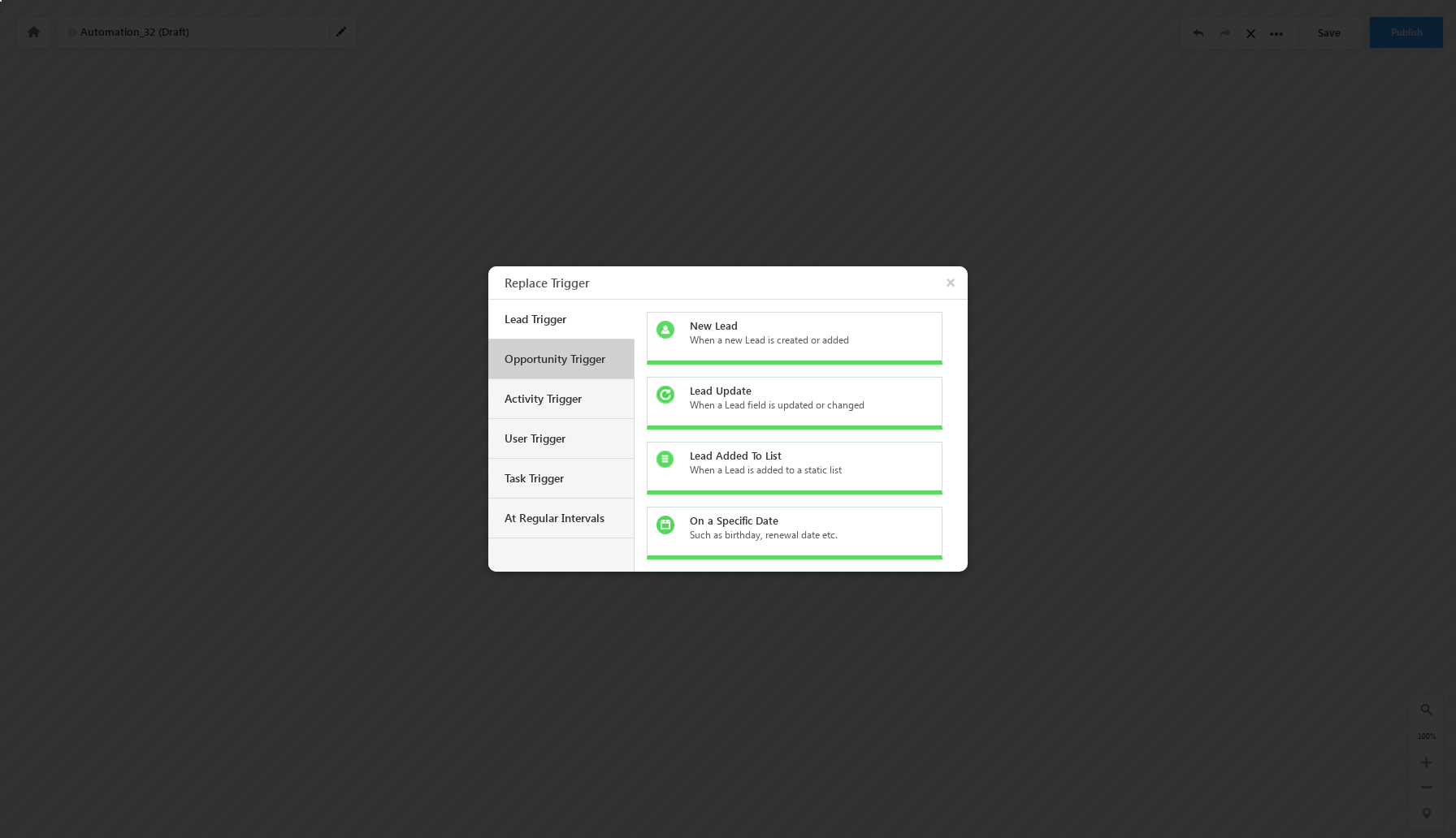
click at [600, 354] on div "Opportunity Trigger" at bounding box center [564, 359] width 117 height 15
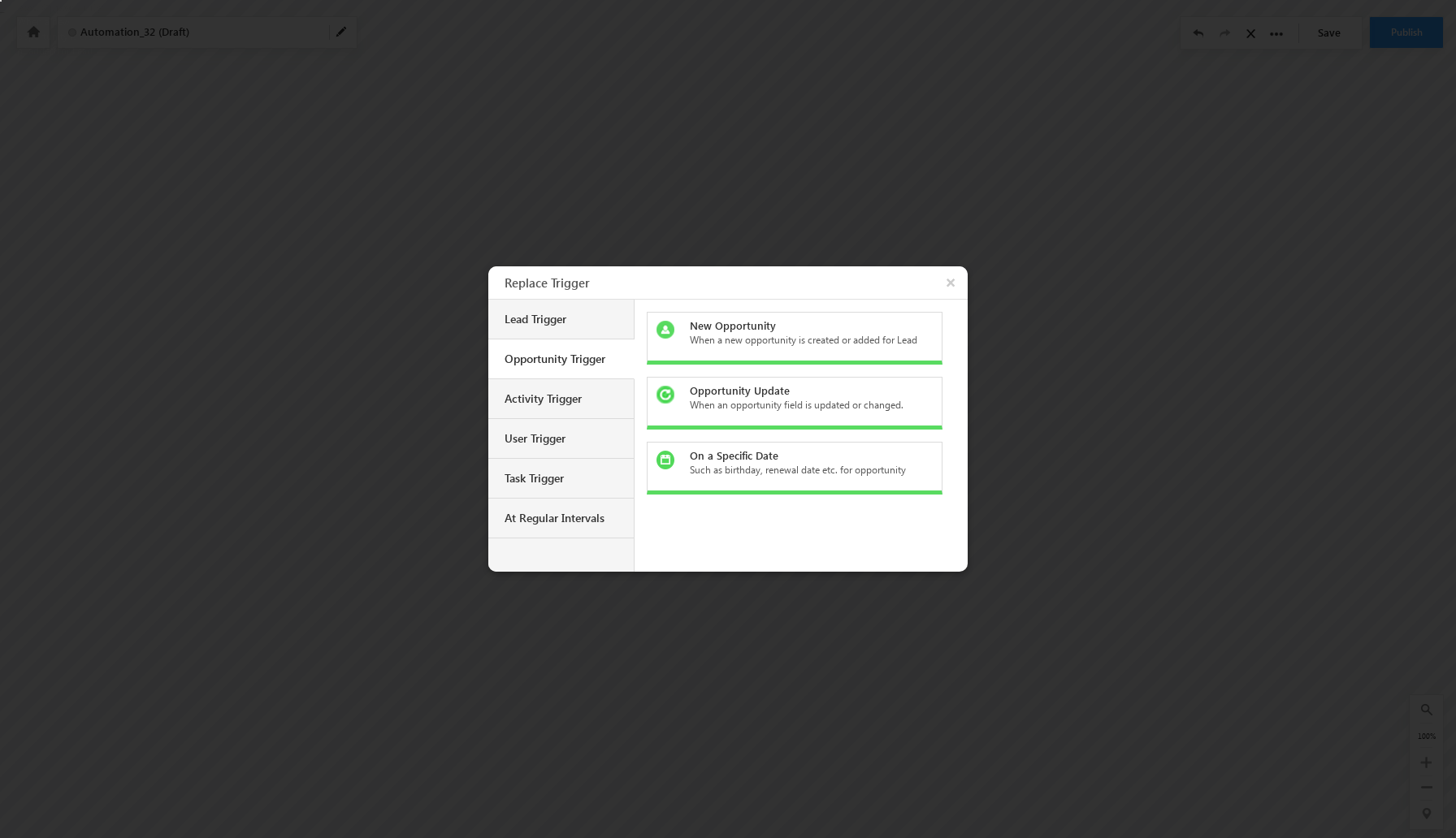
click at [843, 347] on div "When a new opportunity is created or added for Lead" at bounding box center [805, 341] width 229 height 15
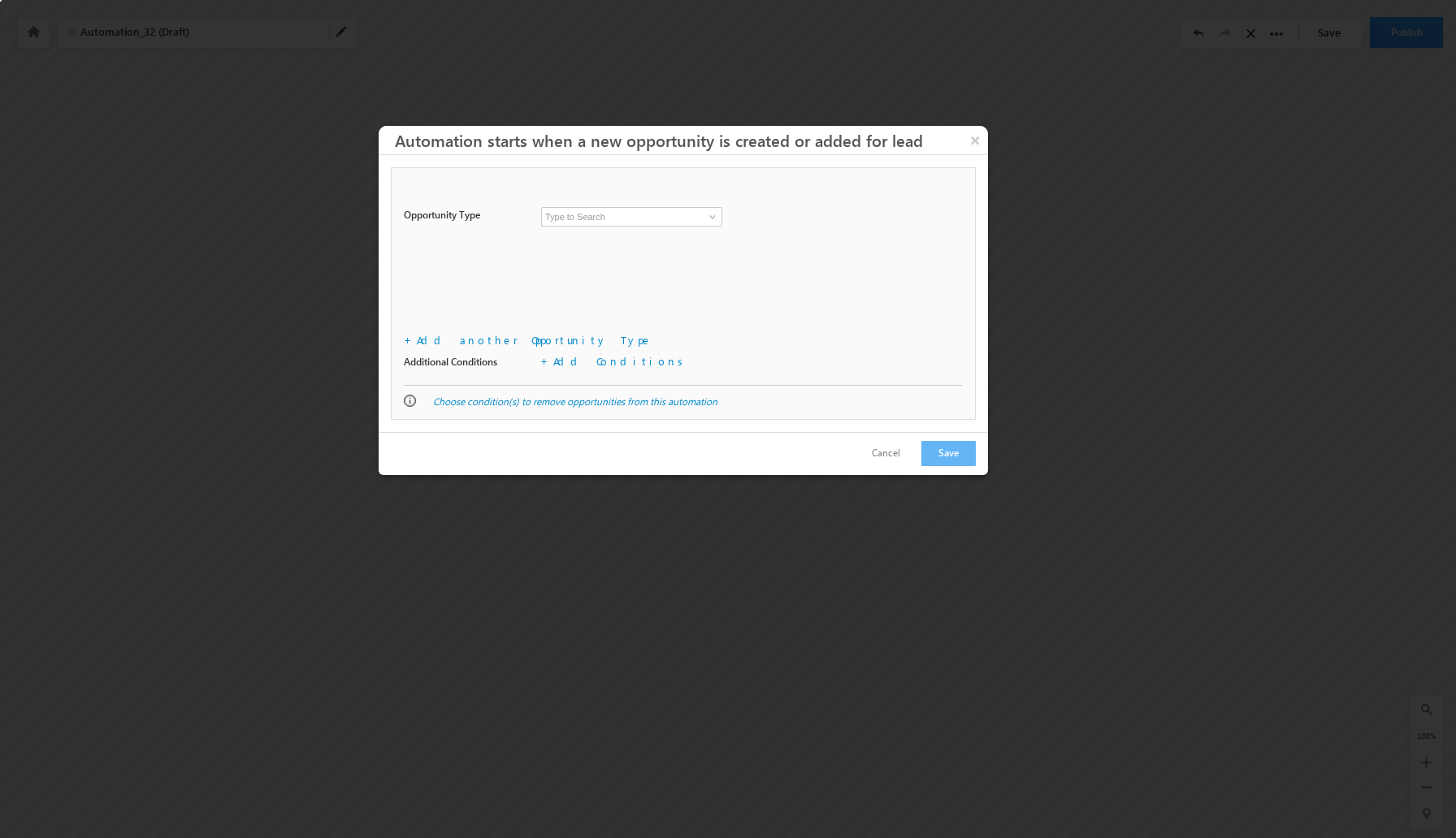
click at [658, 212] on input at bounding box center [632, 216] width 181 height 19
click at [712, 214] on span at bounding box center [713, 217] width 13 height 13
click at [642, 240] on link "Event" at bounding box center [632, 235] width 181 height 18
type input "Event"
click at [624, 294] on div "Opportunity Type Event Event 12000 Event Add Web/Landing Pages Add + Add No web…" at bounding box center [684, 260] width 559 height 130
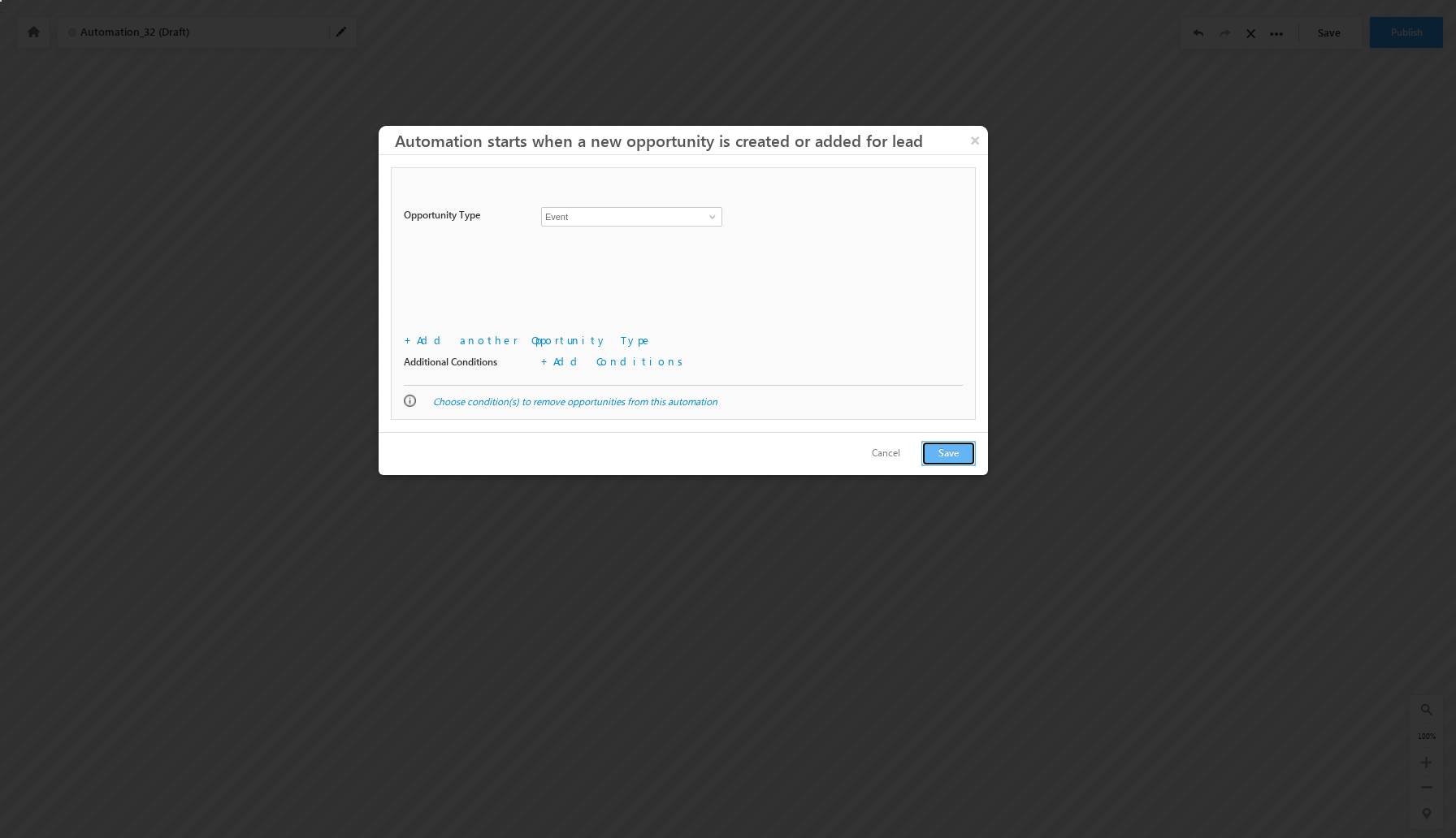
click at [943, 459] on button "Save" at bounding box center [948, 453] width 54 height 25
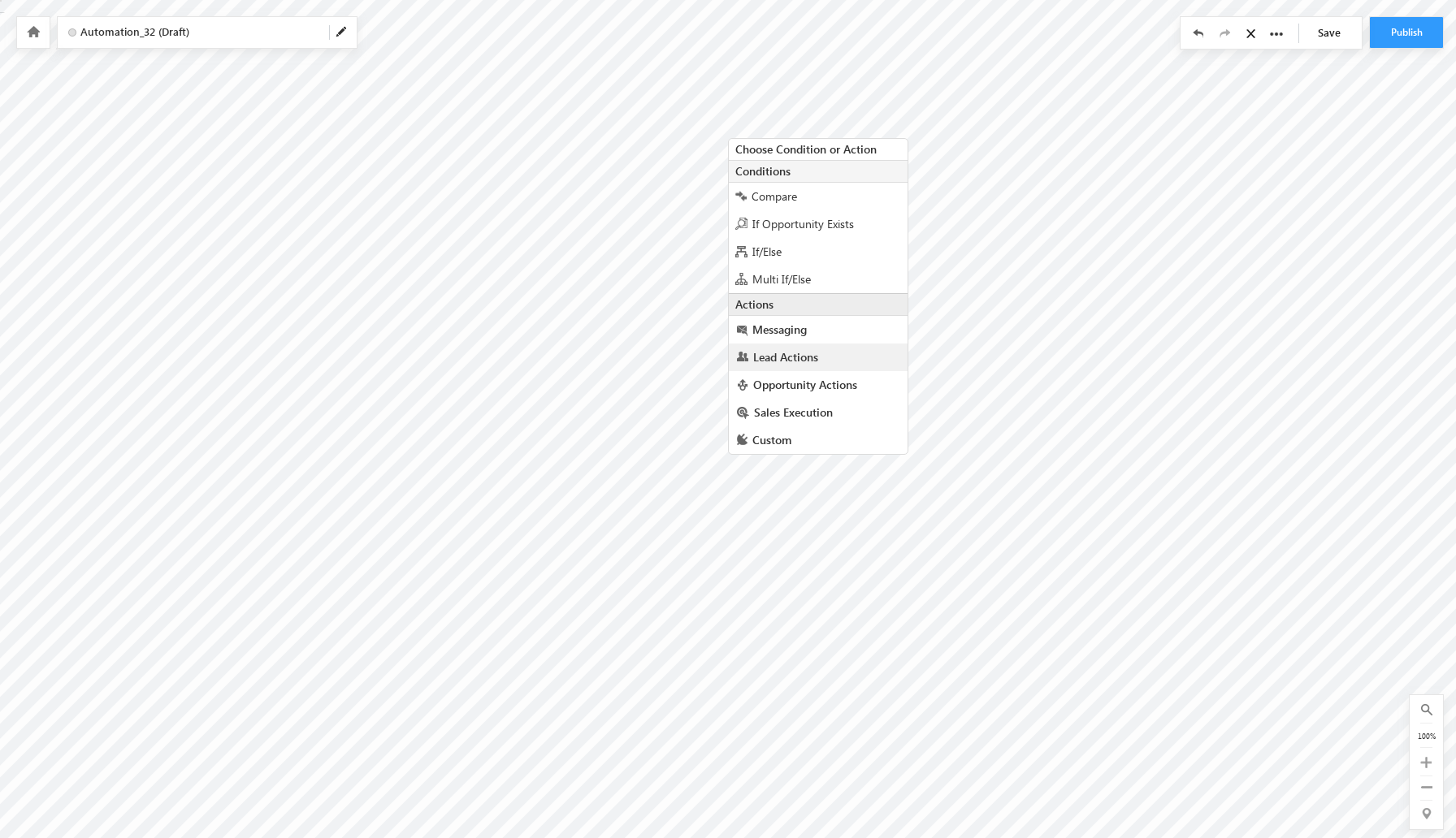
click at [824, 365] on link "Lead Actions" at bounding box center [818, 357] width 179 height 27
click at [852, 578] on span "Opportunity Actions" at bounding box center [805, 585] width 104 height 16
click at [805, 507] on span "Sales Execution" at bounding box center [794, 515] width 79 height 16
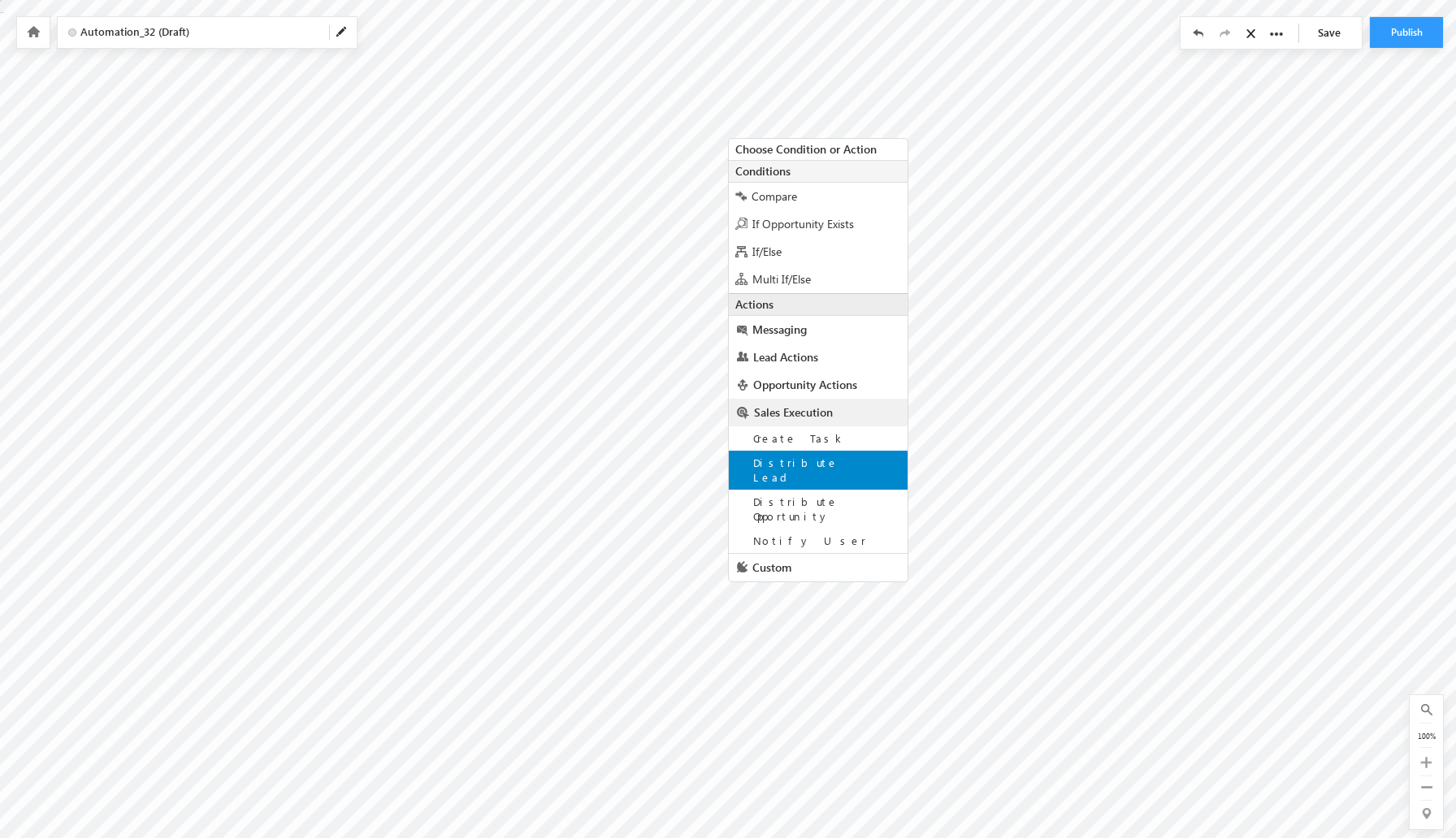
click at [822, 472] on div "Distribute Lead" at bounding box center [818, 470] width 179 height 39
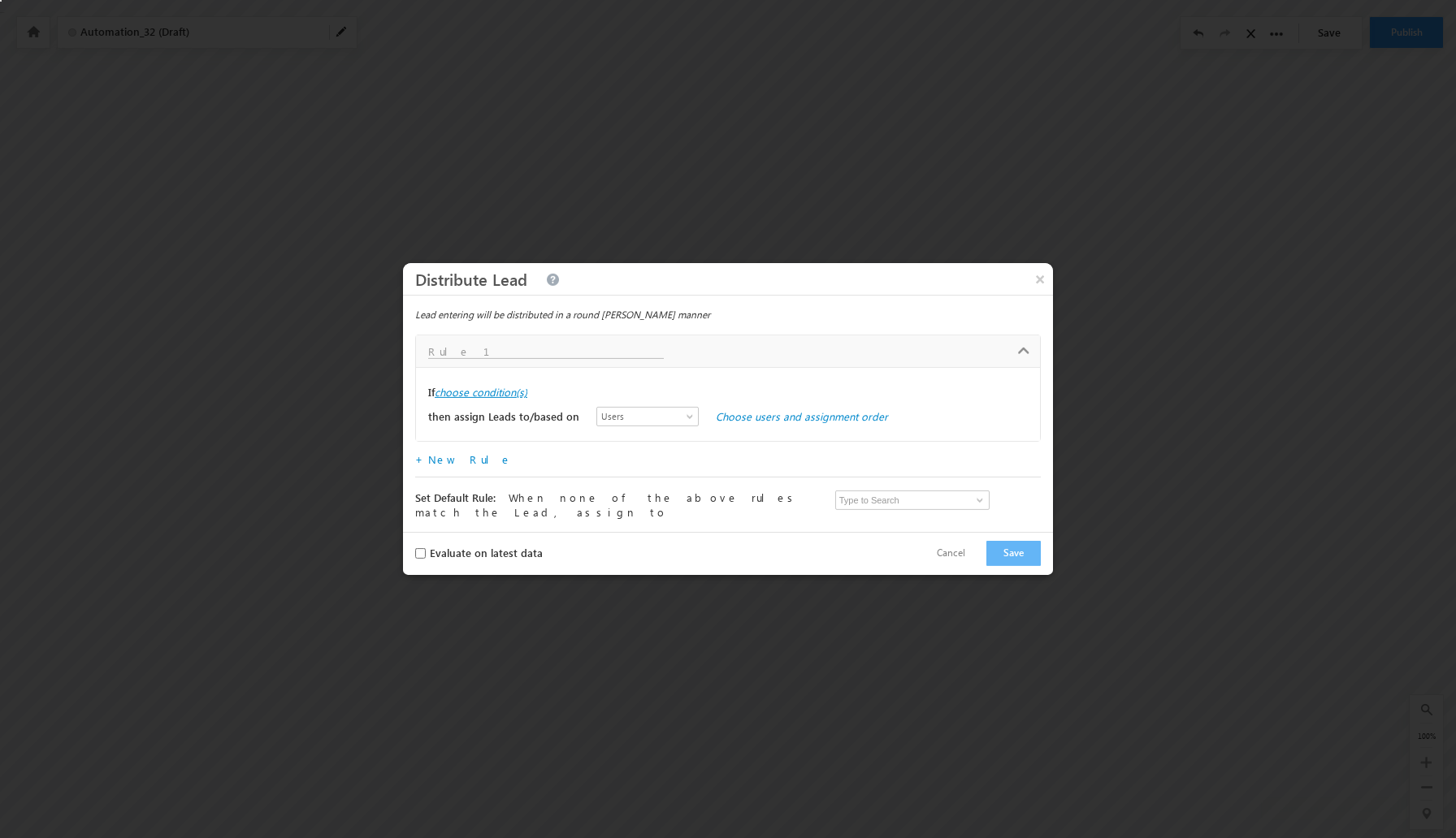
click at [497, 395] on label "choose condition(s)" at bounding box center [481, 392] width 93 height 15
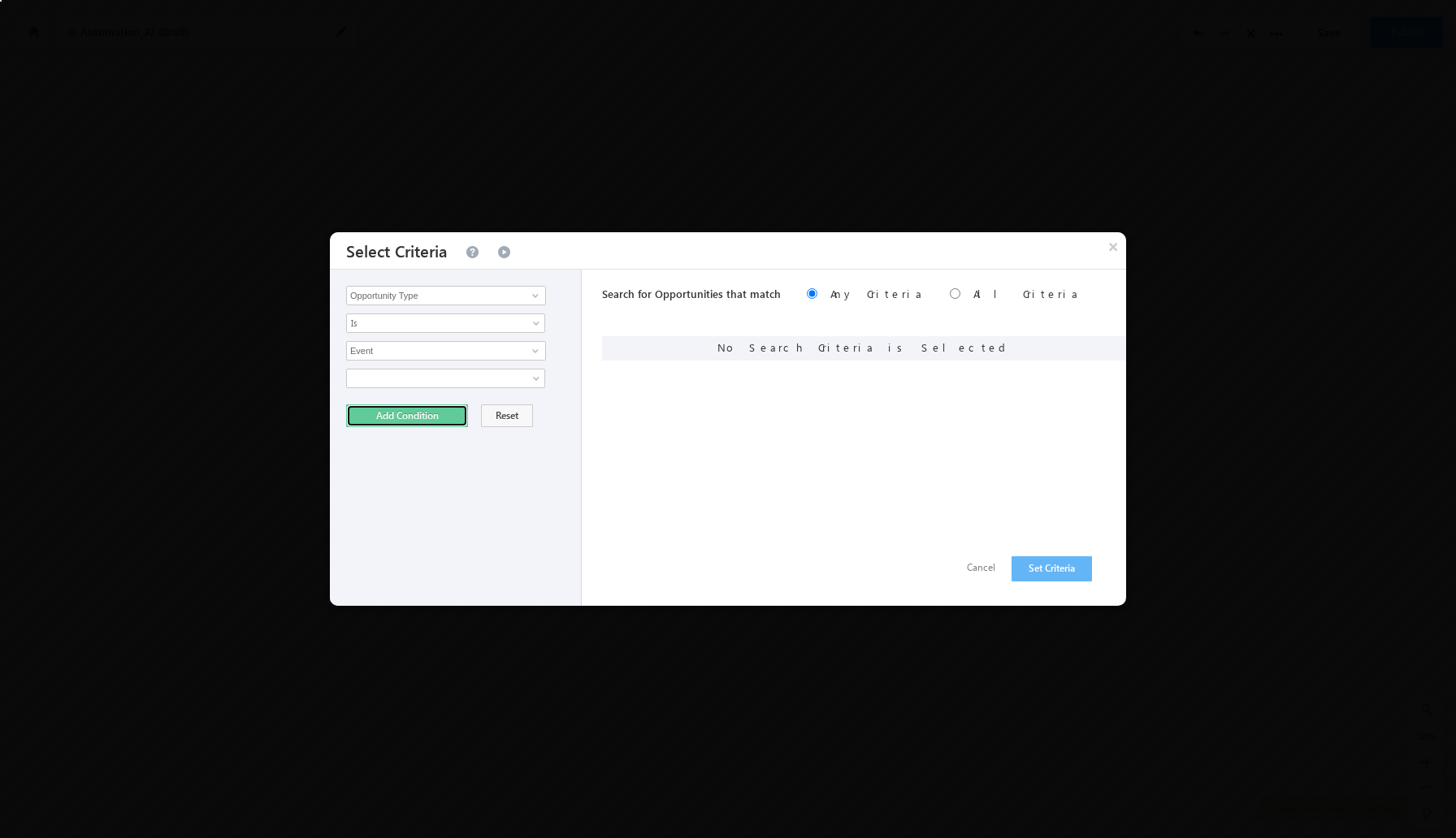
click at [432, 409] on button "Add Condition" at bounding box center [407, 416] width 122 height 23
click at [1076, 573] on button "Set Criteria" at bounding box center [1052, 569] width 81 height 25
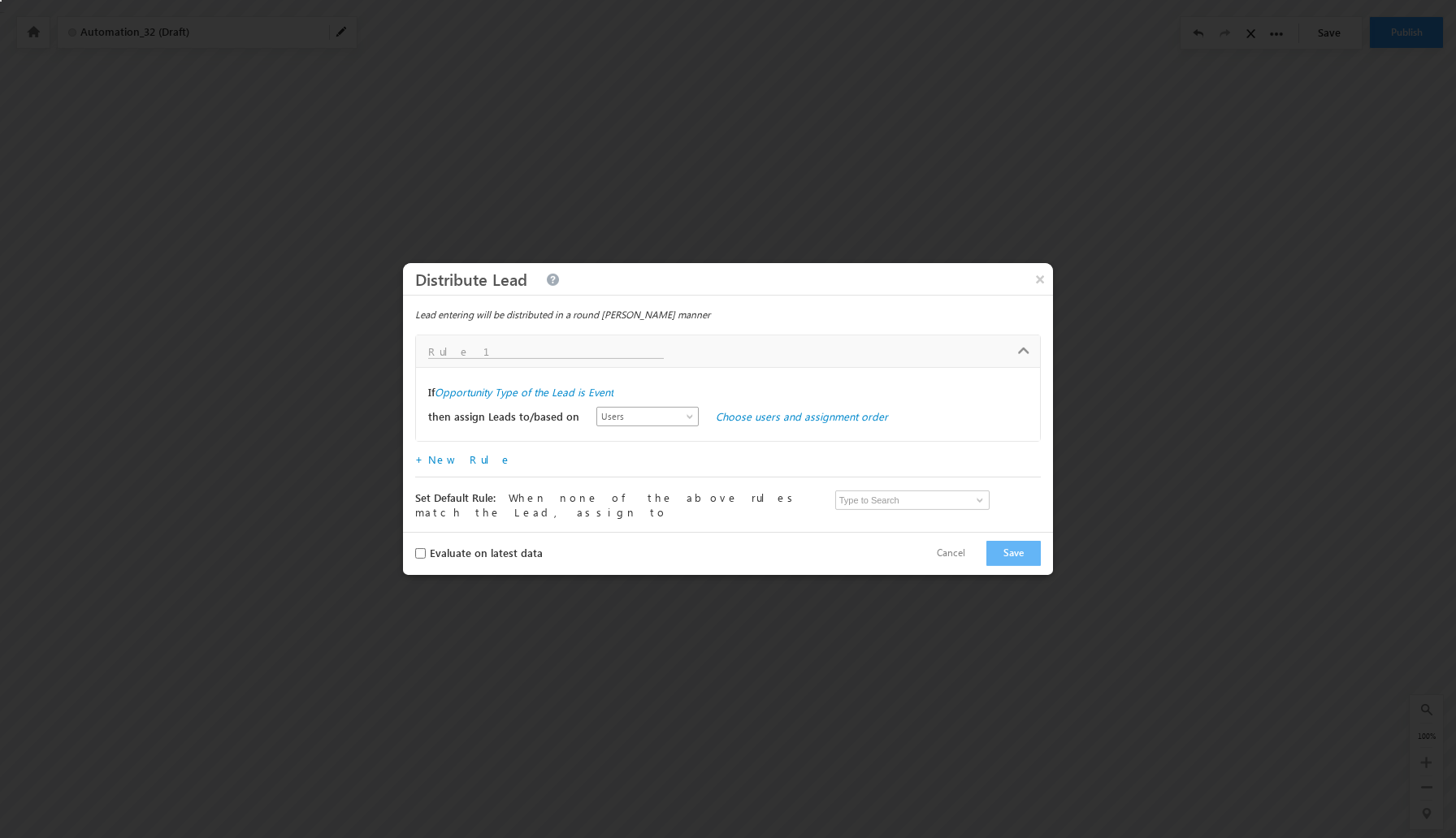
click at [671, 415] on span "Users" at bounding box center [644, 417] width 93 height 15
click at [658, 435] on link "Users" at bounding box center [632, 439] width 102 height 15
click at [761, 423] on link "Choose users and assignment order" at bounding box center [802, 416] width 172 height 14
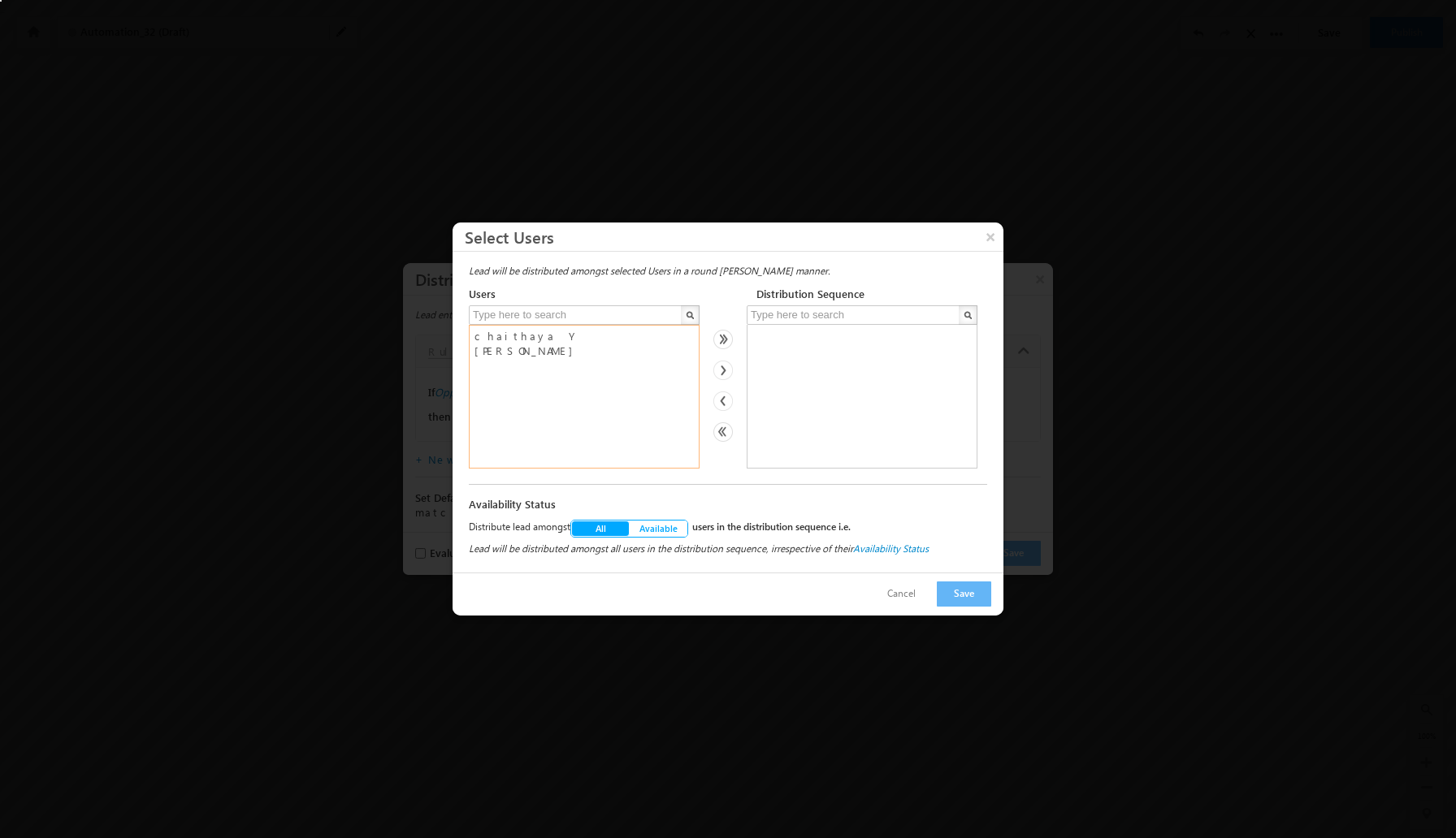
select select "d05da923-a799-11f0-bd10-0a70299d455d"
click at [515, 334] on option "chaithaya Y" at bounding box center [584, 336] width 223 height 15
click at [729, 340] on img at bounding box center [723, 339] width 19 height 19
click at [660, 528] on span "Available" at bounding box center [658, 528] width 39 height 12
click at [966, 599] on button "Save" at bounding box center [964, 593] width 54 height 25
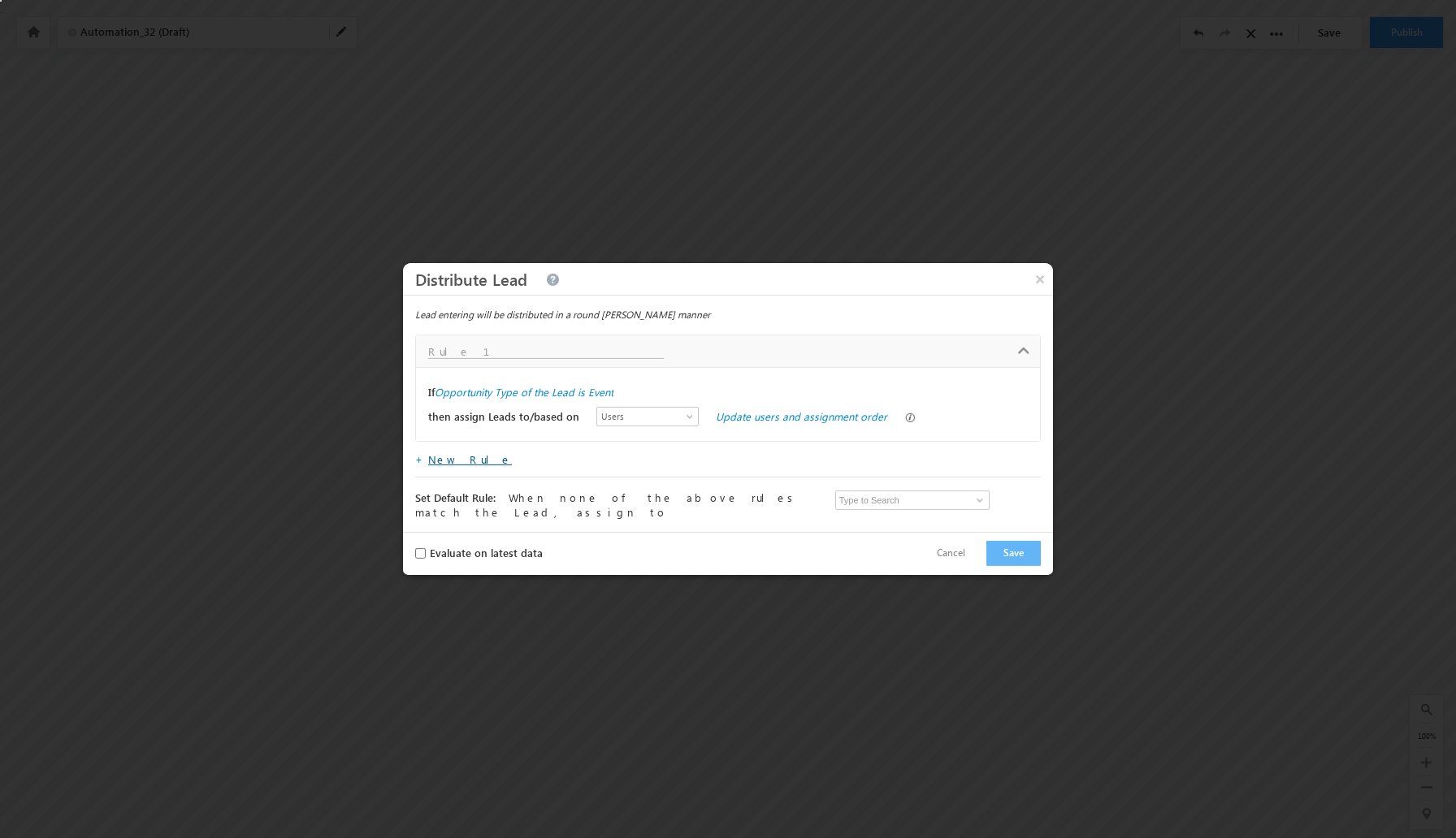
click at [457, 466] on link "New Rule" at bounding box center [469, 459] width 83 height 14
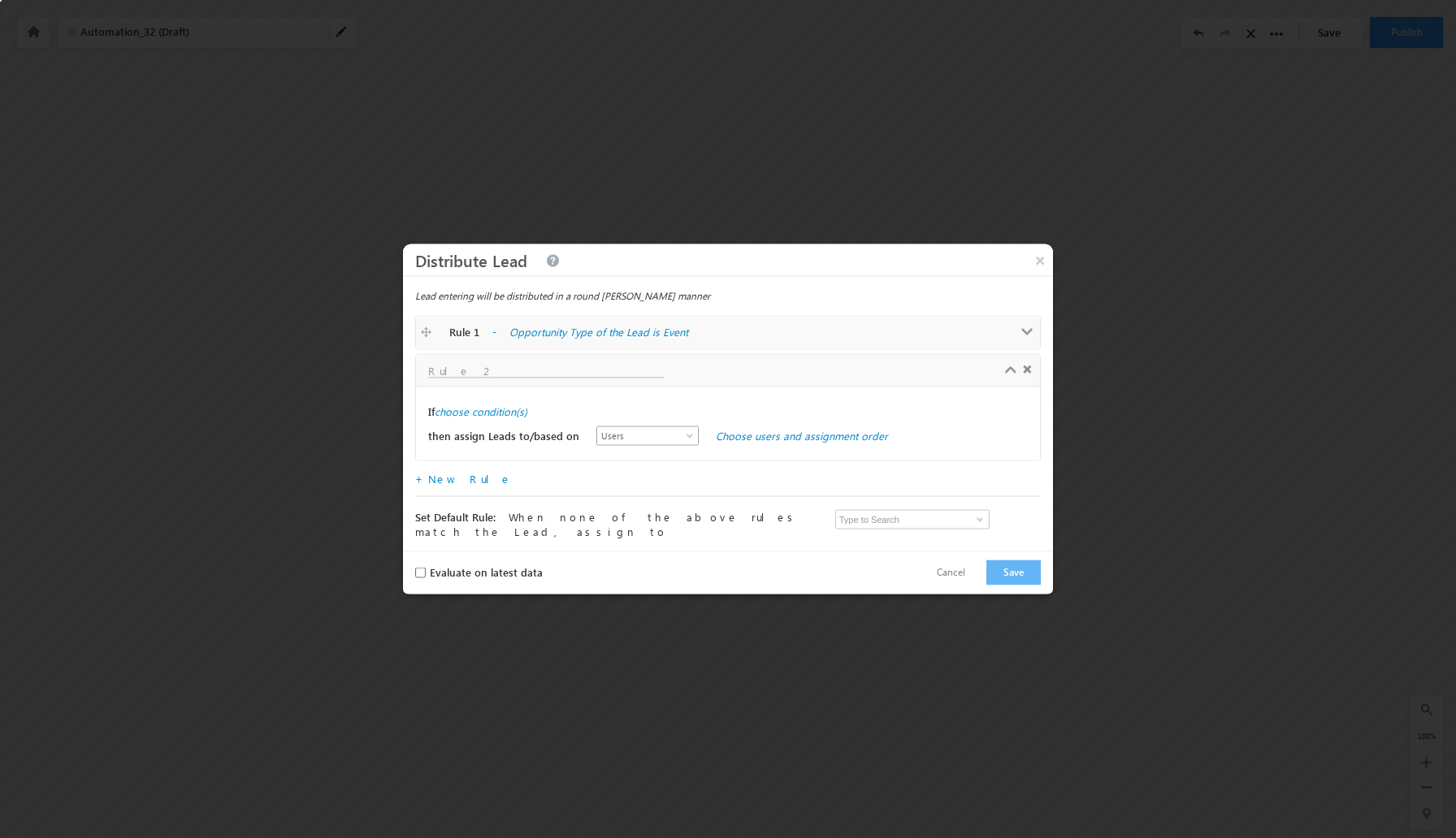
click at [608, 440] on span "Users" at bounding box center [644, 436] width 93 height 15
click at [614, 485] on link "User Properties" at bounding box center [632, 491] width 102 height 15
click at [734, 442] on link "Choose user properties" at bounding box center [772, 435] width 112 height 14
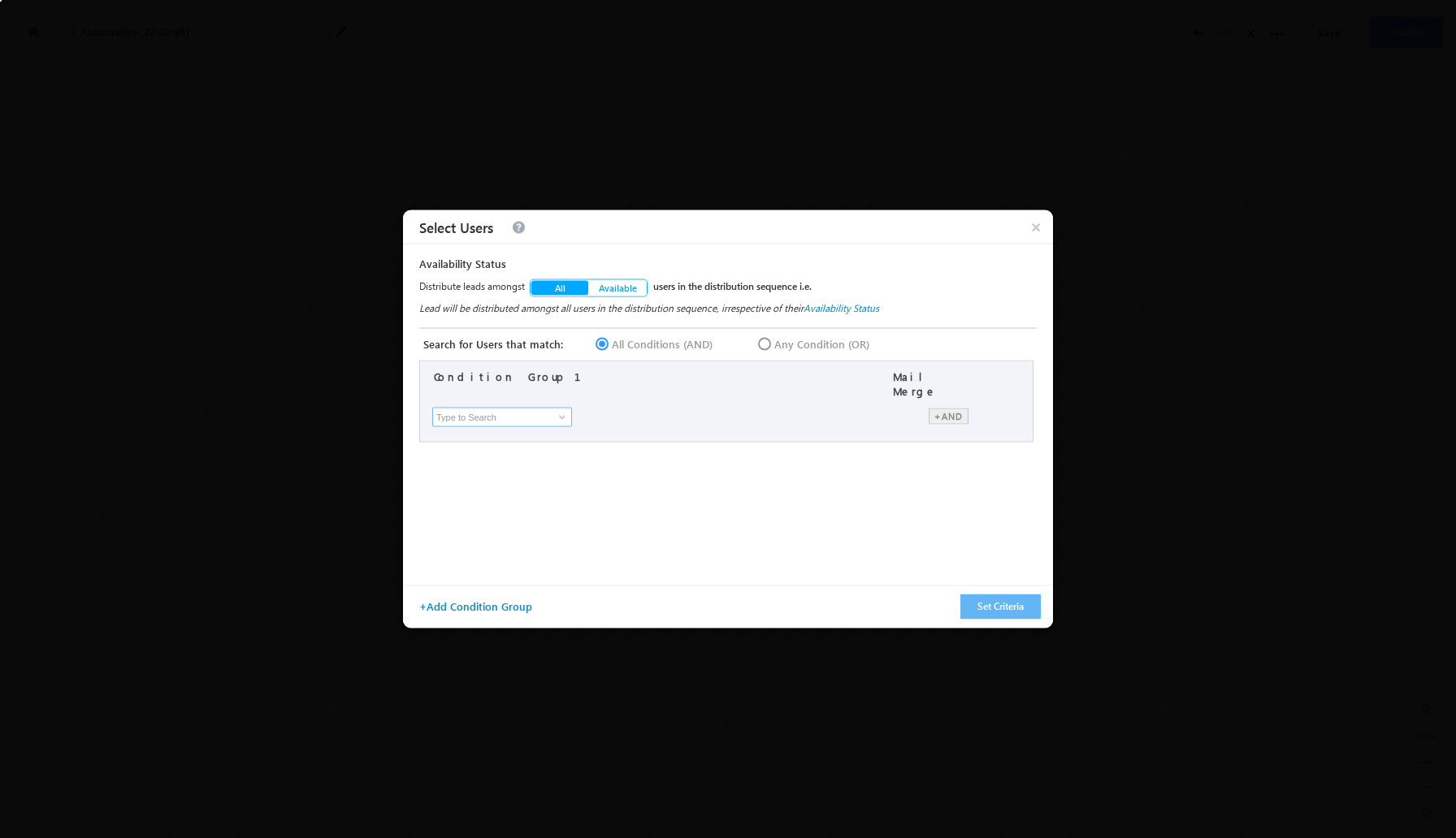
click at [544, 413] on input at bounding box center [502, 417] width 140 height 19
click at [556, 411] on span at bounding box center [563, 418] width 13 height 13
click at [724, 452] on div "Condition Group 1 Mail Merge × First Name Last Name Email Address User Type Rol…" at bounding box center [730, 466] width 622 height 212
click at [490, 615] on button "+Add Condition Group" at bounding box center [481, 607] width 133 height 24
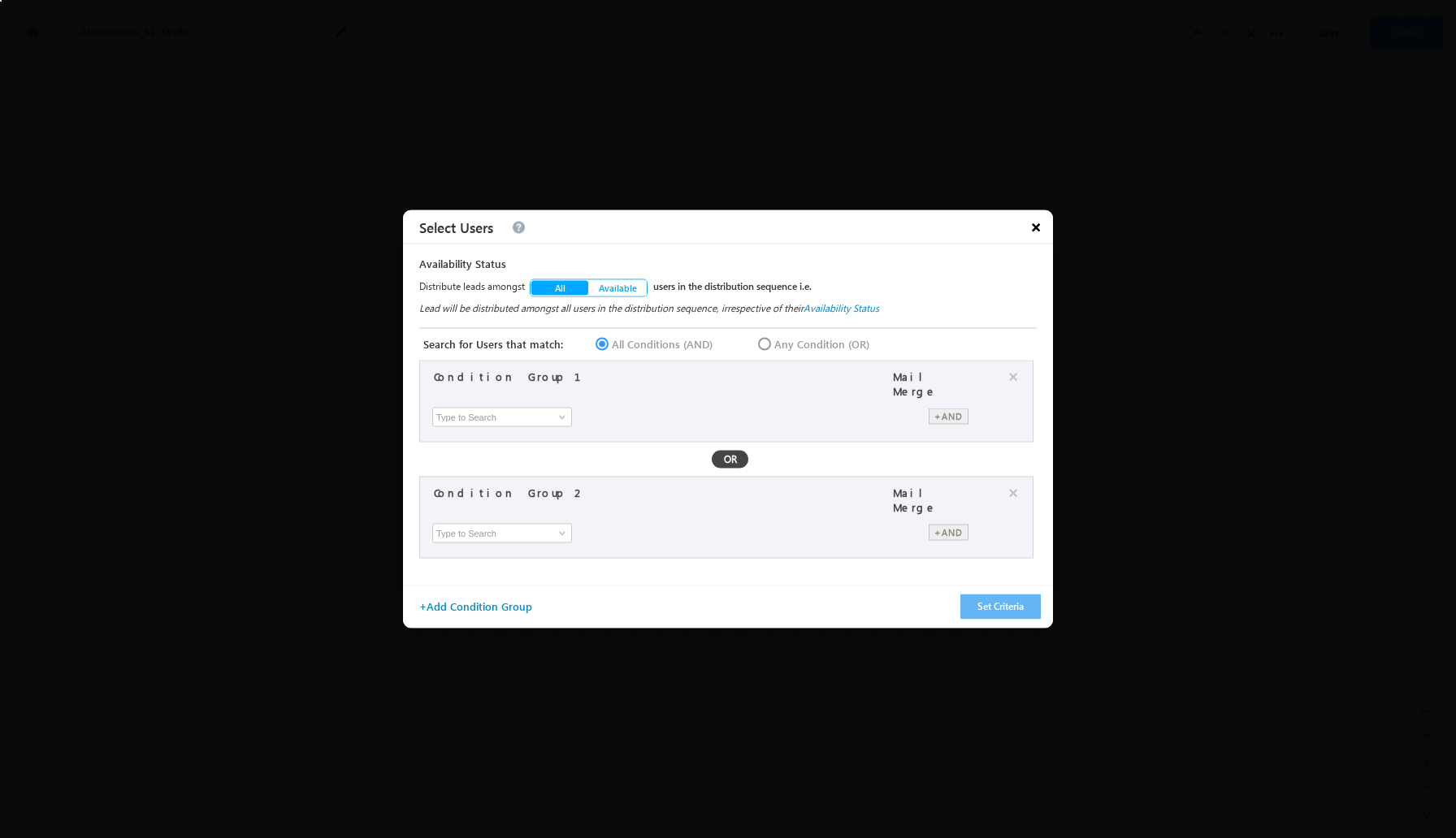
click at [1041, 224] on span "×" at bounding box center [1035, 227] width 34 height 33
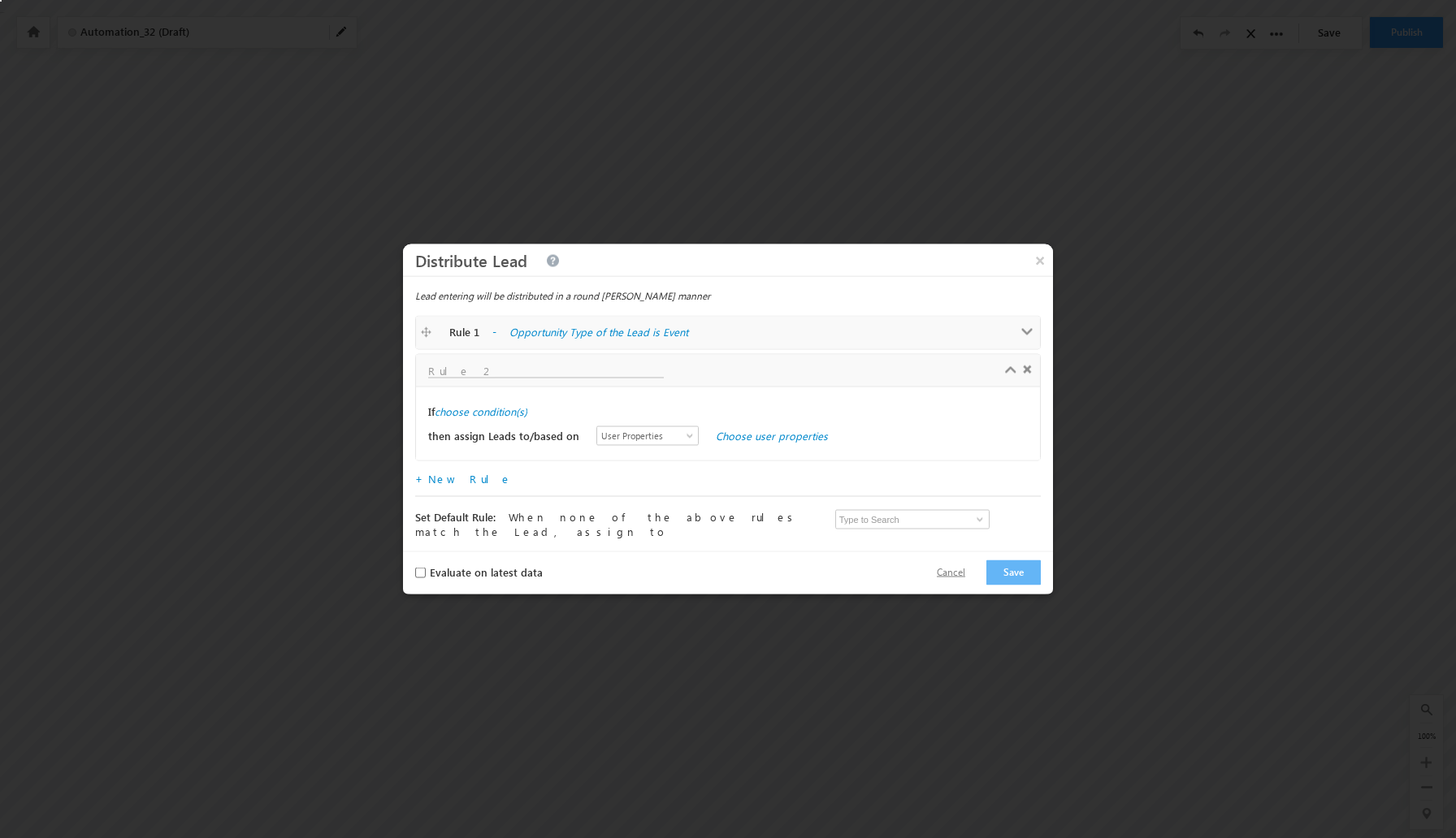
click at [963, 570] on button "Cancel" at bounding box center [951, 573] width 61 height 24
